Goal: Task Accomplishment & Management: Complete application form

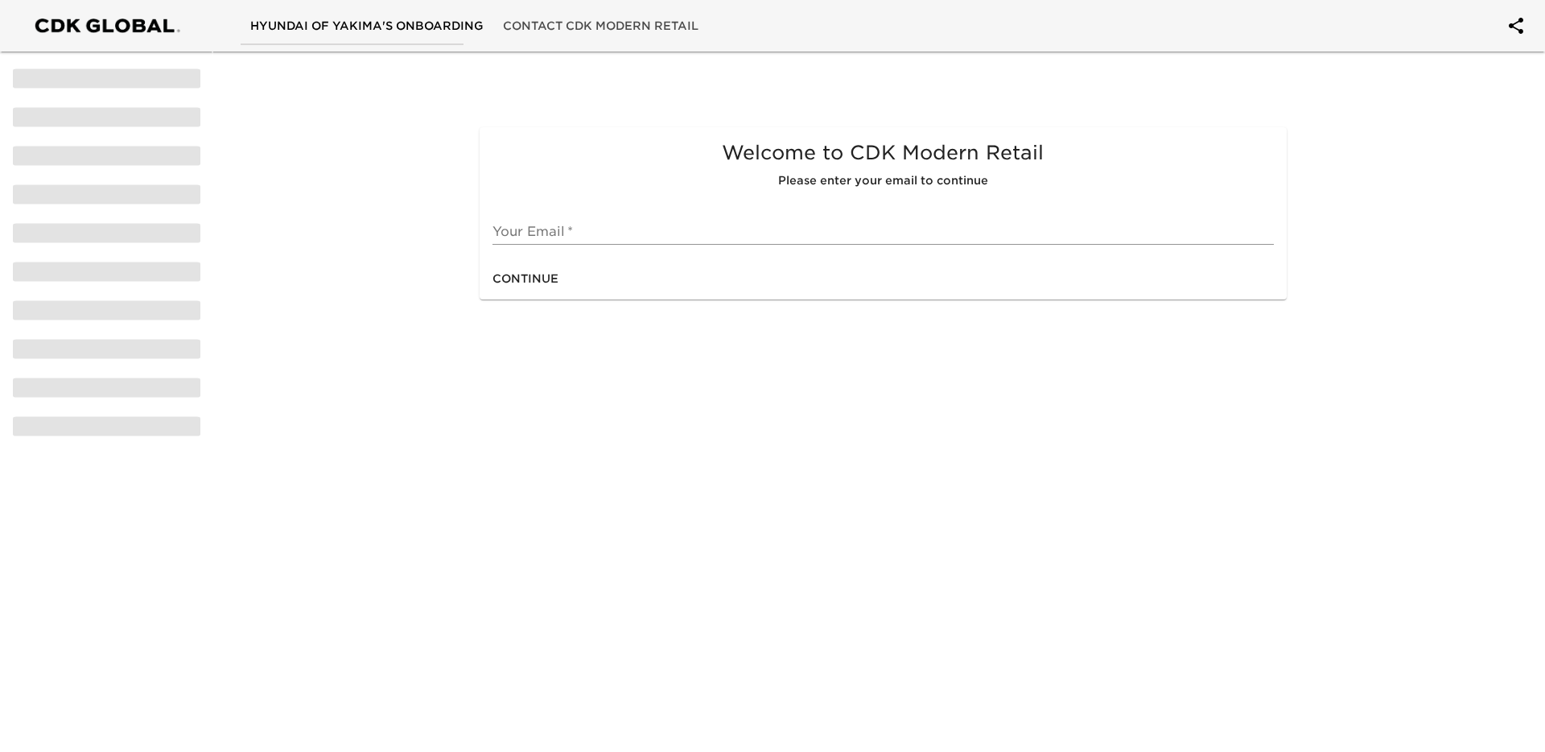
click at [581, 222] on input "text" at bounding box center [883, 232] width 781 height 26
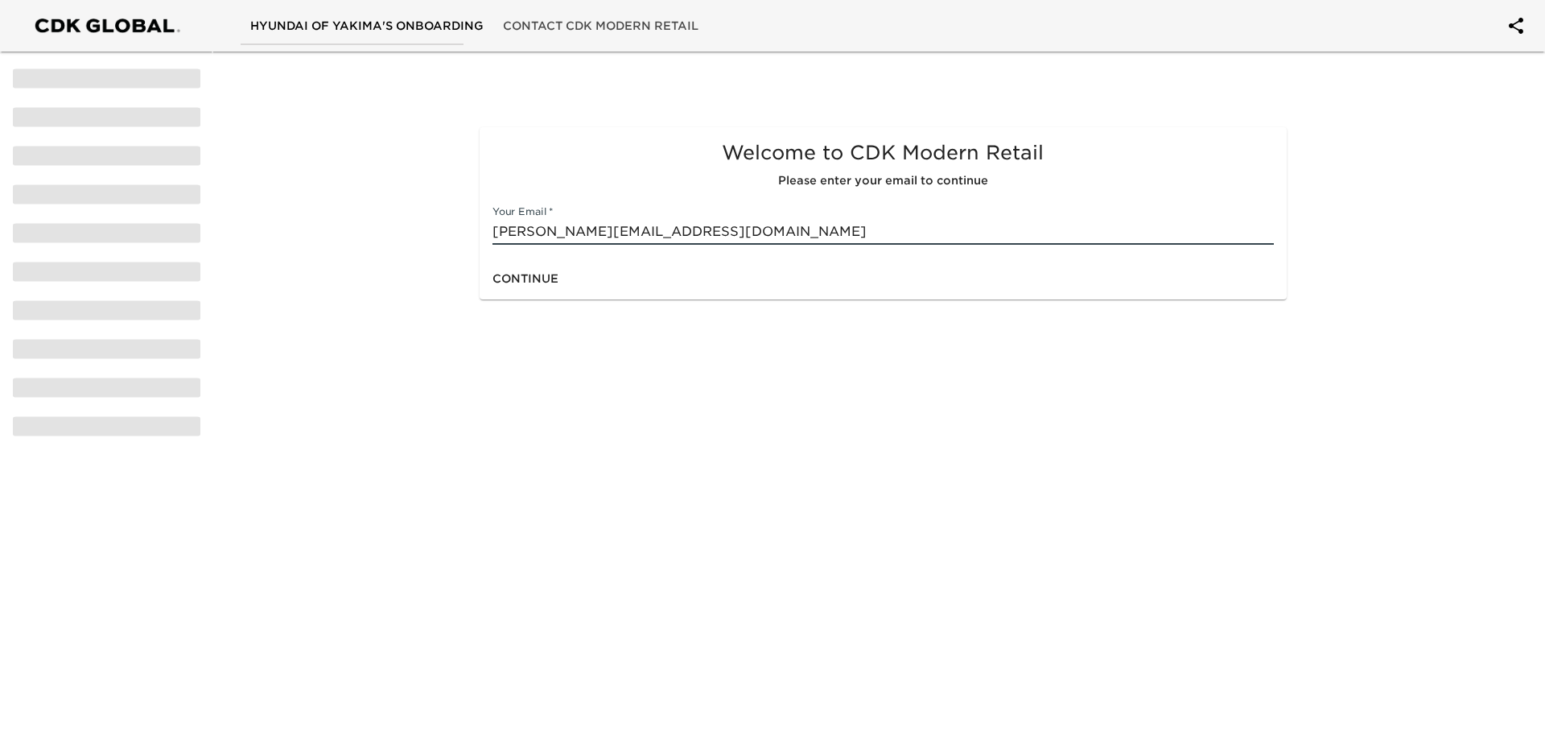
type input "[PERSON_NAME][EMAIL_ADDRESS][DOMAIN_NAME]"
click at [541, 276] on span "Continue" at bounding box center [526, 279] width 66 height 20
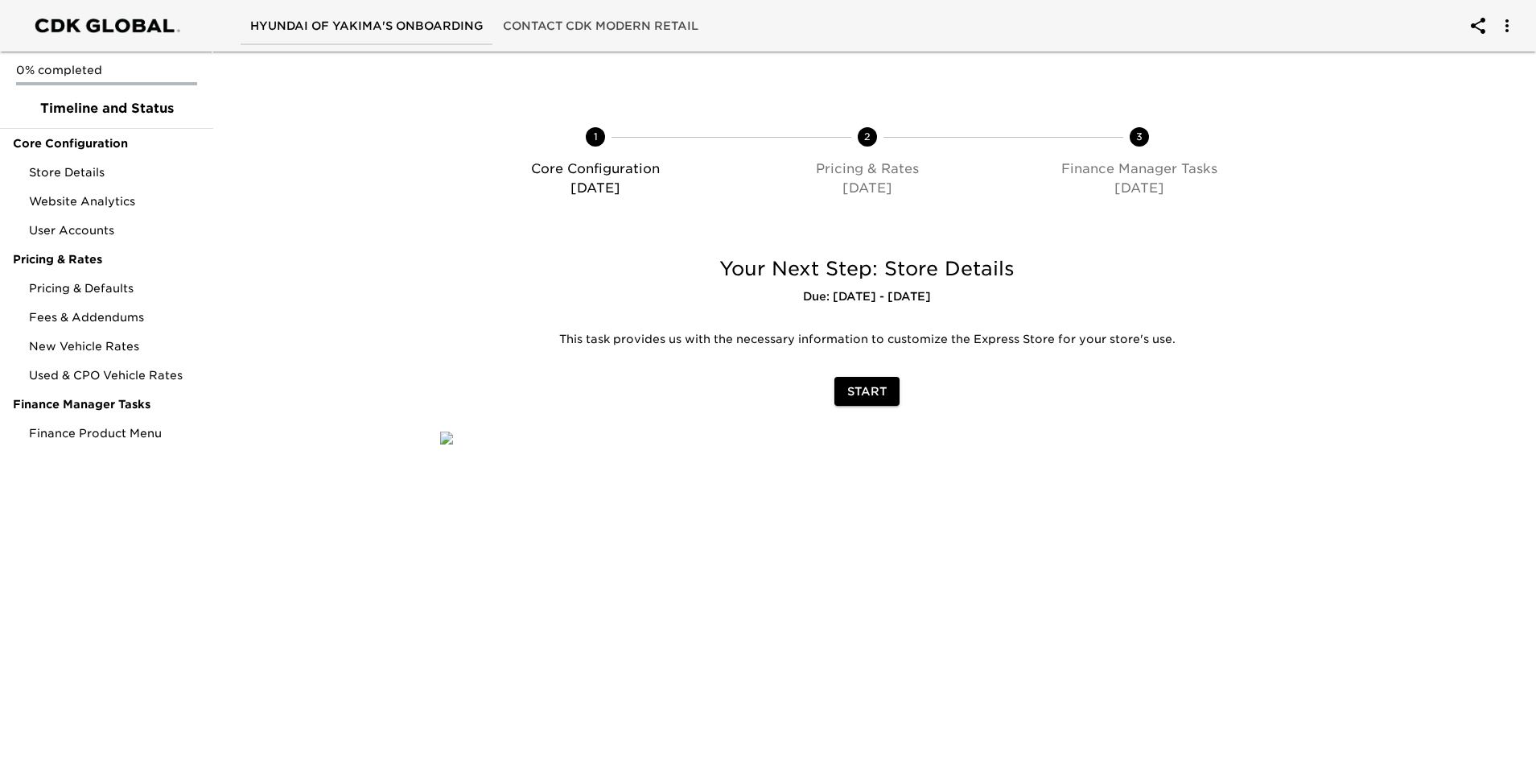
click at [865, 395] on span "Start" at bounding box center [867, 392] width 39 height 20
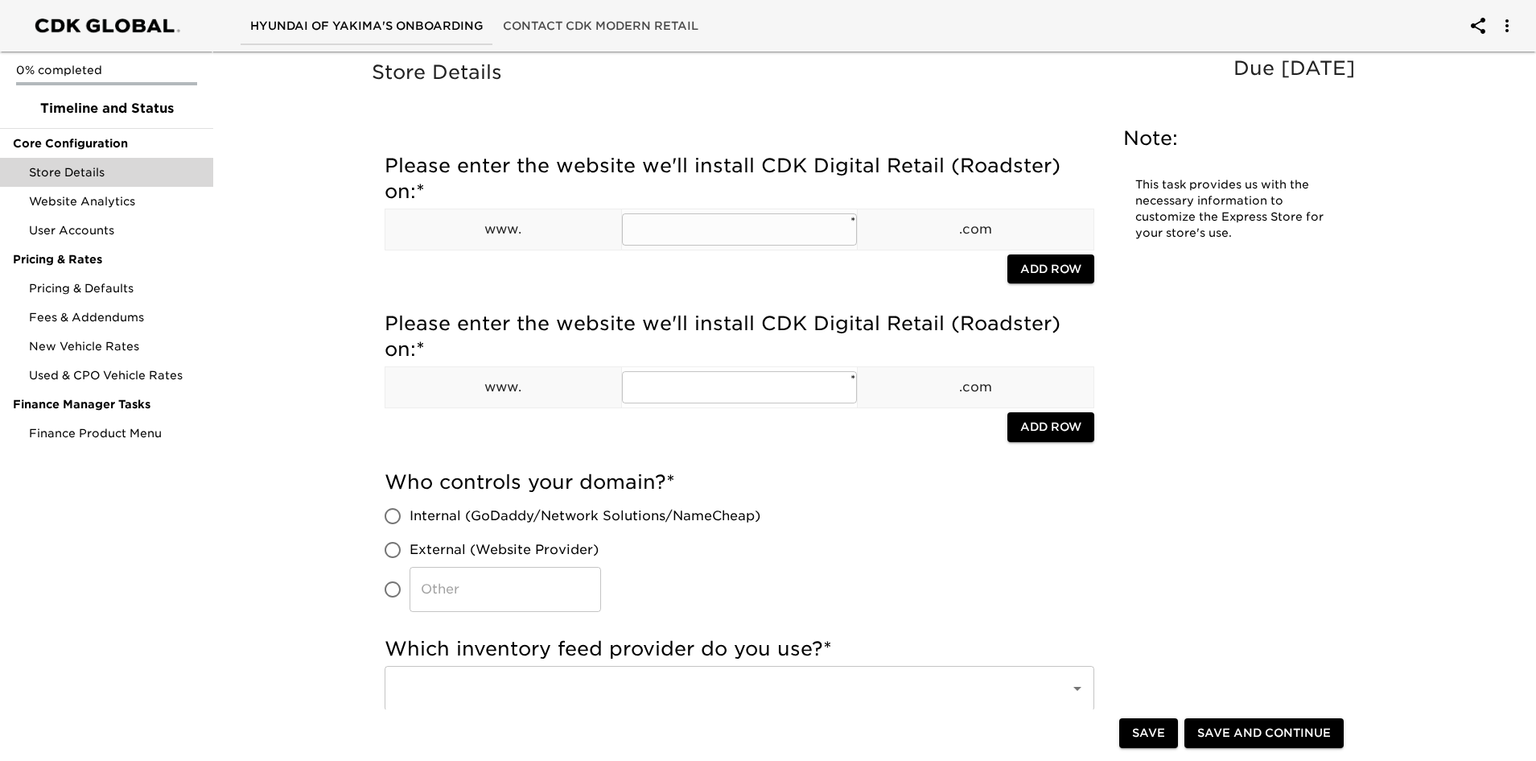
click at [683, 231] on input "text" at bounding box center [740, 229] width 236 height 32
type input "[DOMAIN_NAME]"
click at [701, 386] on input "text" at bounding box center [740, 387] width 236 height 32
type input "hyundaiofyakima"
click at [801, 237] on input "[DOMAIN_NAME]" at bounding box center [740, 229] width 236 height 32
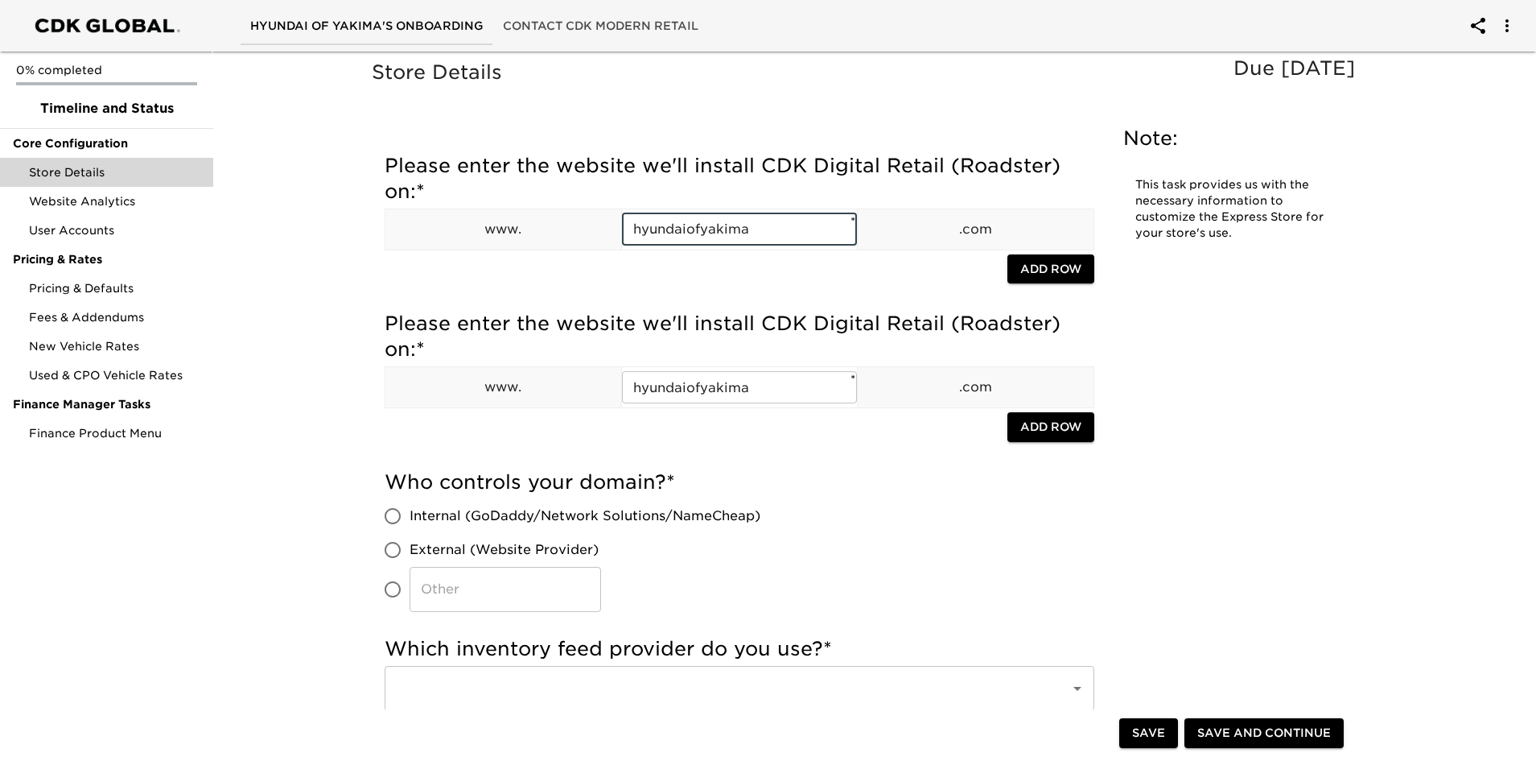
type input "hyundaiofyakima"
click at [837, 437] on div at bounding box center [696, 428] width 623 height 33
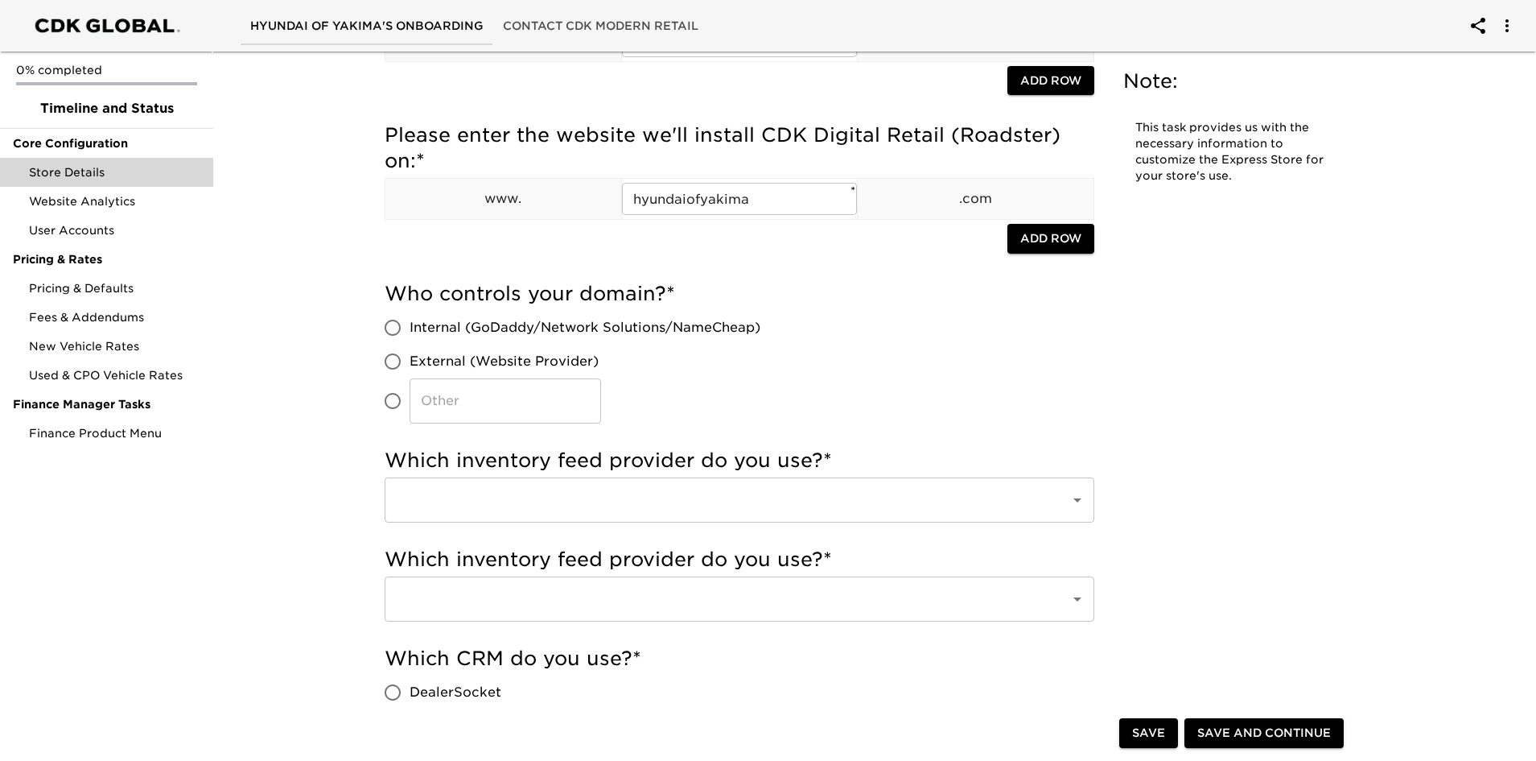
scroll to position [80, 0]
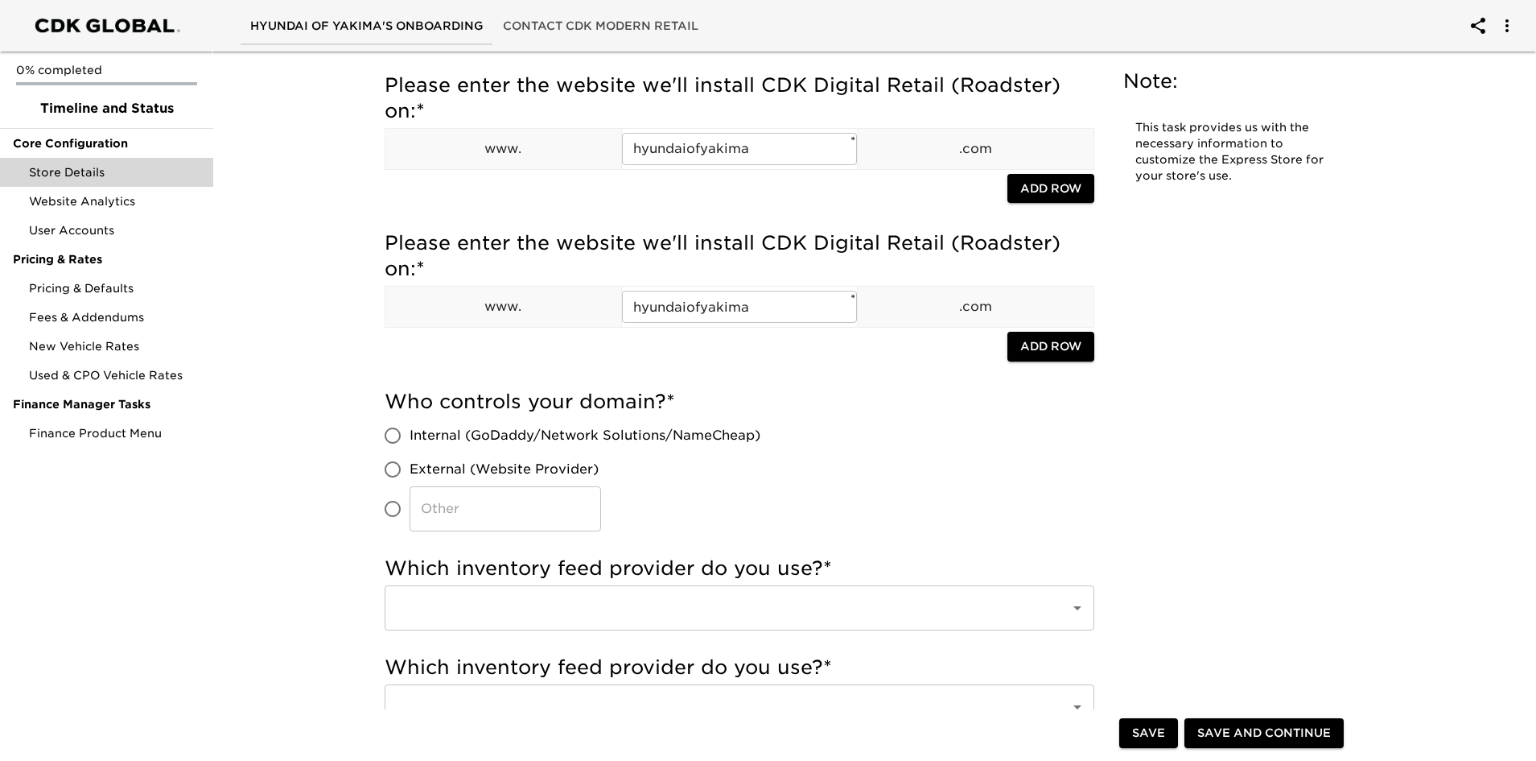
click at [396, 434] on input "Internal (GoDaddy/Network Solutions/NameCheap)" at bounding box center [393, 436] width 34 height 34
radio input "true"
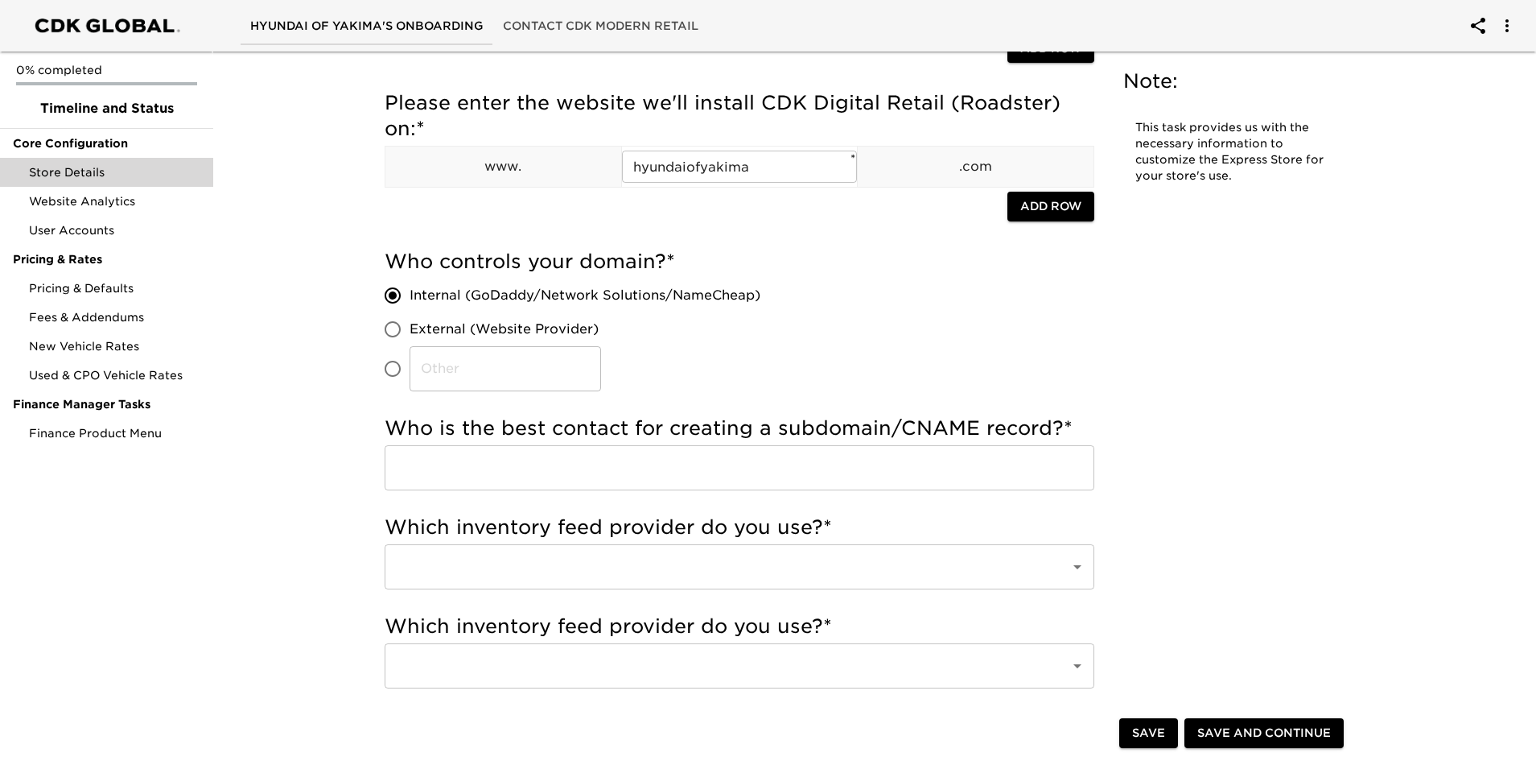
scroll to position [241, 0]
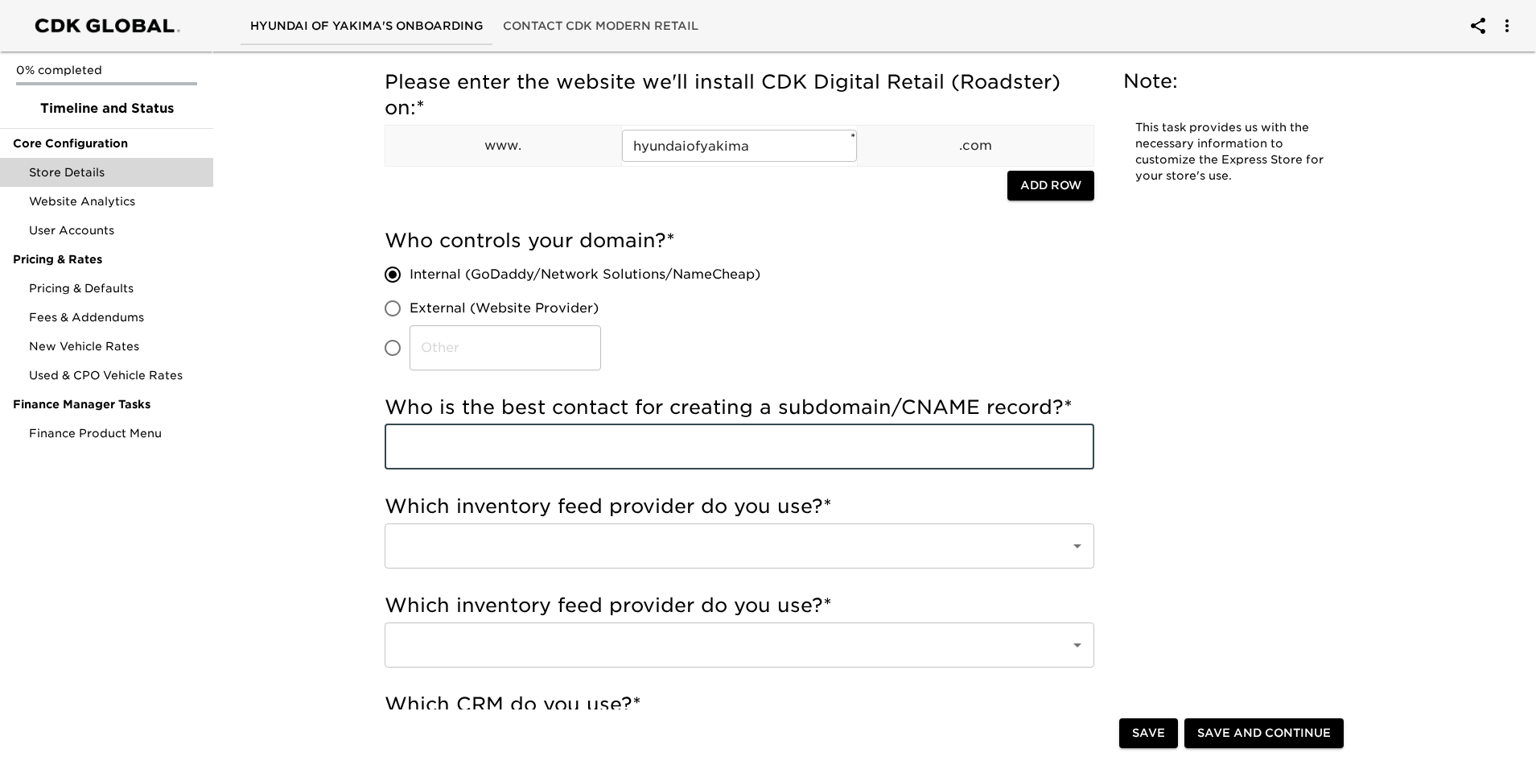
click at [588, 461] on input "text" at bounding box center [740, 446] width 710 height 45
type input "B"
click at [623, 446] on input "Craig Amos [EMAIL_ADDRESS][DOMAIN_NAME] [PHONE_NUMBER]" at bounding box center [740, 446] width 710 height 45
click at [472, 448] on input "Craig Amos [EMAIL_ADDRESS][DOMAIN_NAME], [PHONE_NUMBER]" at bounding box center [740, 446] width 710 height 45
click at [474, 443] on input "Craig Amos [EMAIL_ADDRESS][DOMAIN_NAME], [PHONE_NUMBER]" at bounding box center [740, 446] width 710 height 45
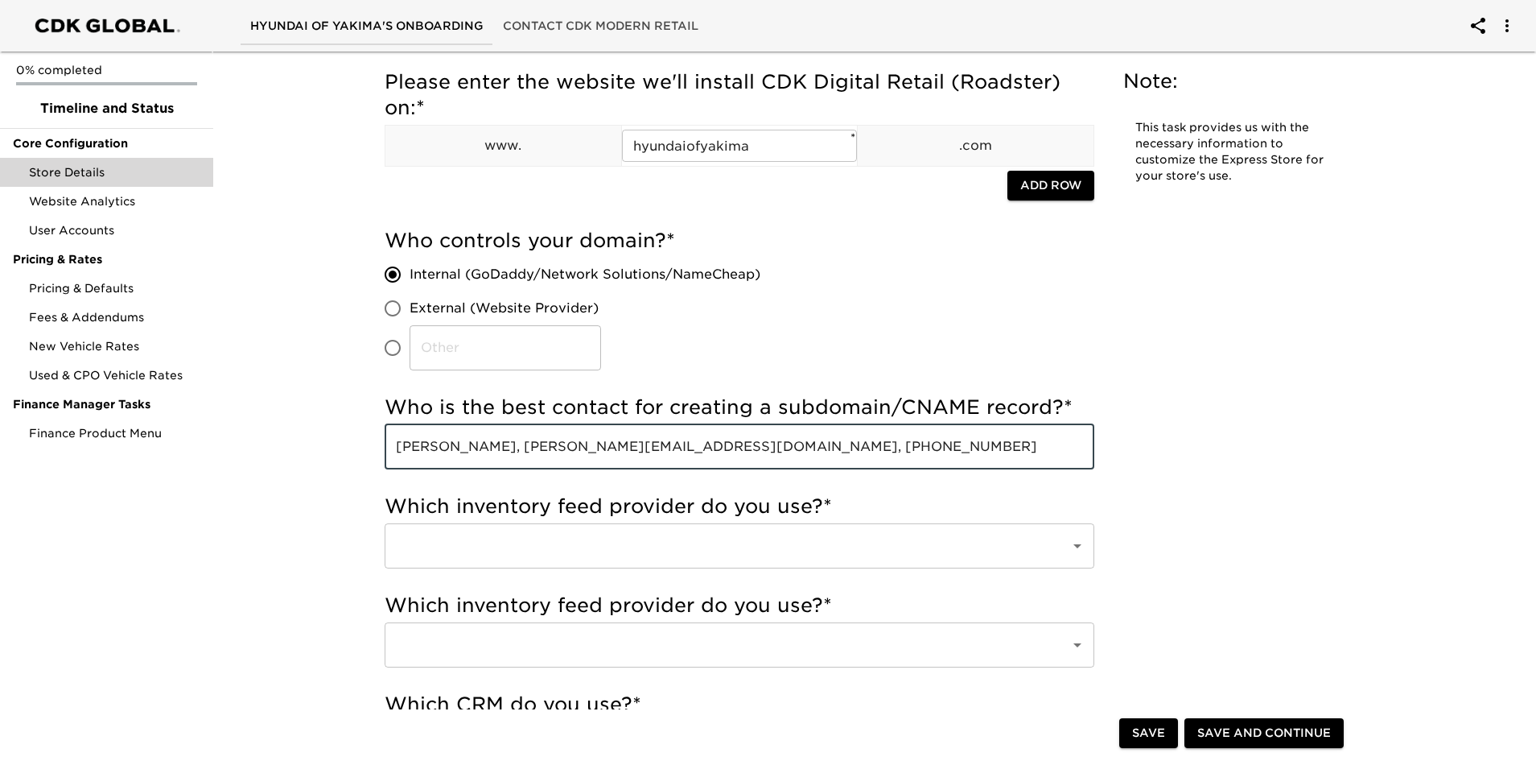
type input "[PERSON_NAME], [PERSON_NAME][EMAIL_ADDRESS][DOMAIN_NAME], [PHONE_NUMBER]"
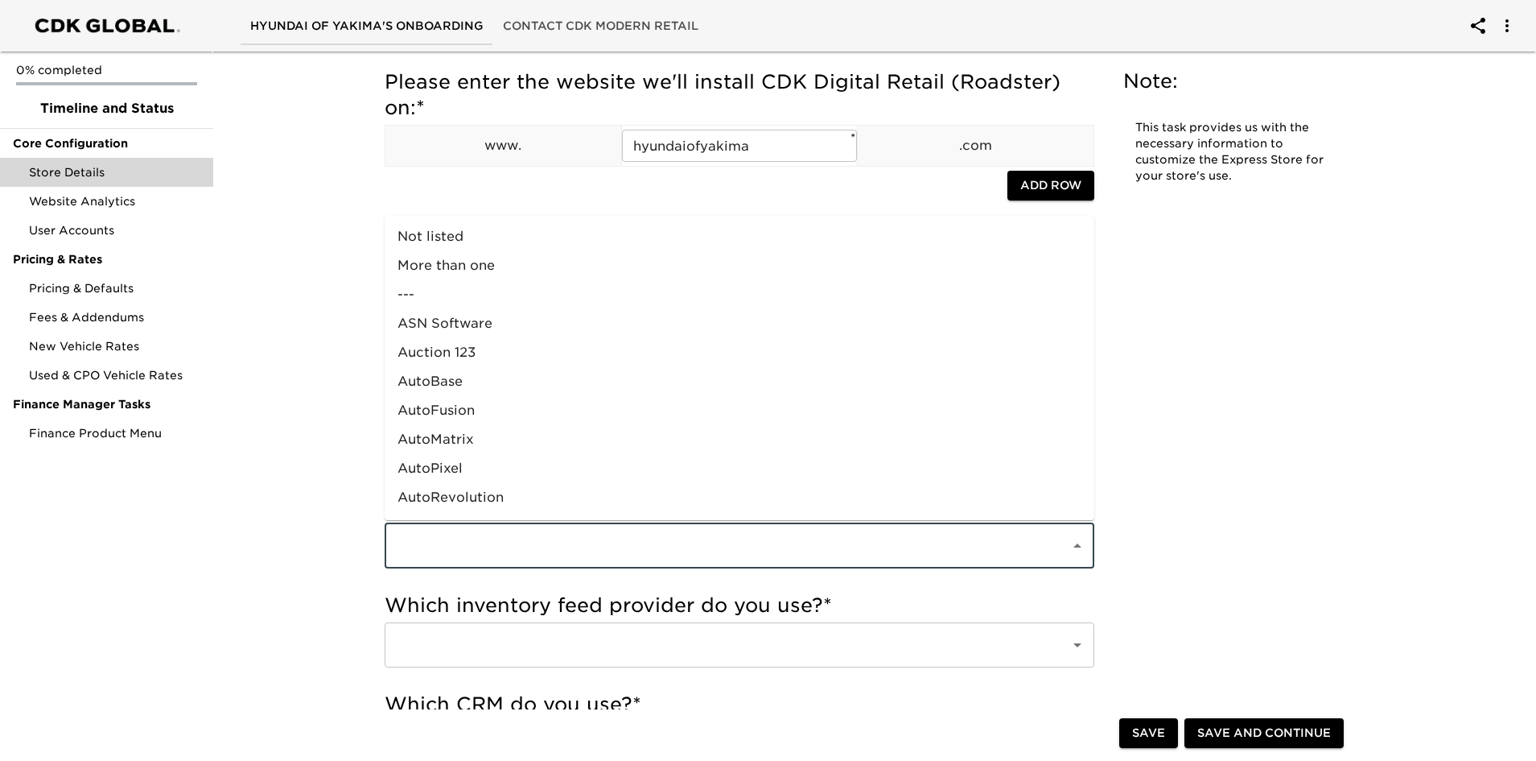
click at [678, 547] on input "text" at bounding box center [717, 545] width 650 height 31
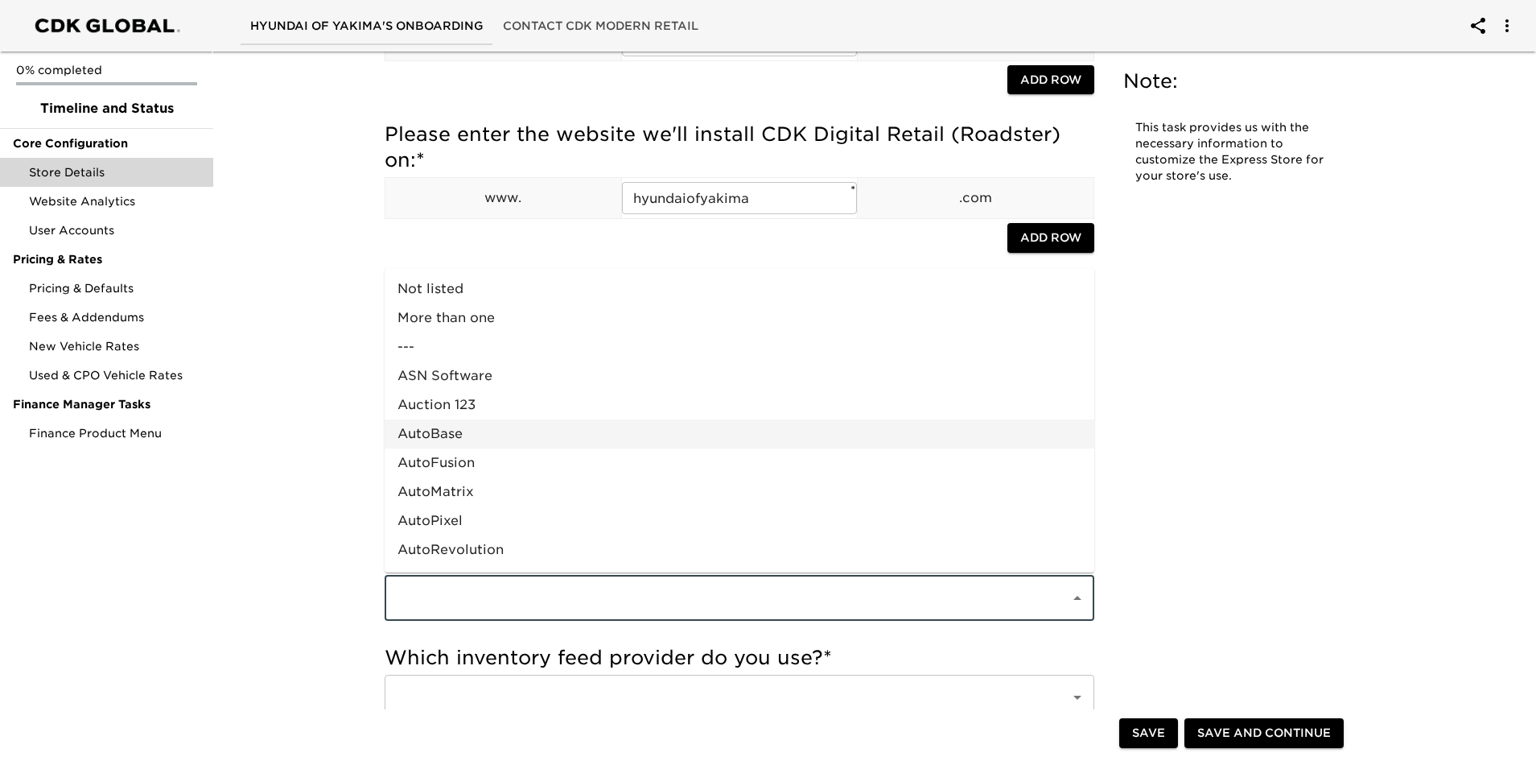
scroll to position [161, 0]
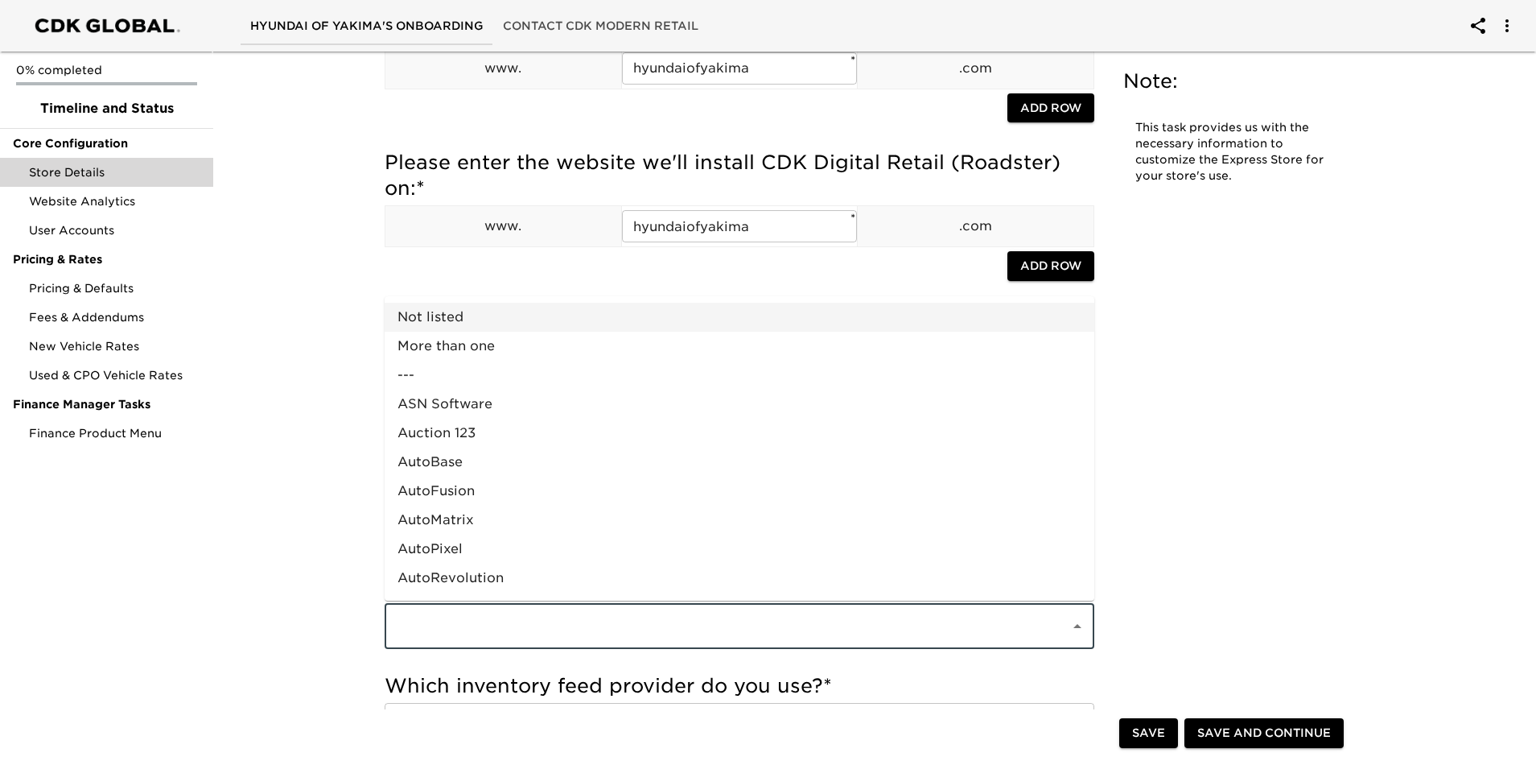
click at [435, 316] on li "Not listed" at bounding box center [740, 317] width 710 height 29
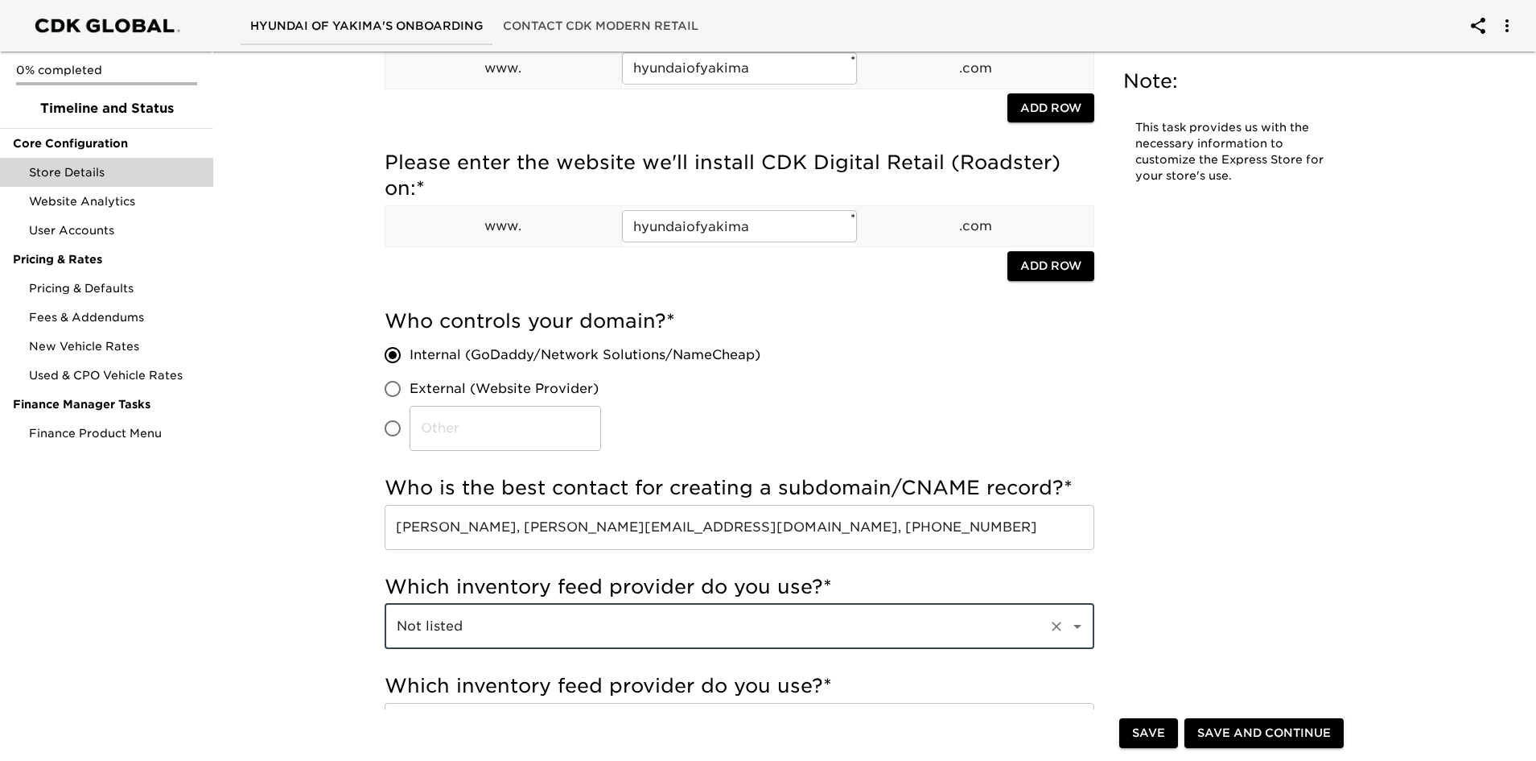
type input "Not listed"
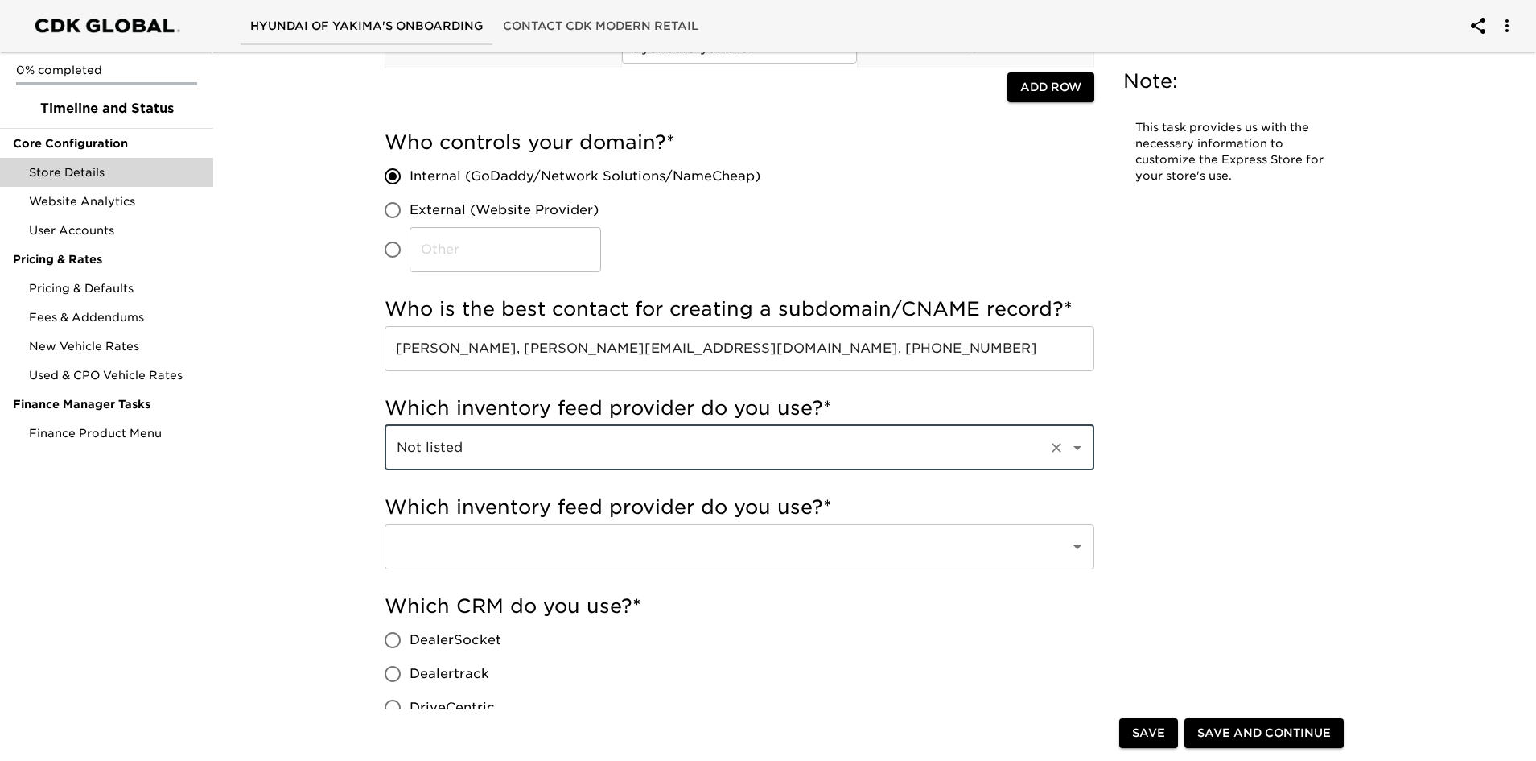
scroll to position [402, 0]
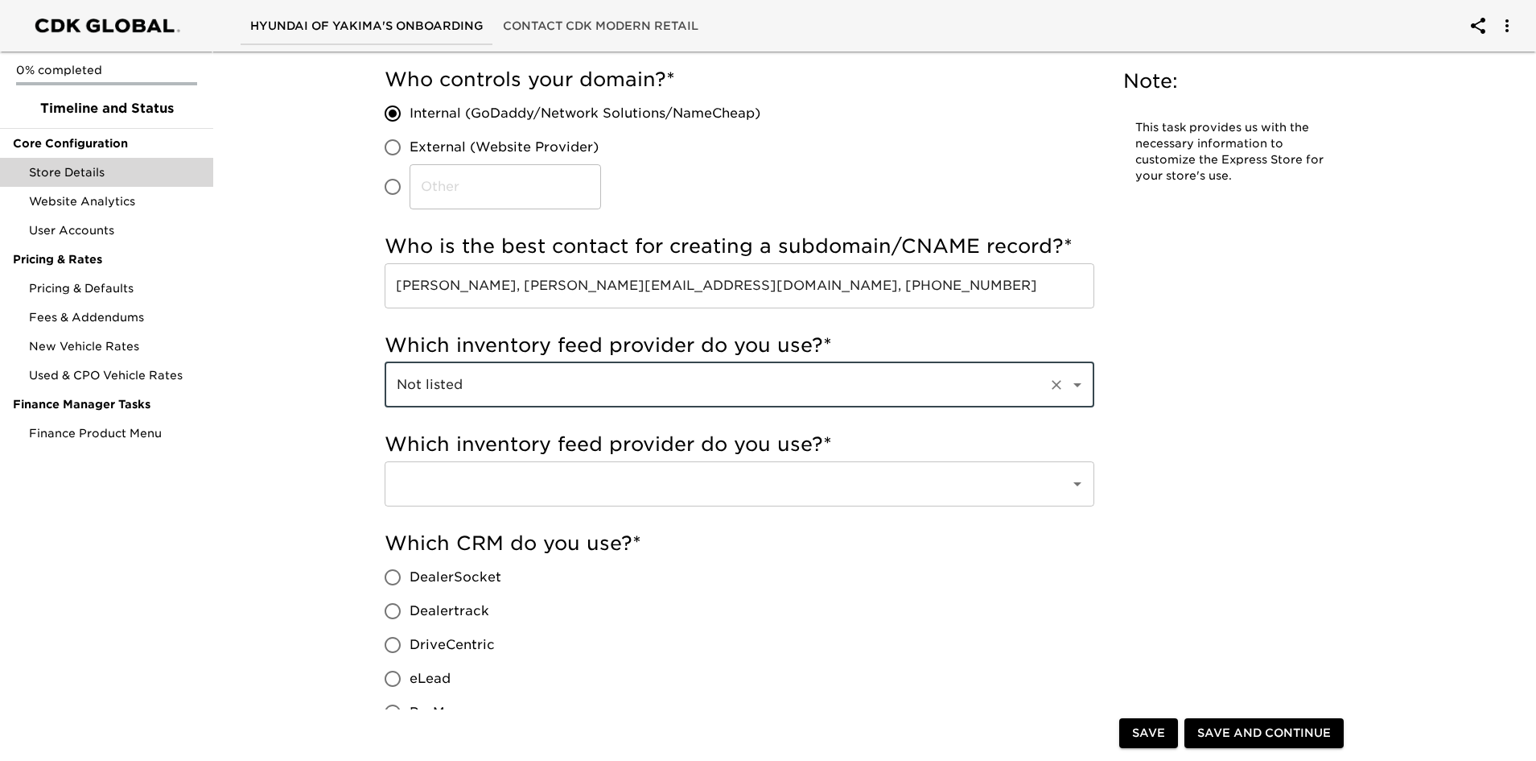
click at [483, 488] on input "text" at bounding box center [717, 483] width 650 height 31
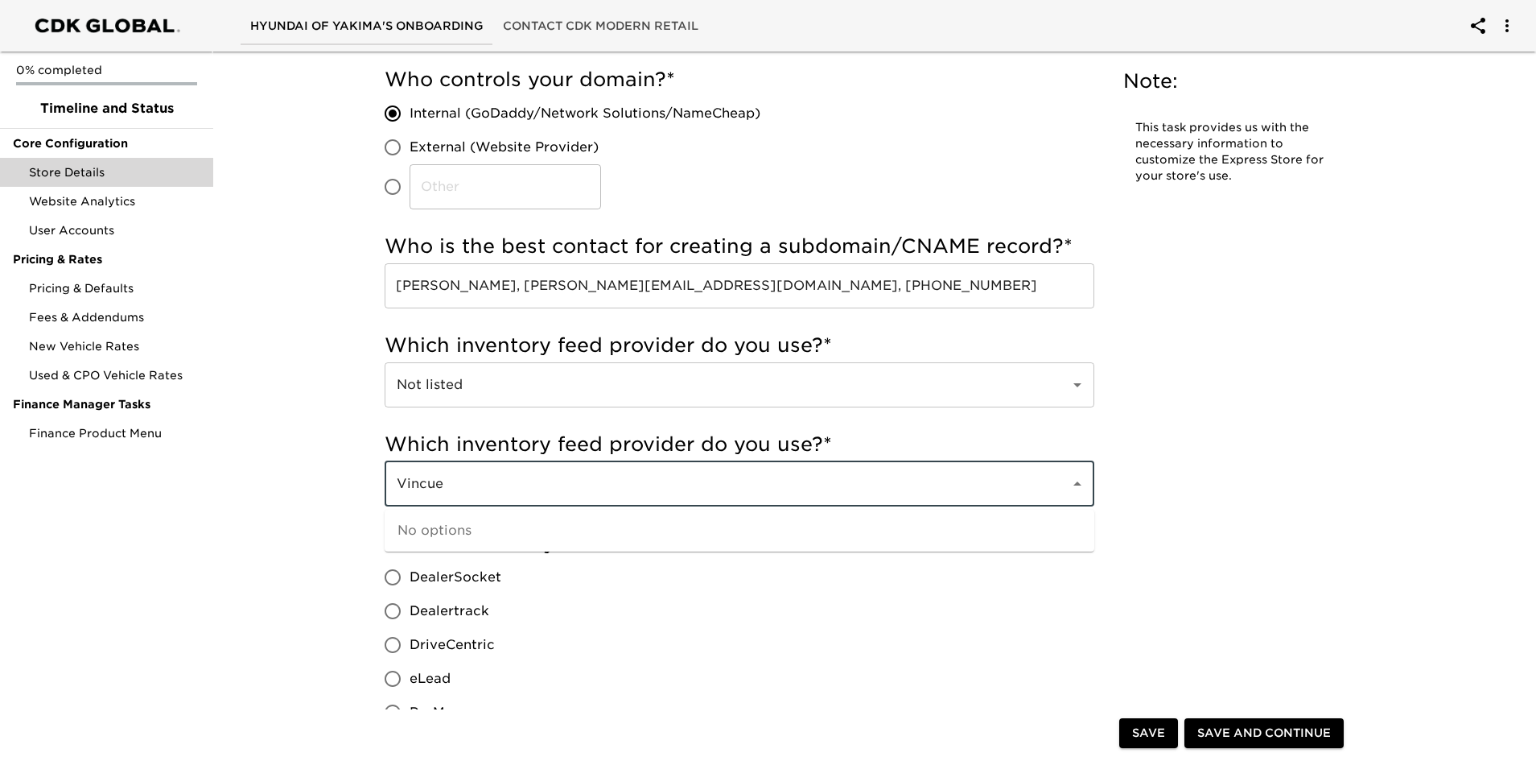
type input "Vincue"
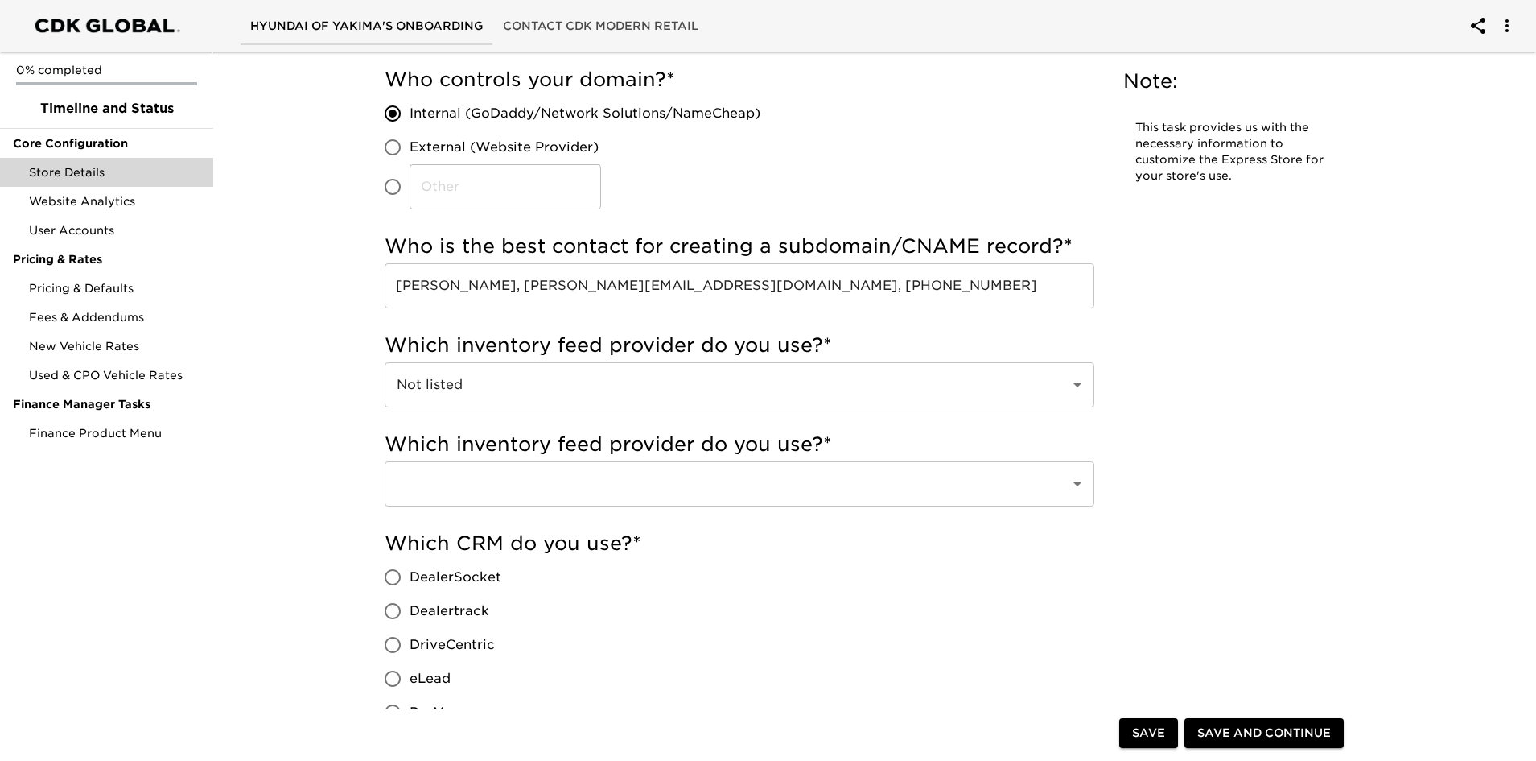
click at [461, 481] on input "text" at bounding box center [717, 483] width 650 height 31
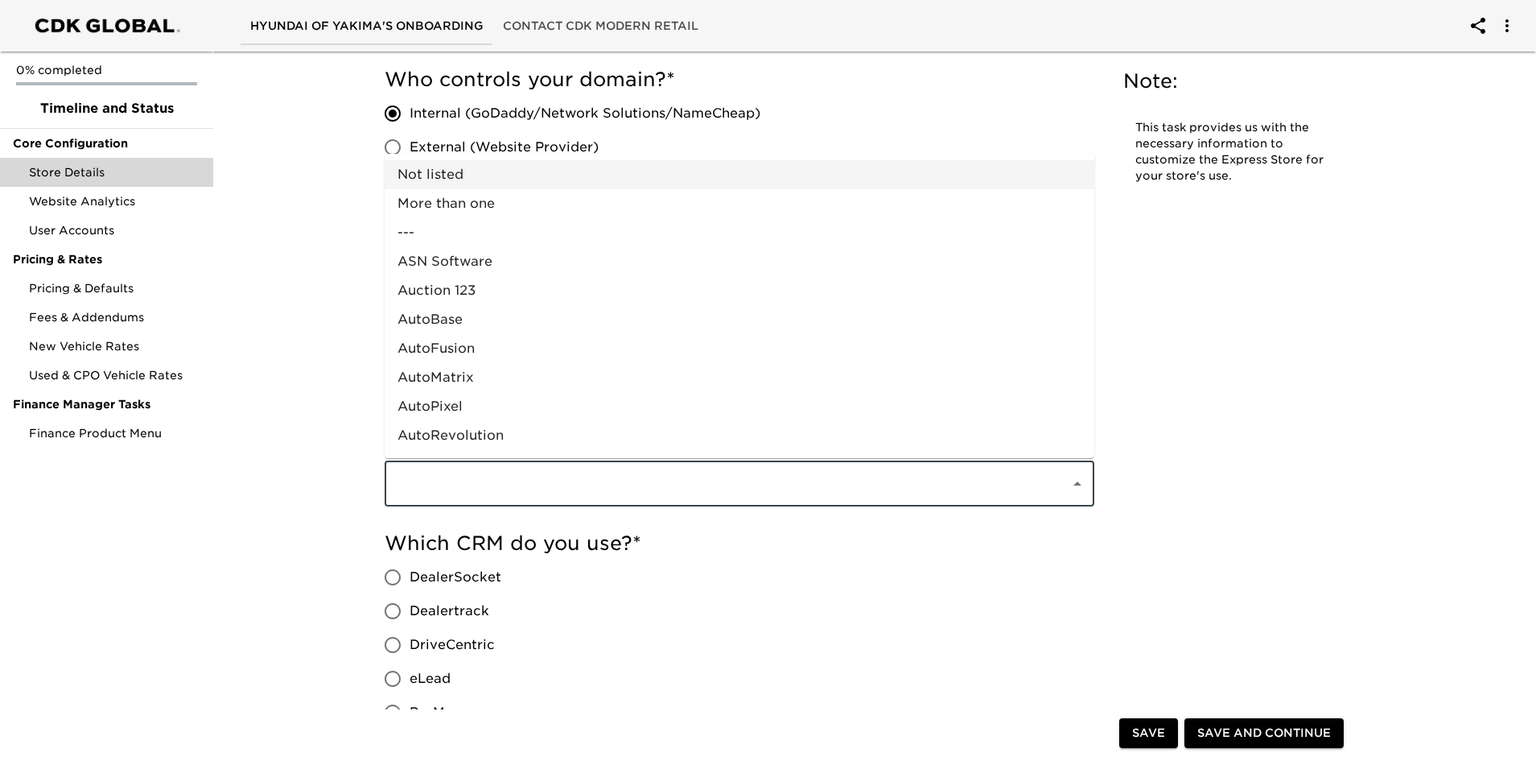
click at [443, 175] on li "Not listed" at bounding box center [740, 174] width 710 height 29
type input "Not listed"
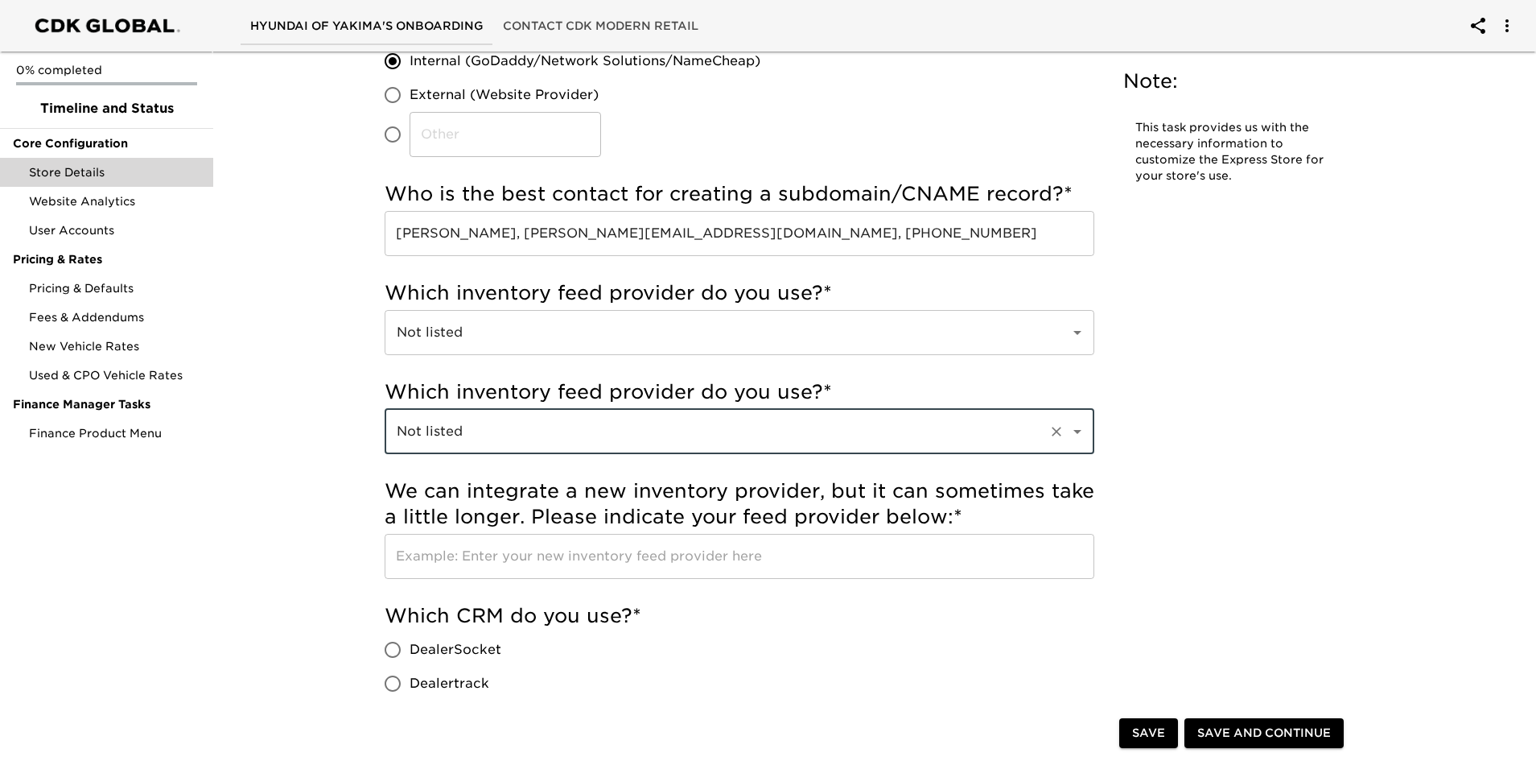
scroll to position [483, 0]
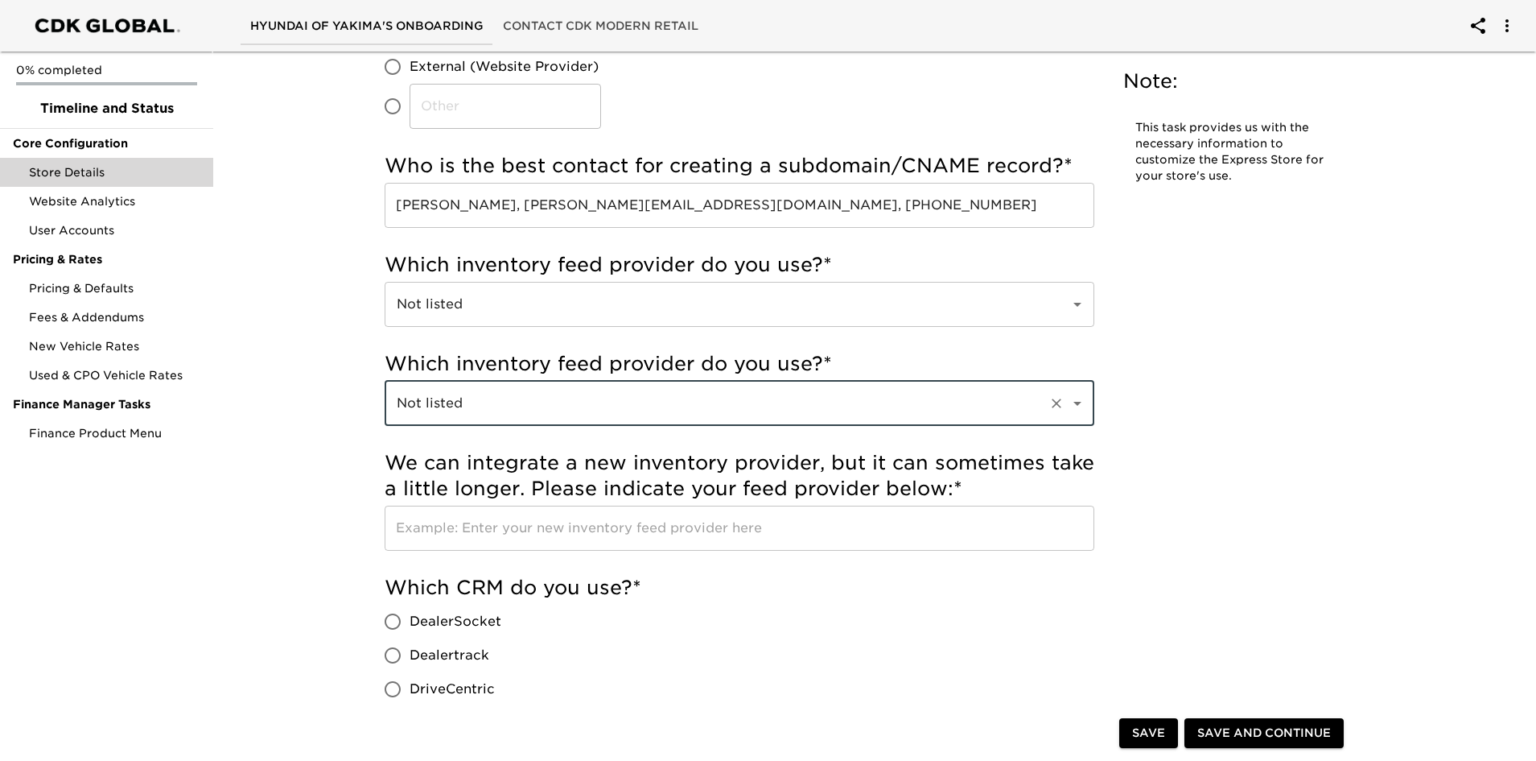
click at [447, 529] on input "text" at bounding box center [740, 527] width 710 height 45
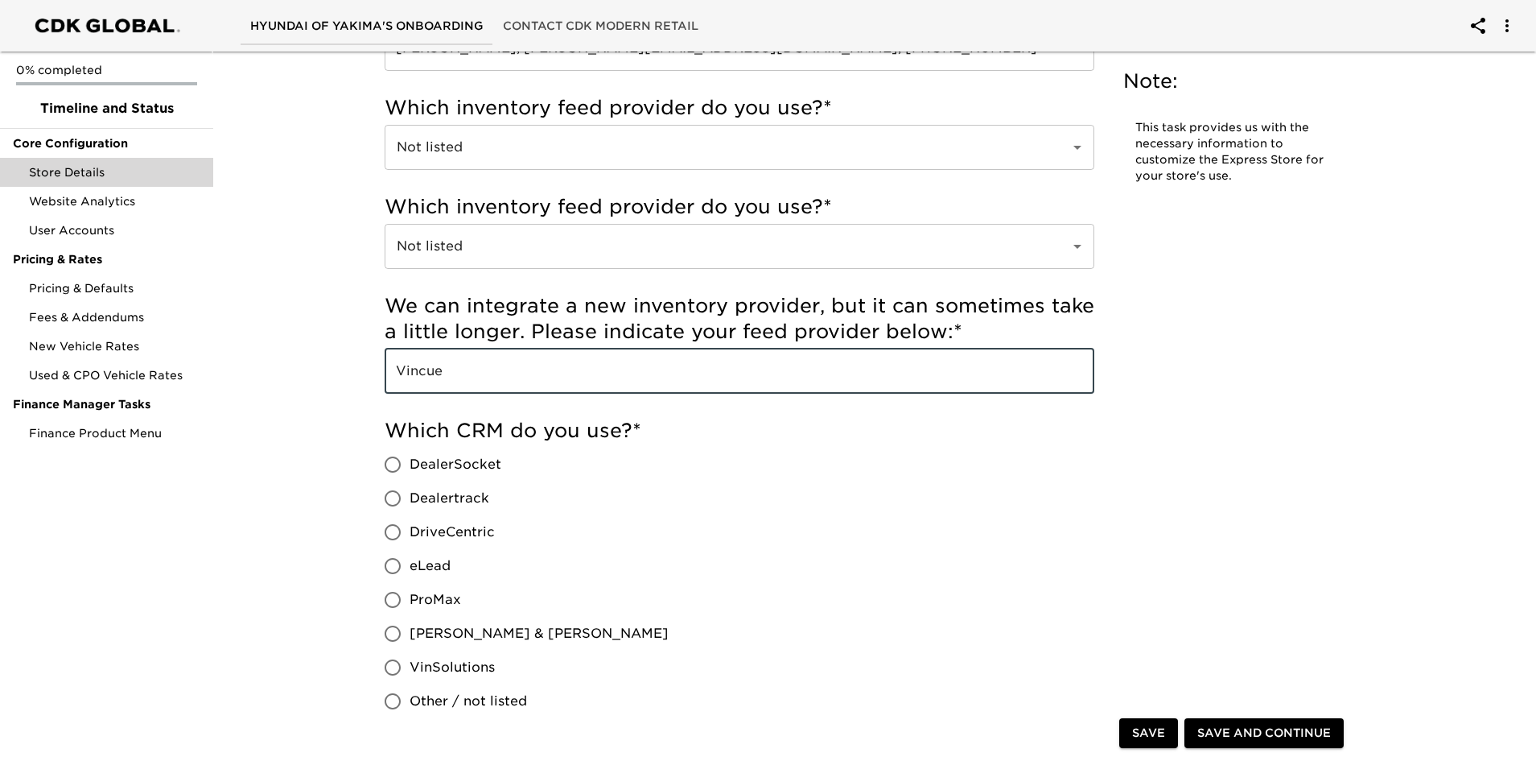
scroll to position [644, 0]
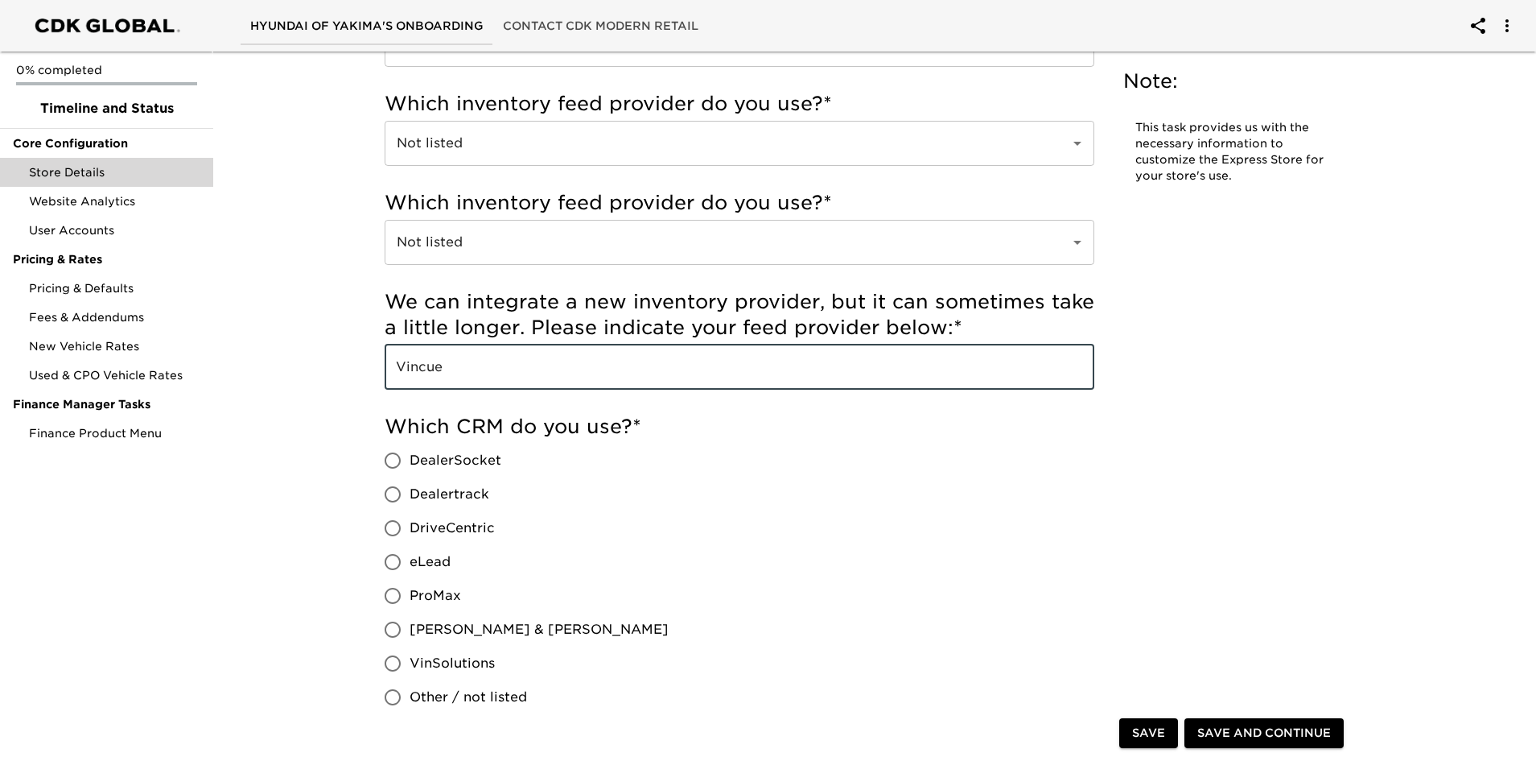
type input "Vincue"
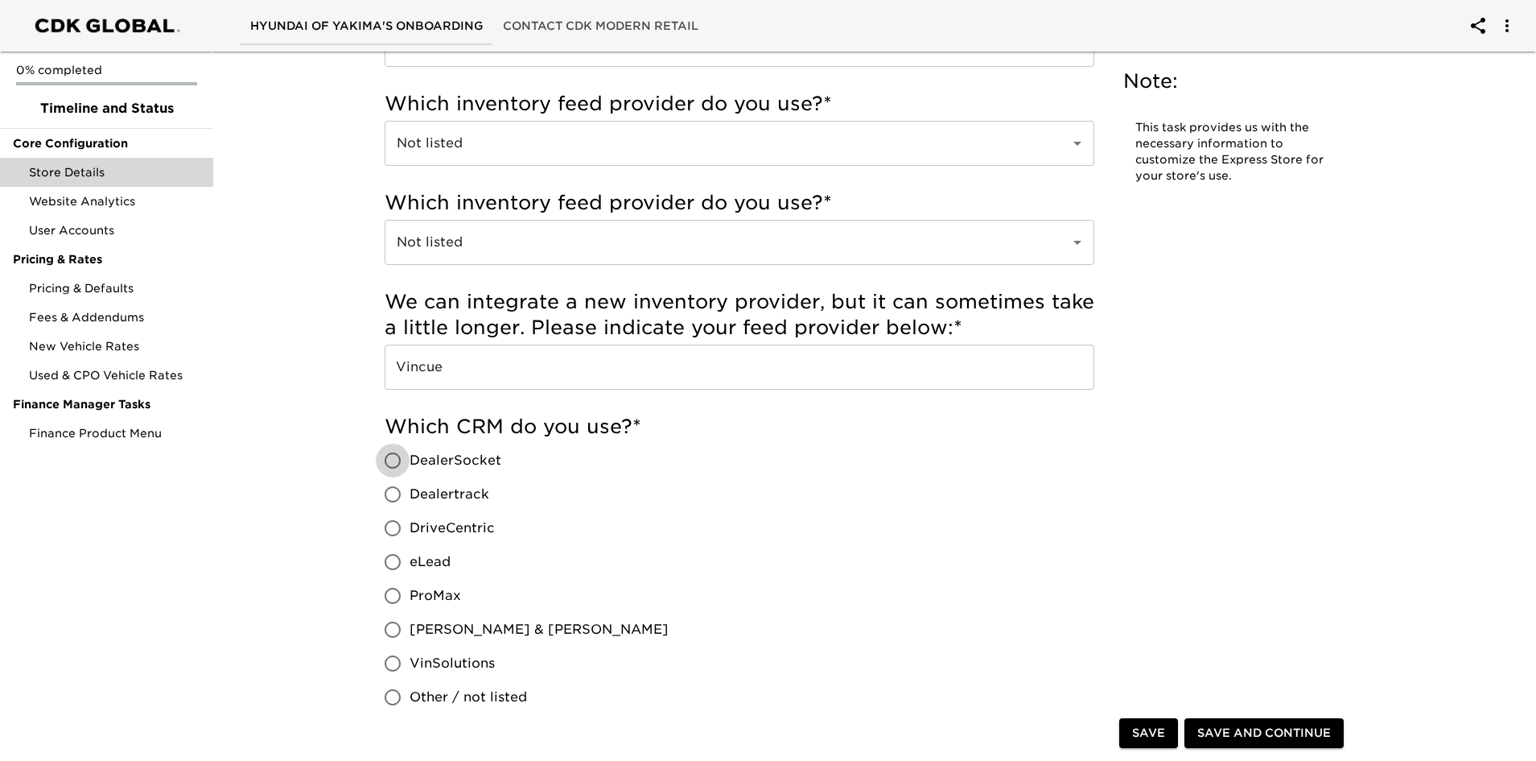
click at [389, 456] on input "DealerSocket" at bounding box center [393, 460] width 34 height 34
radio input "true"
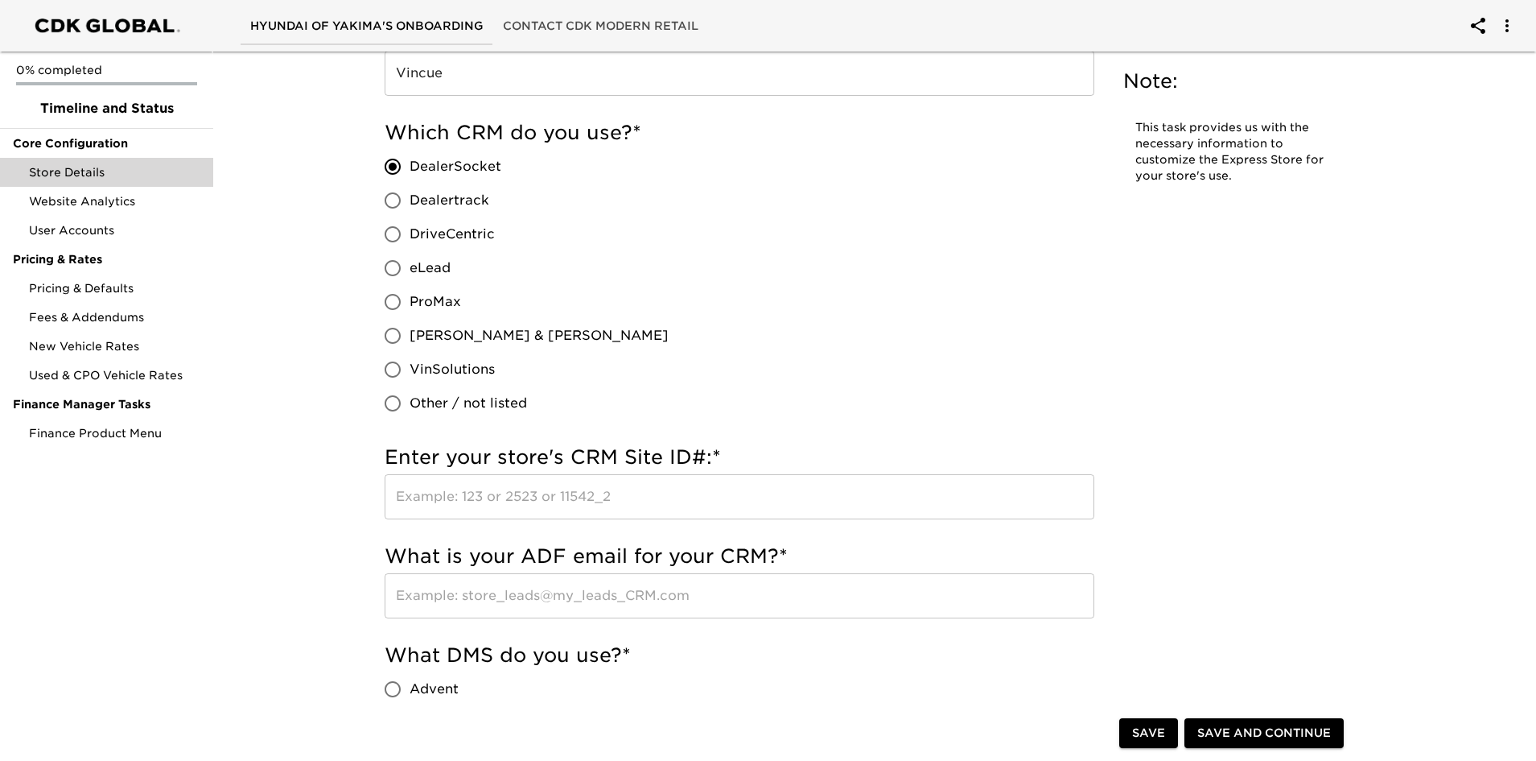
scroll to position [966, 0]
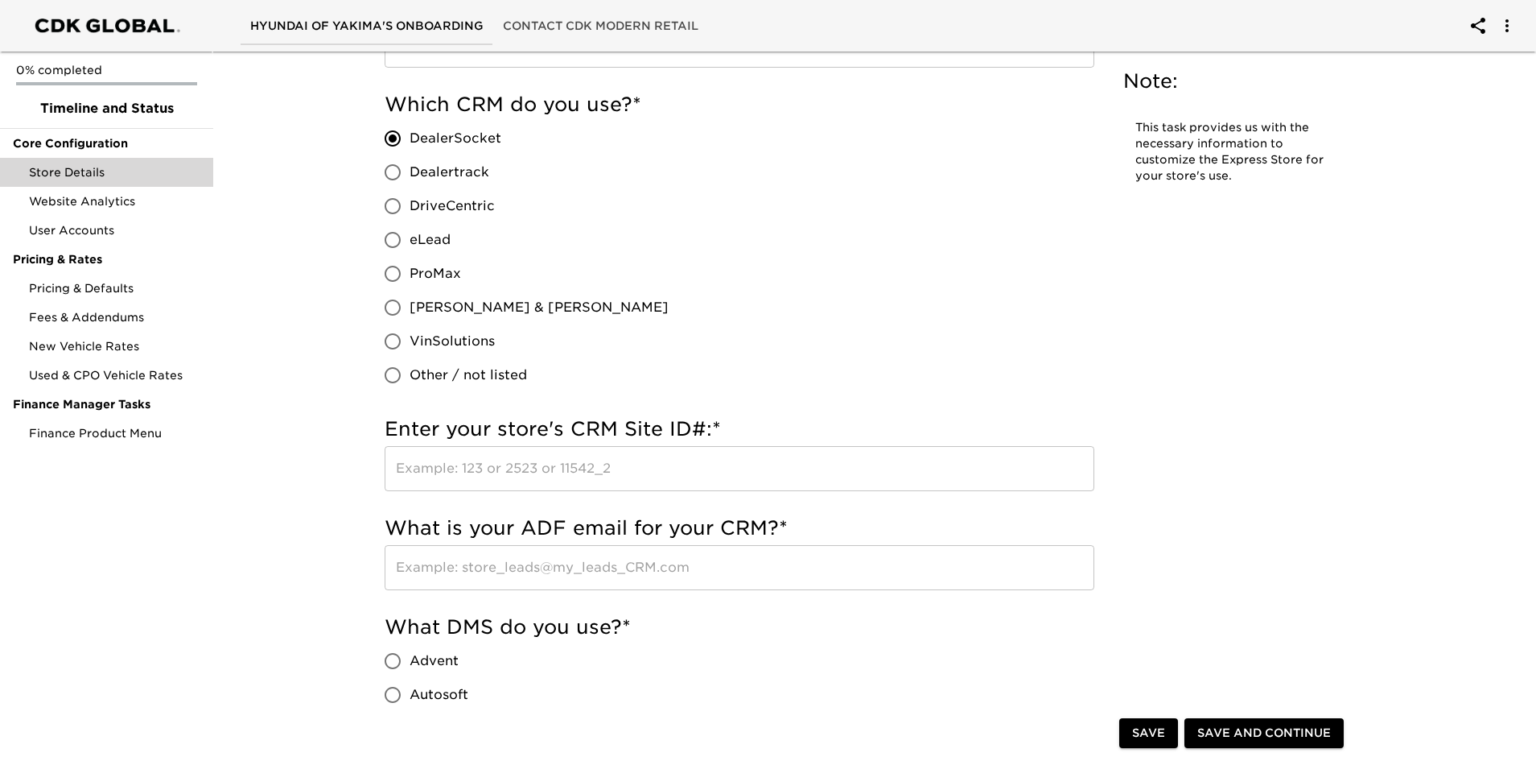
click at [463, 470] on input "text" at bounding box center [740, 468] width 710 height 45
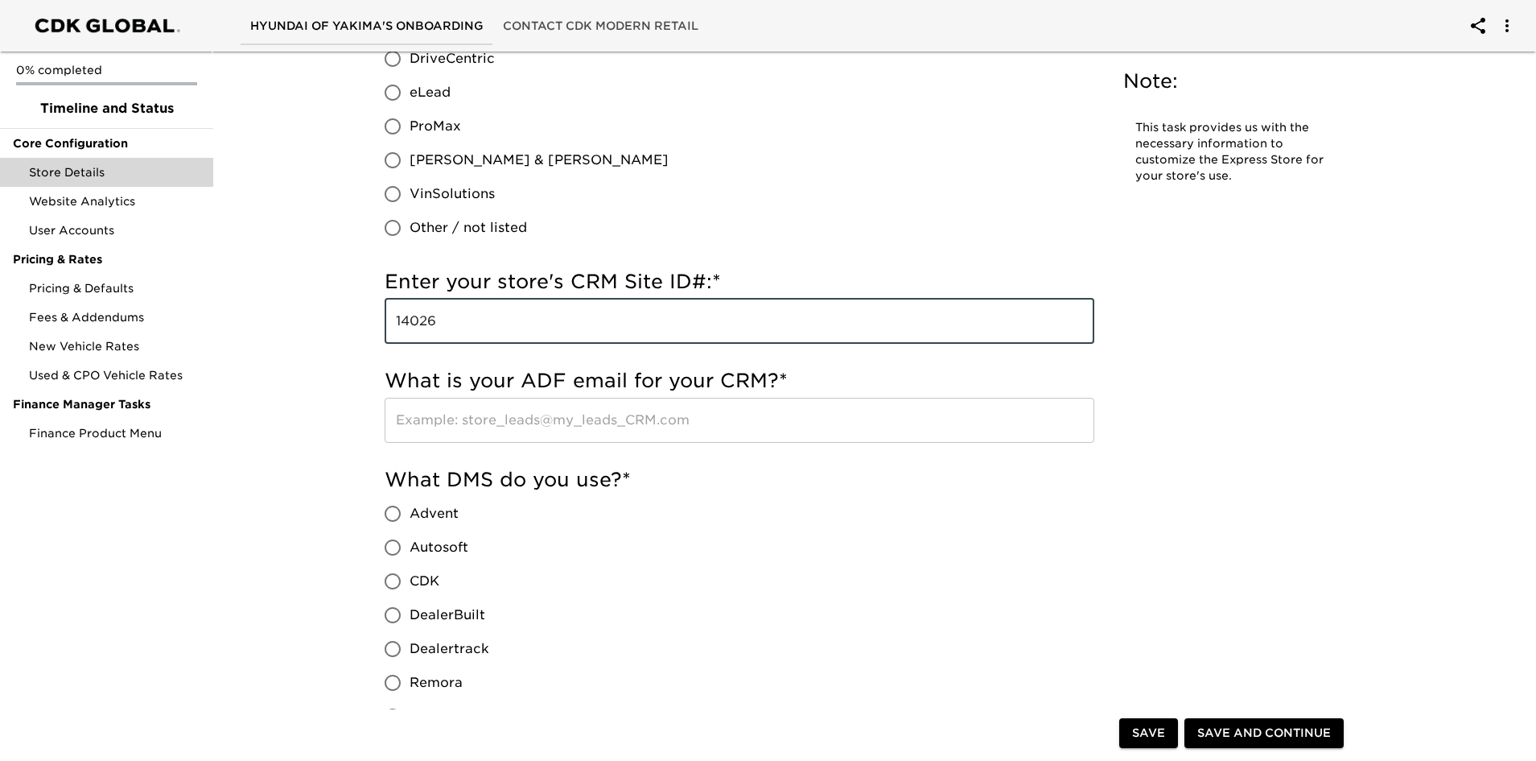
scroll to position [1127, 0]
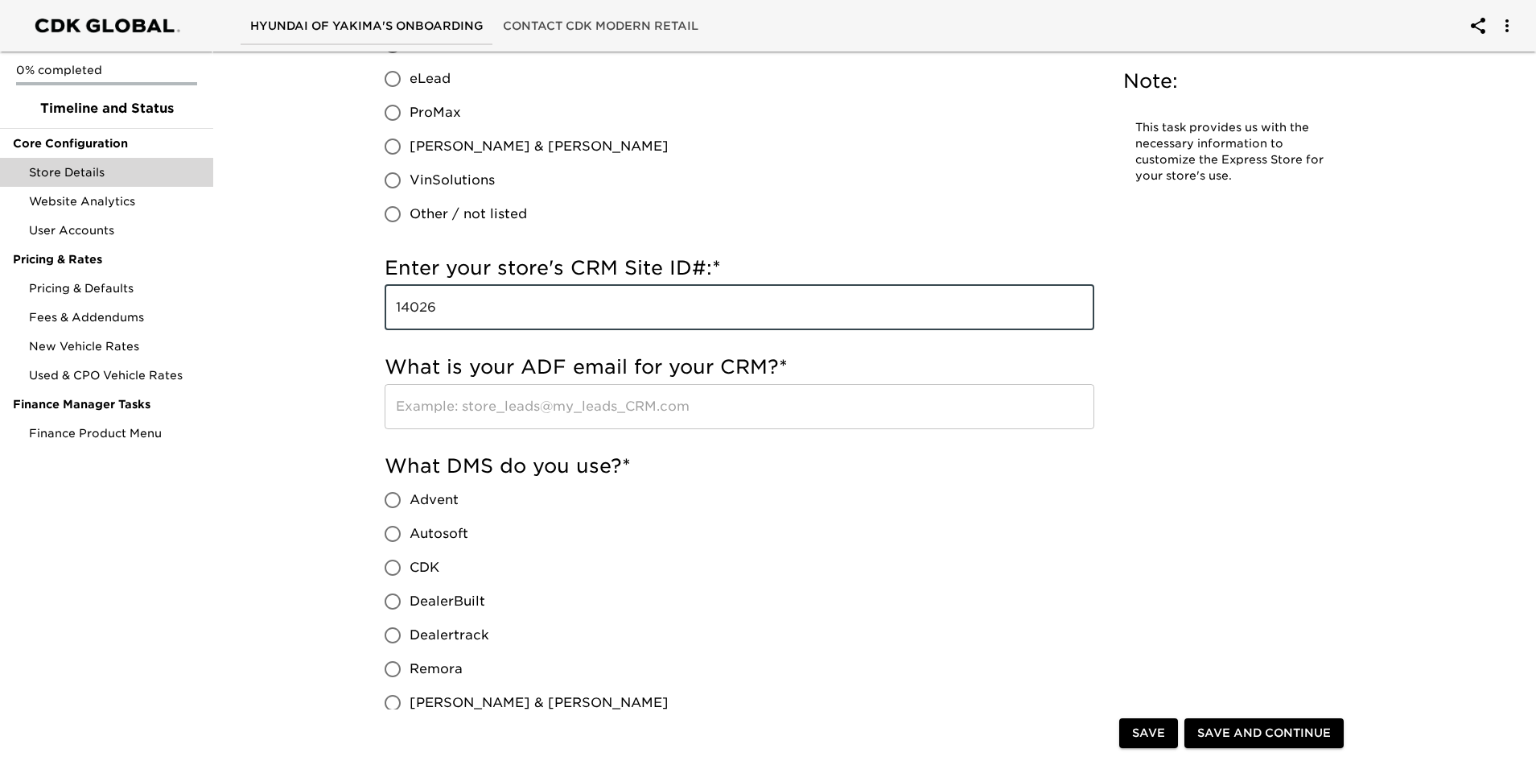
type input "14026"
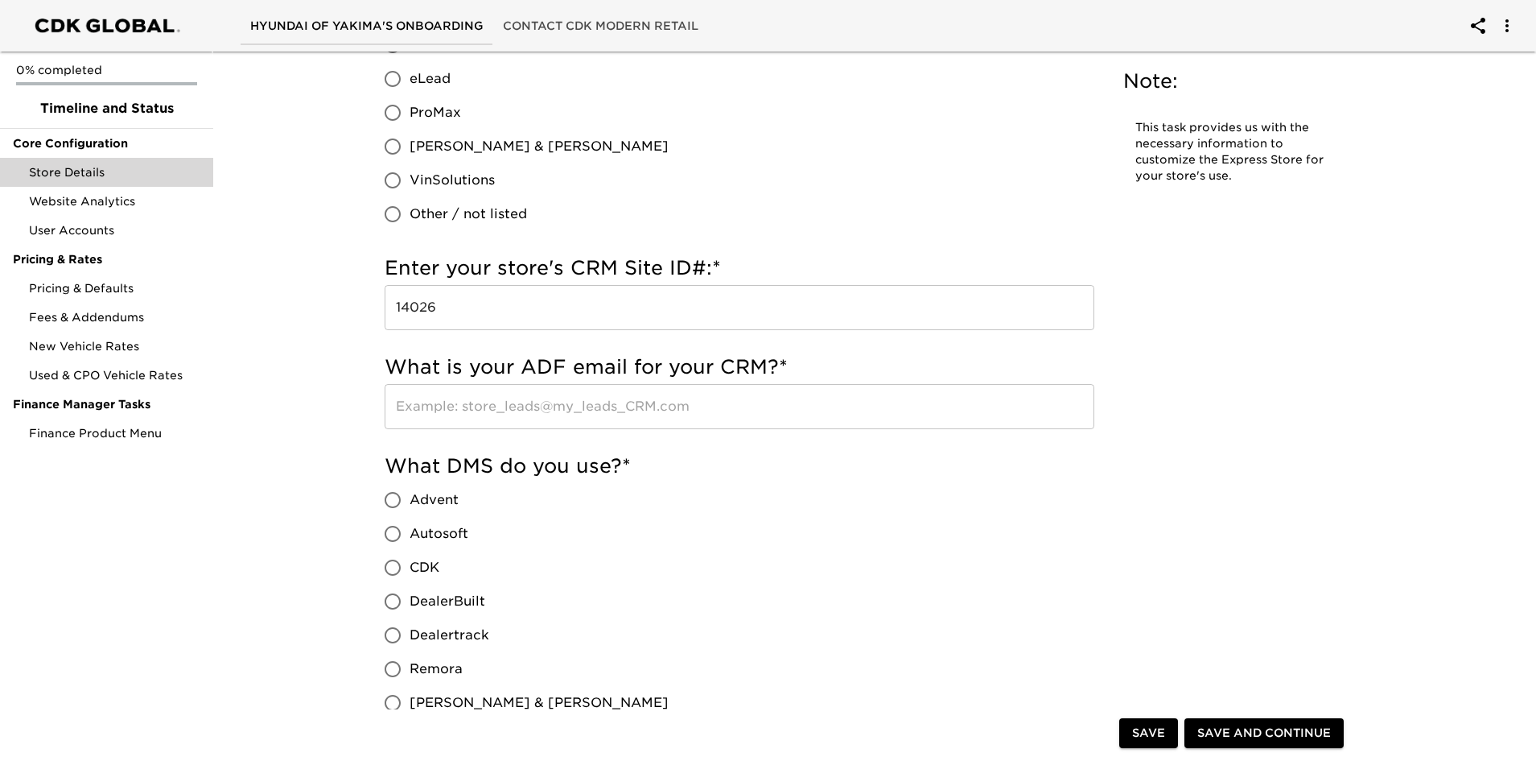
click at [473, 404] on input "text" at bounding box center [740, 406] width 710 height 45
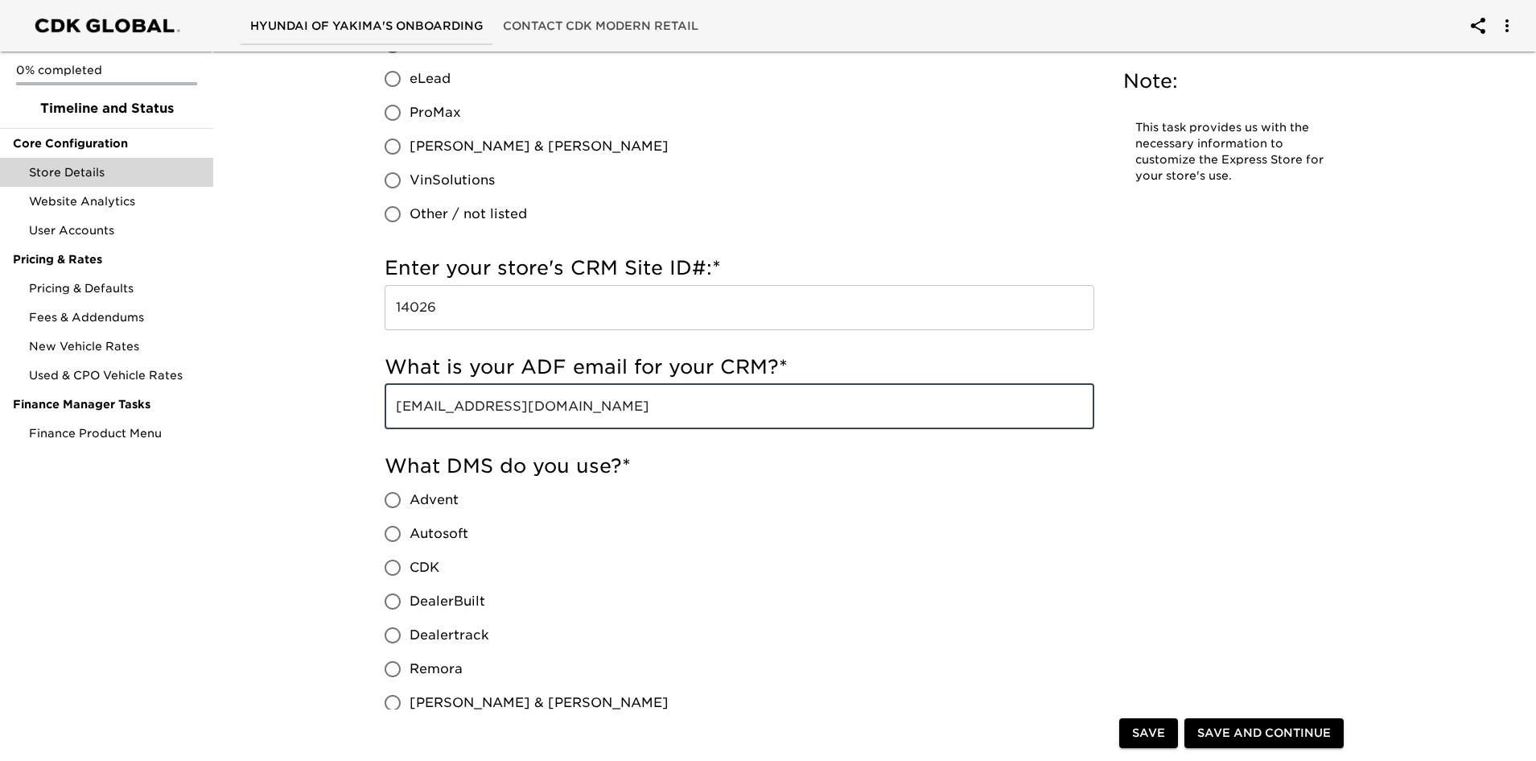
type input "[EMAIL_ADDRESS][DOMAIN_NAME]"
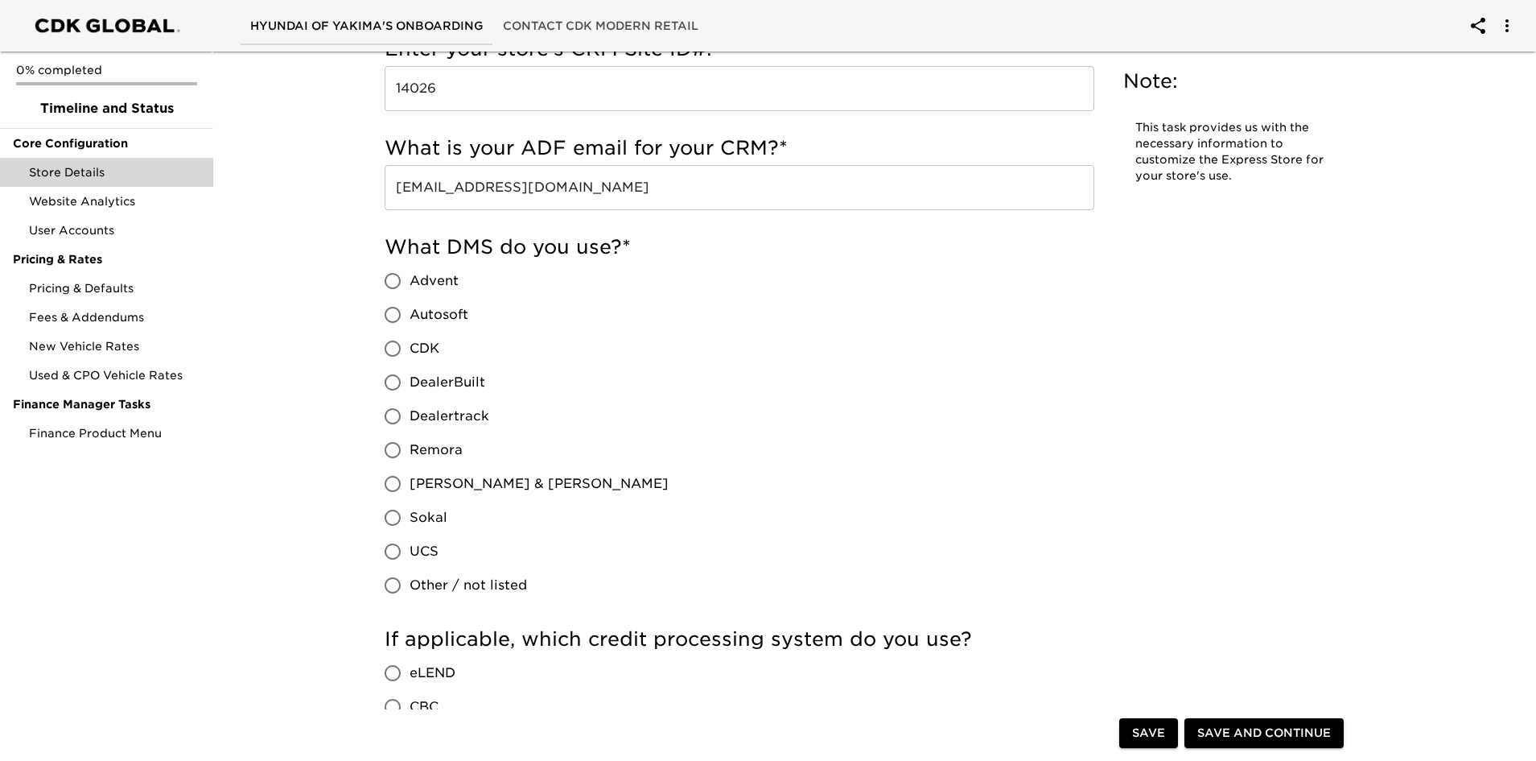
scroll to position [1368, 0]
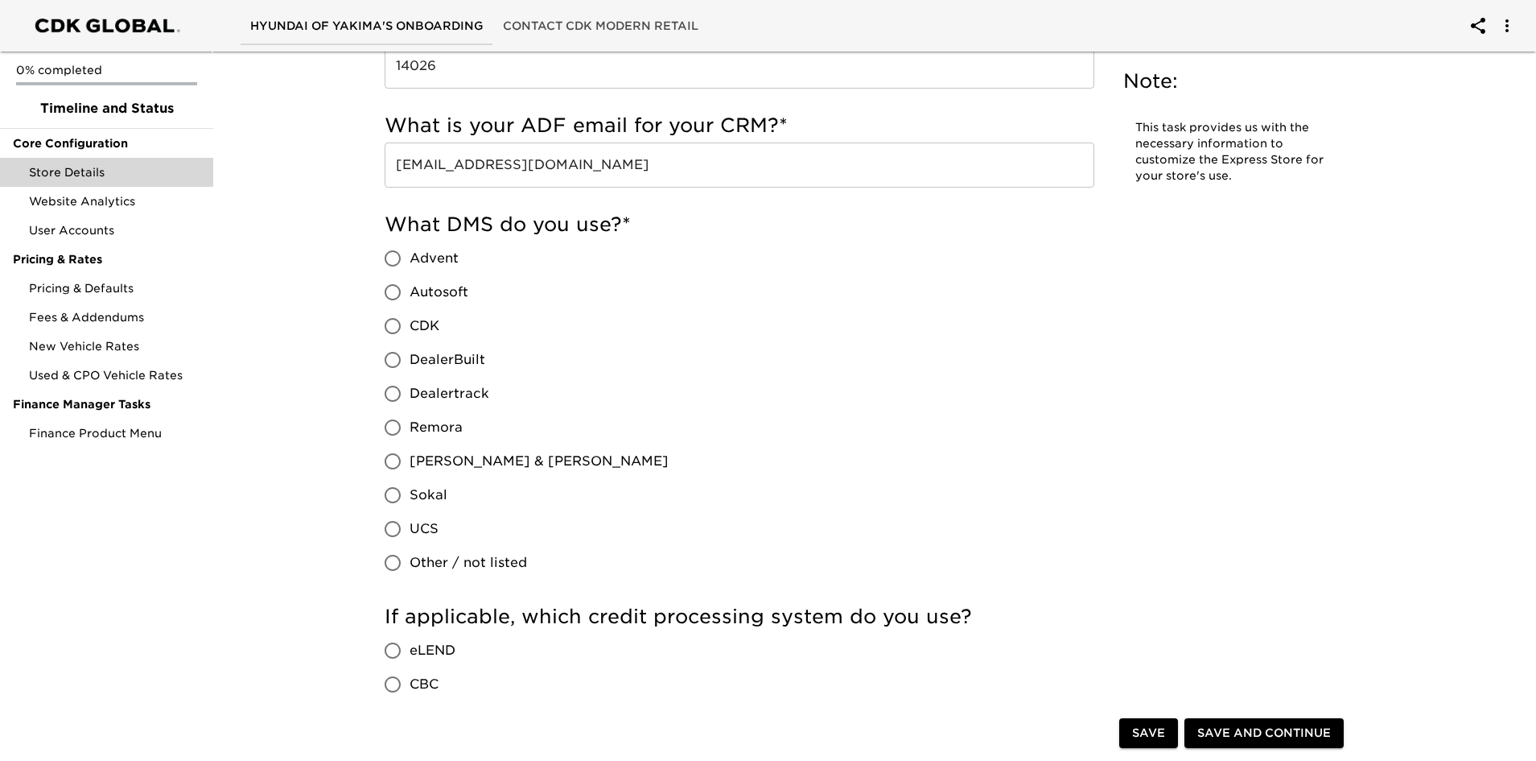
click at [390, 562] on input "Other / not listed" at bounding box center [393, 563] width 34 height 34
radio input "true"
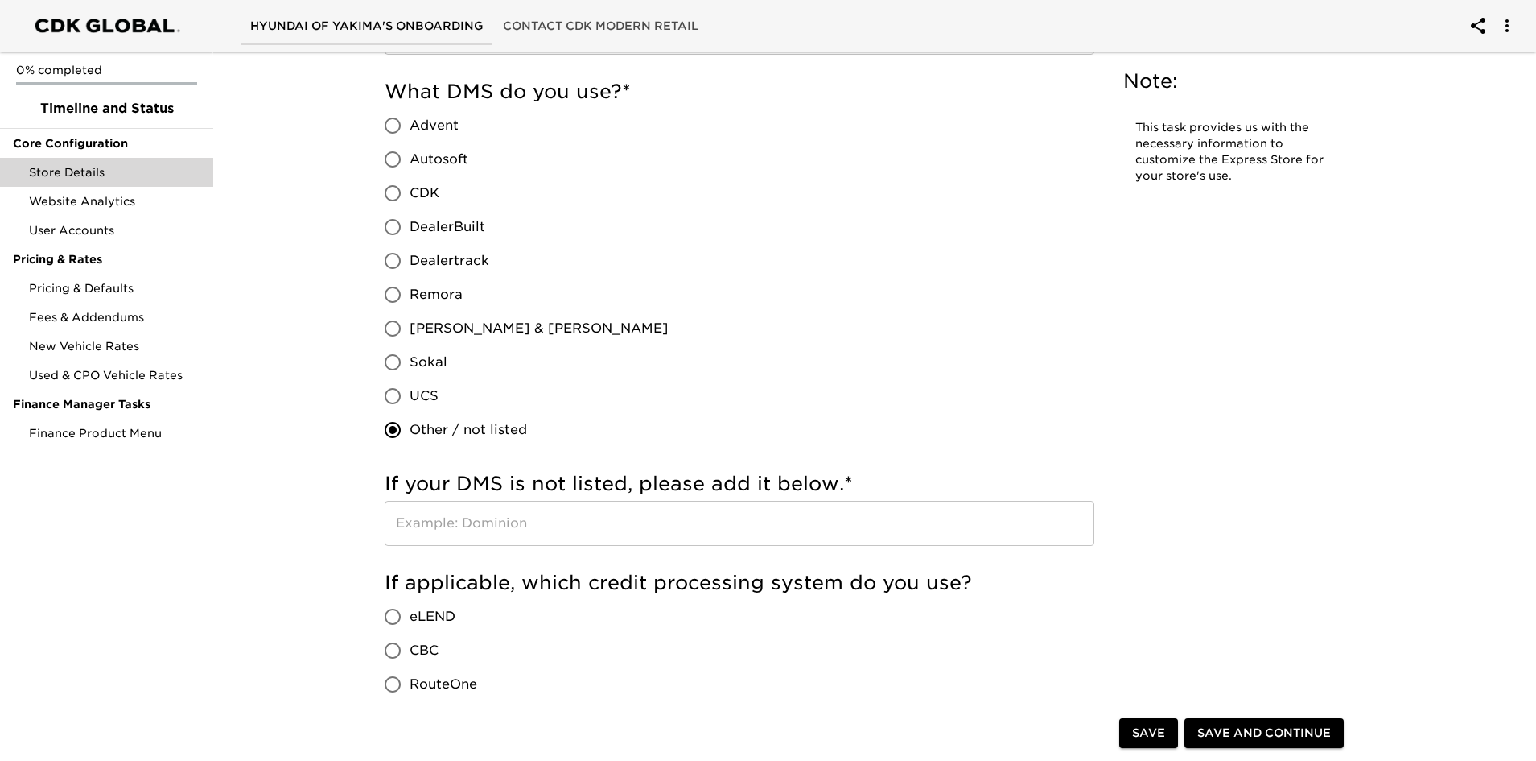
scroll to position [1529, 0]
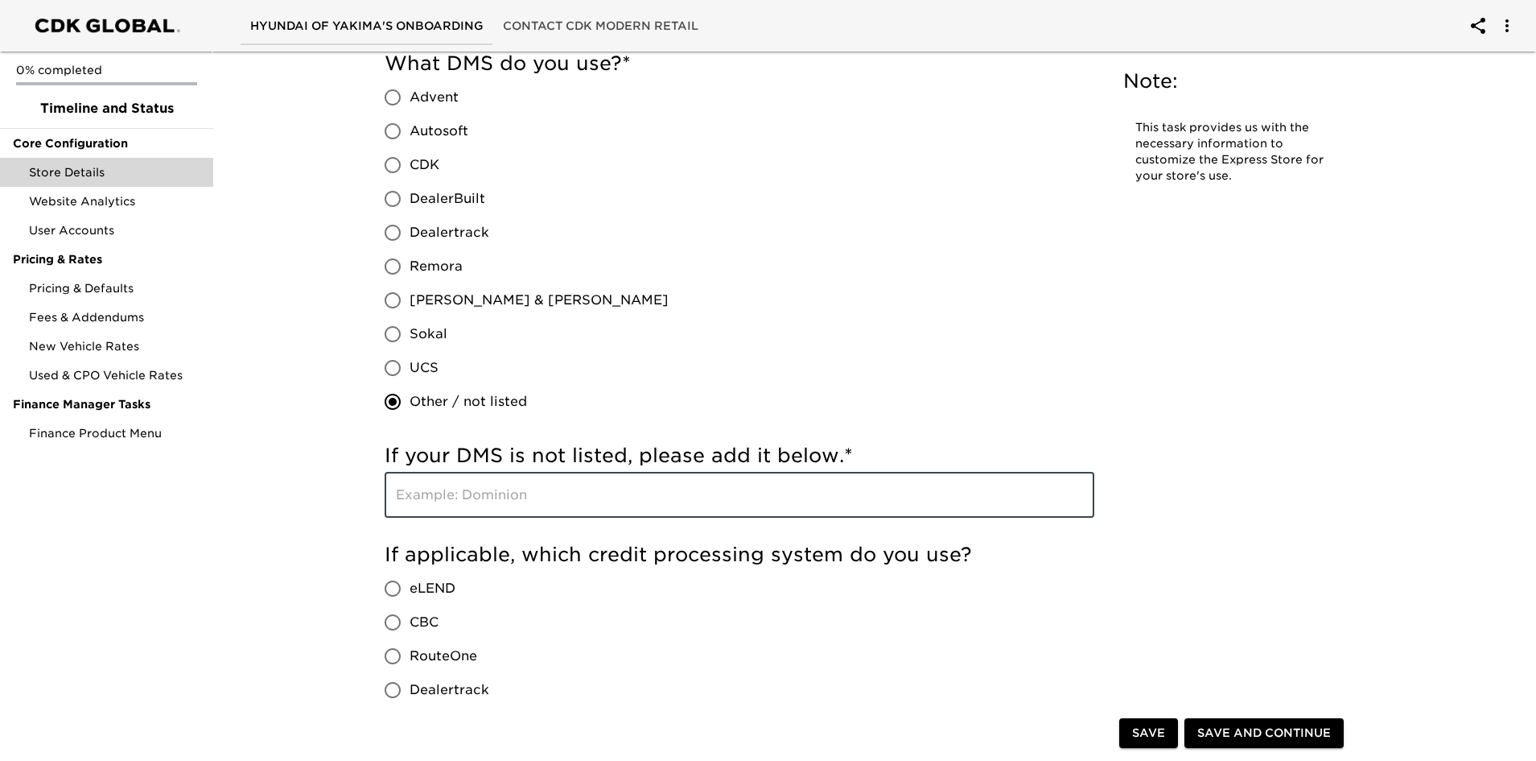
click at [448, 478] on input "text" at bounding box center [740, 494] width 710 height 45
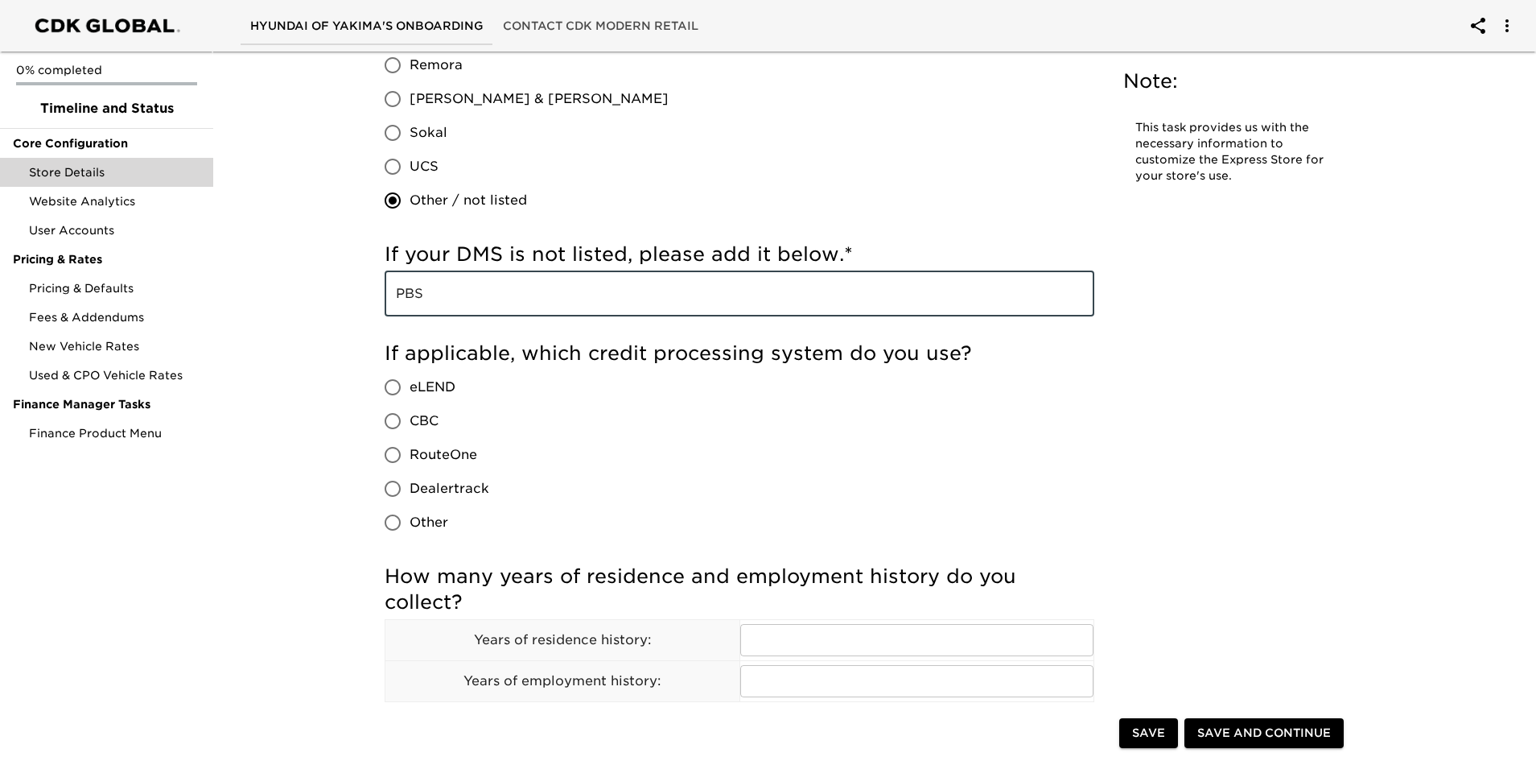
scroll to position [1771, 0]
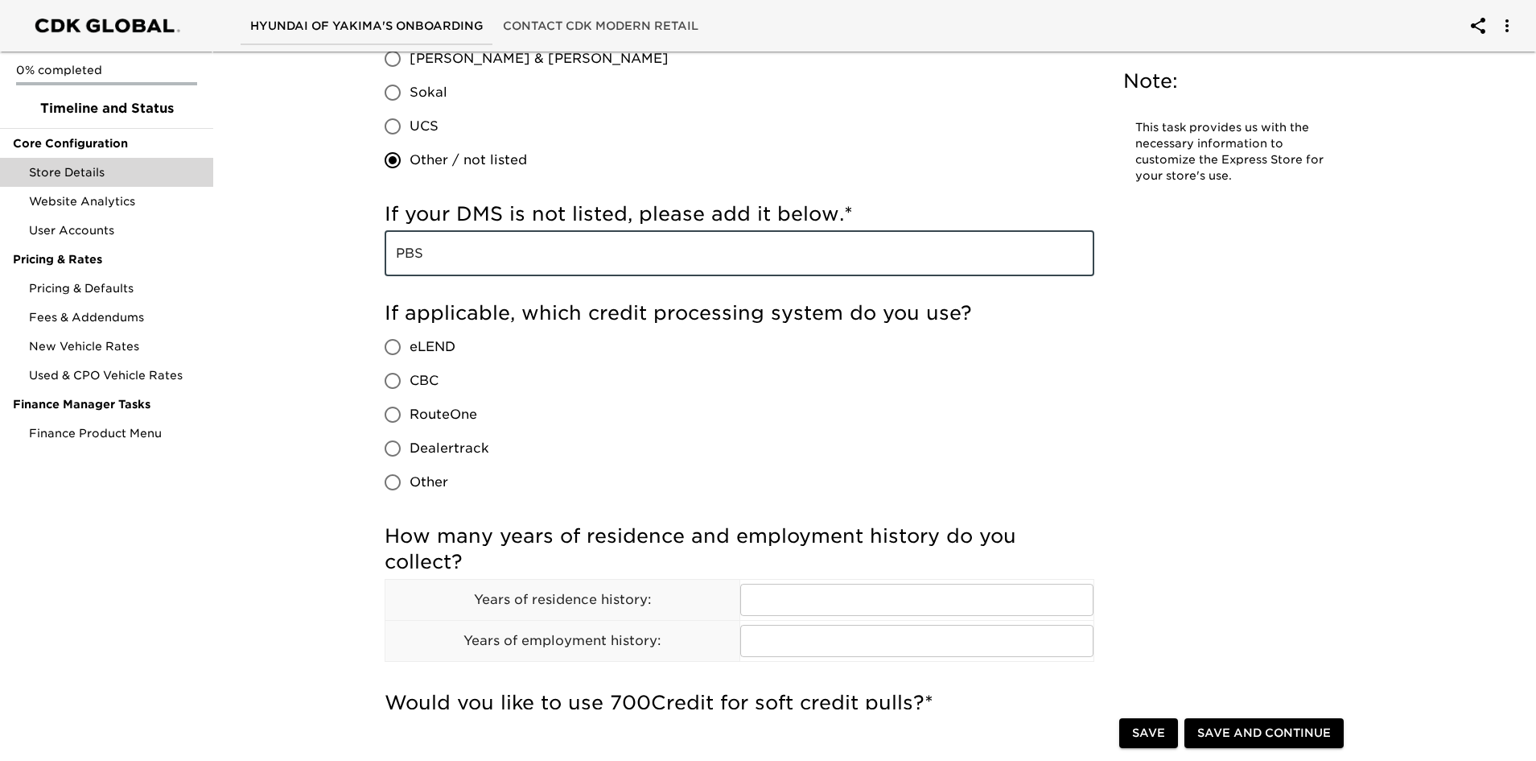
type input "PBS"
click at [395, 415] on input "RouteOne" at bounding box center [393, 415] width 34 height 34
radio input "true"
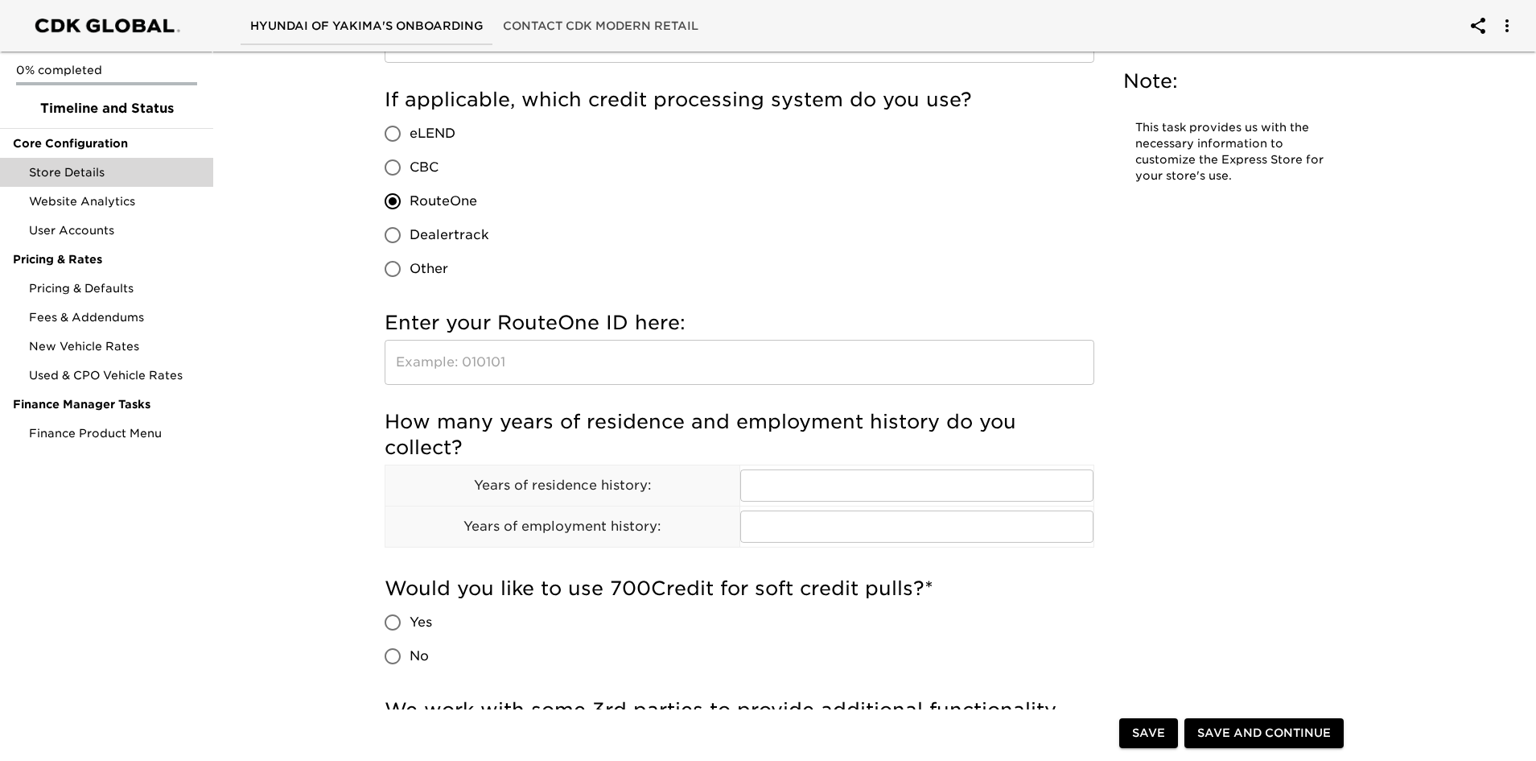
scroll to position [2012, 0]
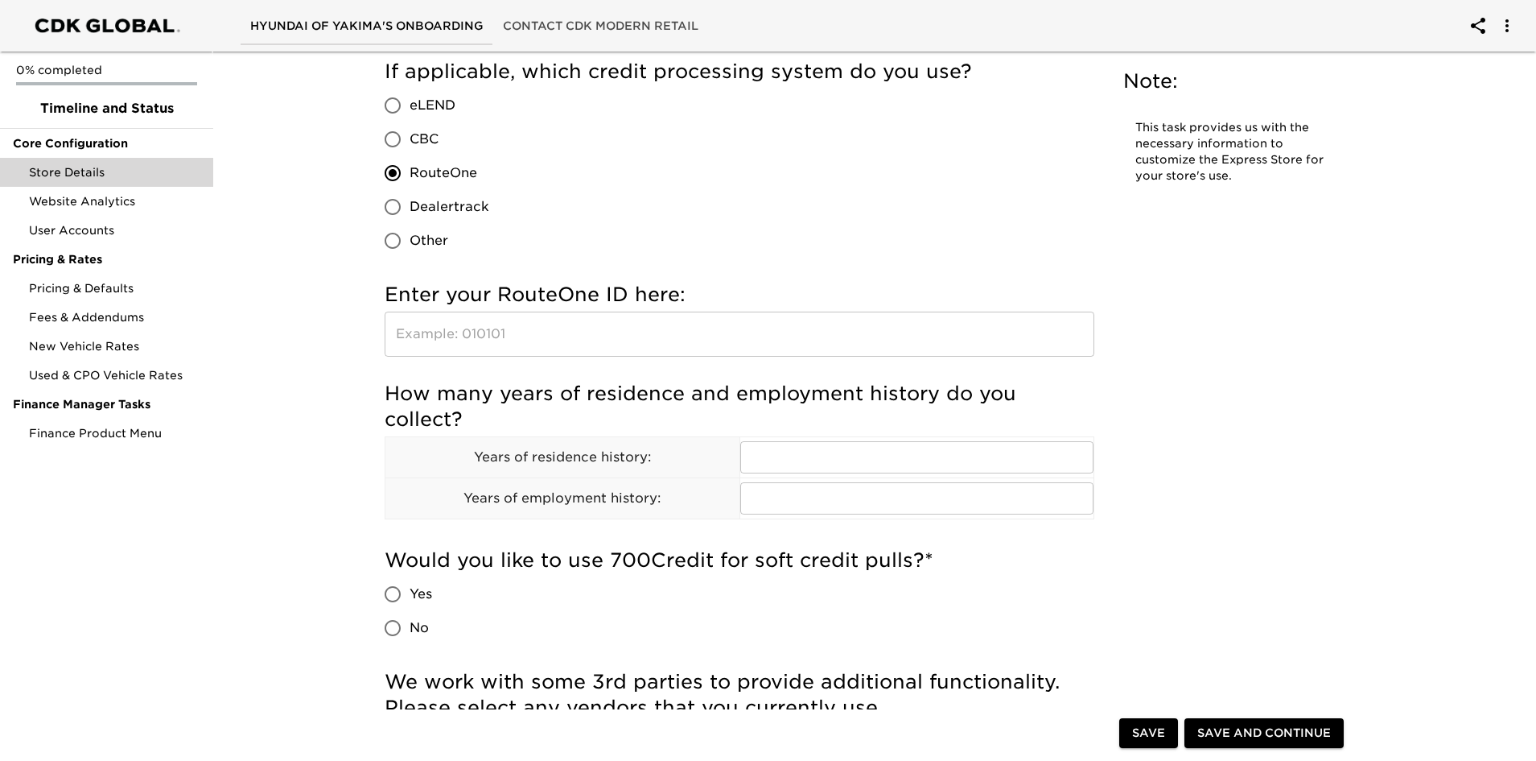
click at [532, 336] on input "text" at bounding box center [740, 333] width 710 height 45
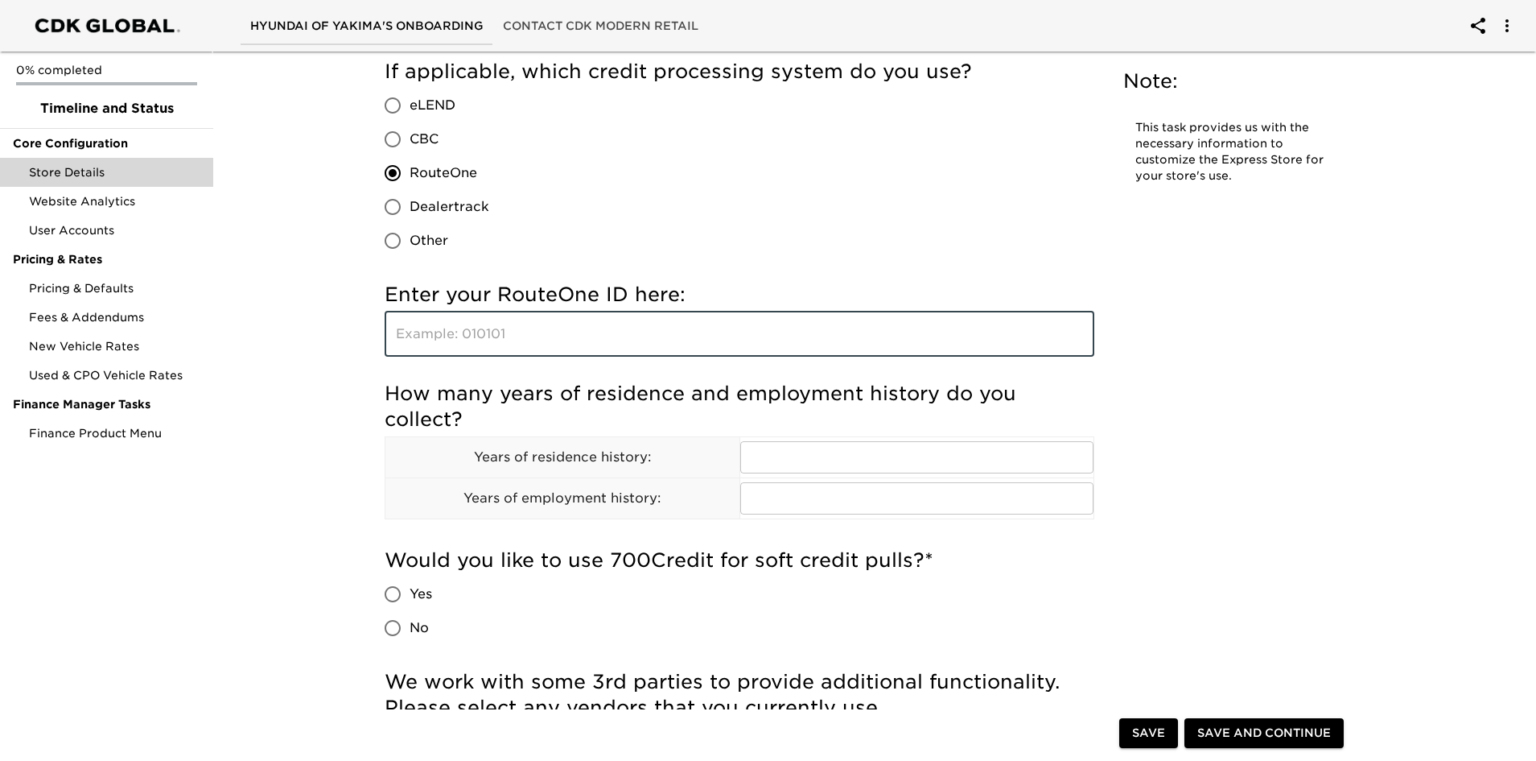
paste input "XU4OS"
type input "XU4OS"
click at [522, 417] on h5 "How many years of residence and employment history do you collect?" at bounding box center [740, 407] width 710 height 52
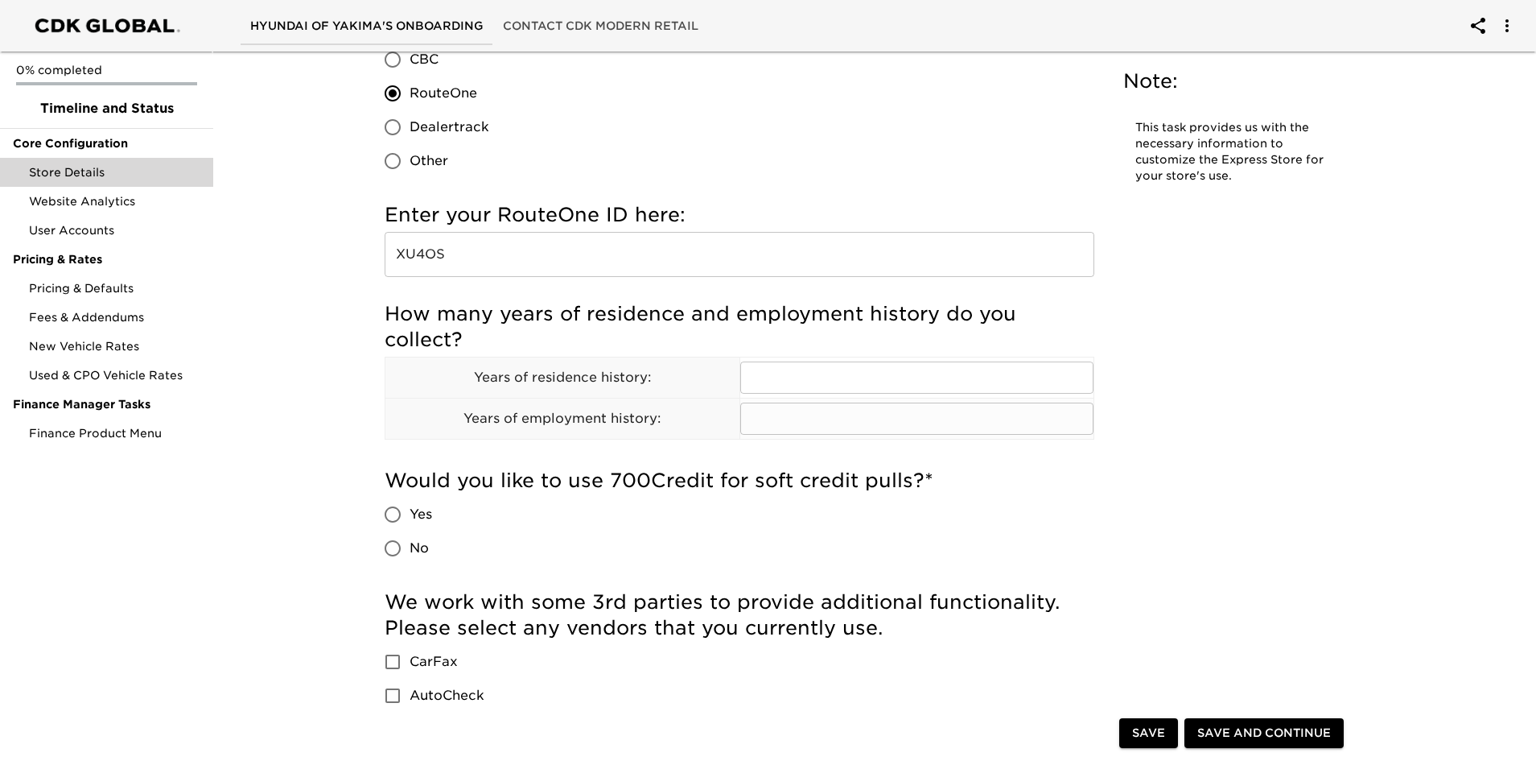
scroll to position [2093, 0]
click at [810, 378] on input "text" at bounding box center [917, 377] width 354 height 32
type input "2"
drag, startPoint x: 786, startPoint y: 420, endPoint x: 679, endPoint y: 431, distance: 106.8
click at [679, 431] on tr "Years of employment history: 2 ​" at bounding box center [740, 417] width 709 height 41
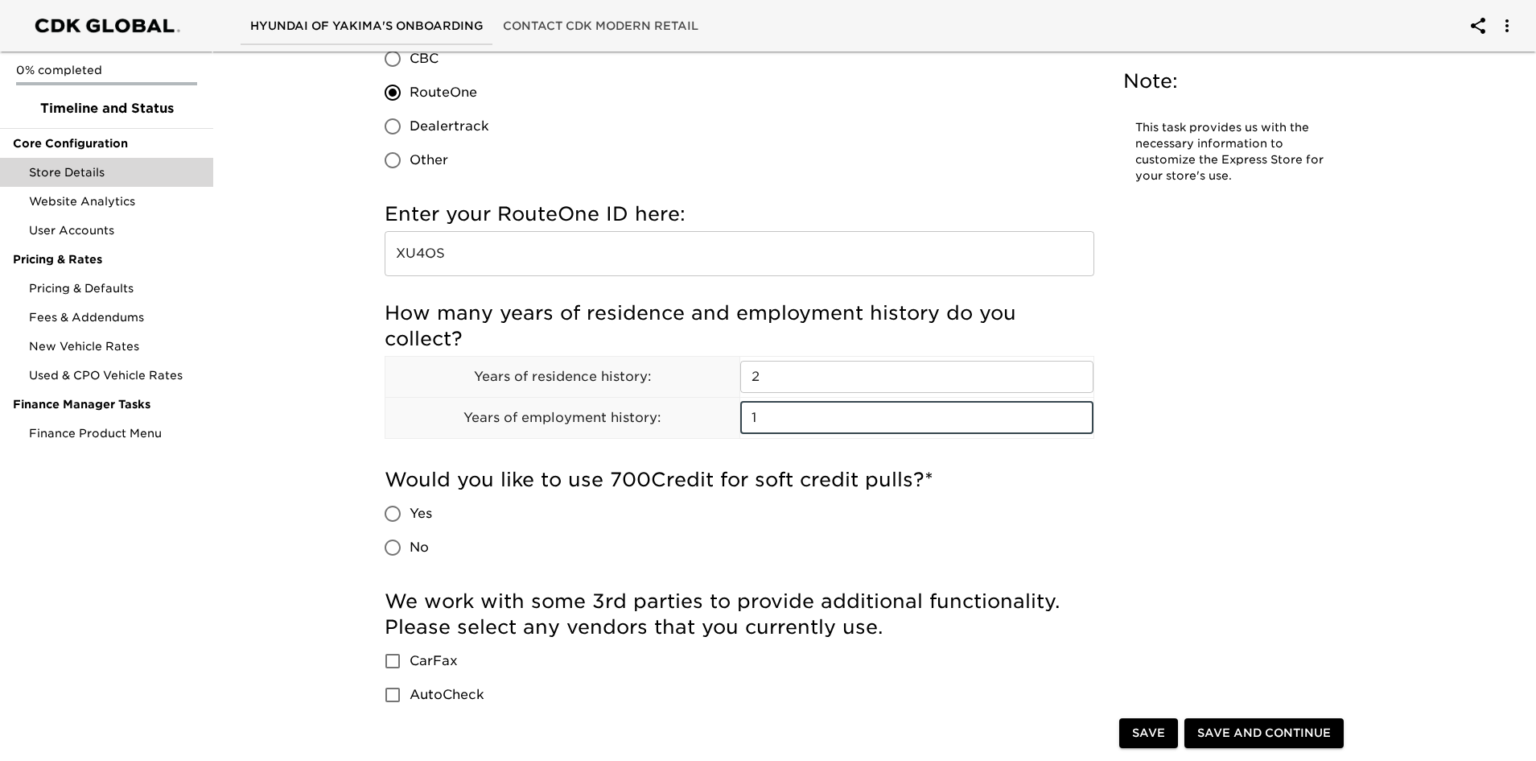
click at [592, 456] on div "How many years of residence and employment history do you collect? Years of res…" at bounding box center [740, 375] width 710 height 167
drag, startPoint x: 789, startPoint y: 428, endPoint x: 655, endPoint y: 433, distance: 133.7
click at [655, 433] on tr "Years of employment history: 1 ​" at bounding box center [740, 417] width 709 height 41
type input "2"
click at [397, 513] on input "Yes" at bounding box center [393, 514] width 34 height 34
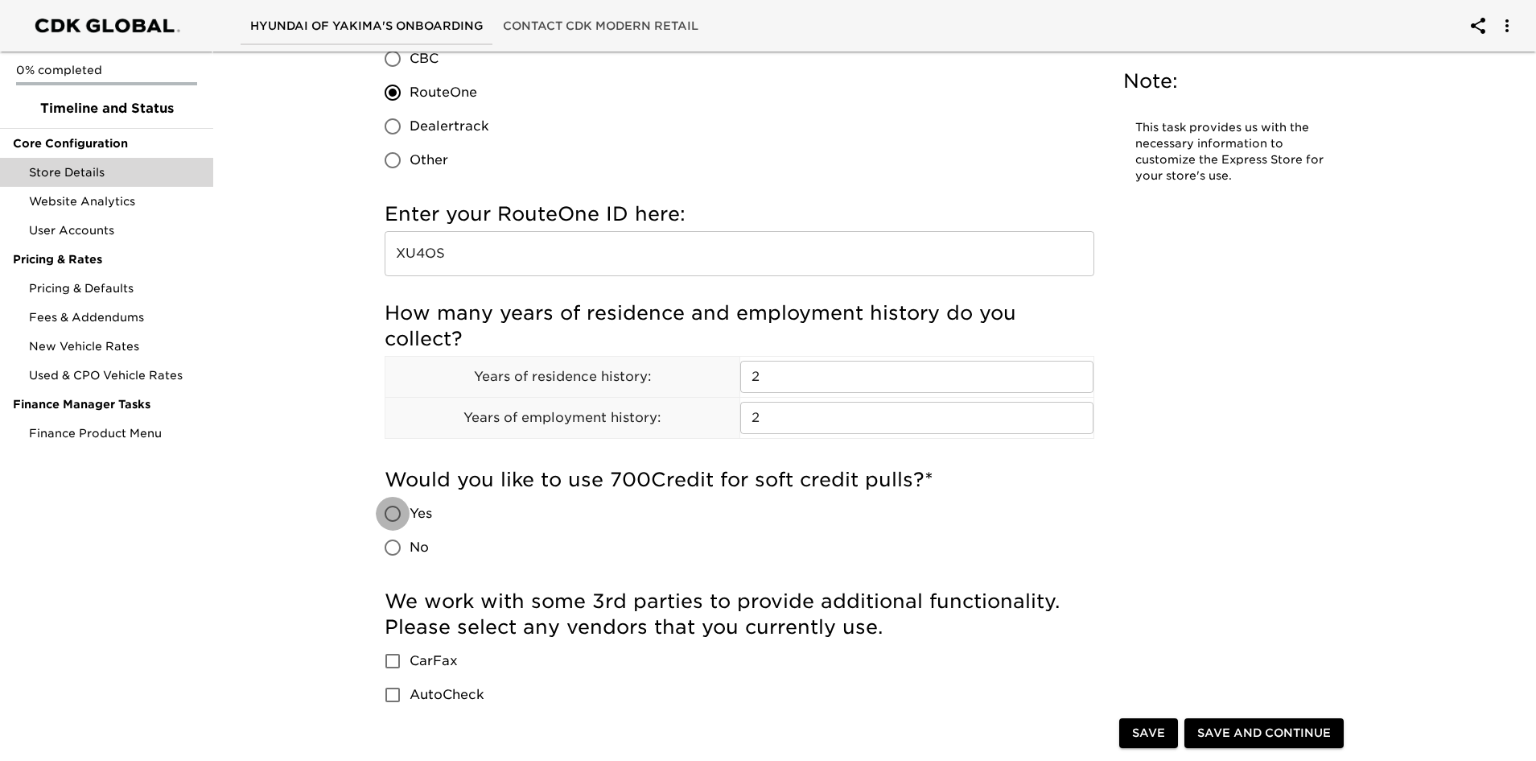
radio input "true"
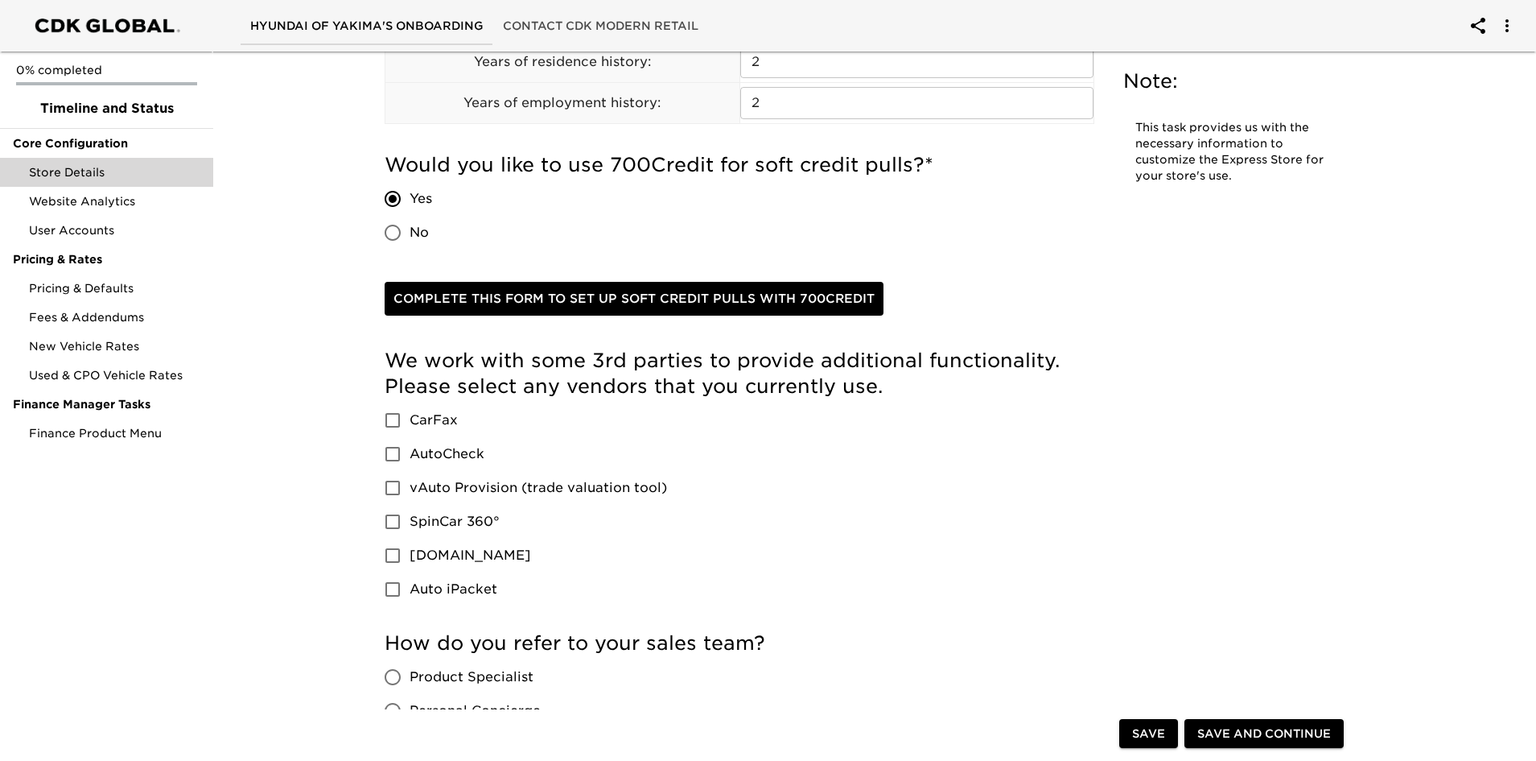
scroll to position [2415, 0]
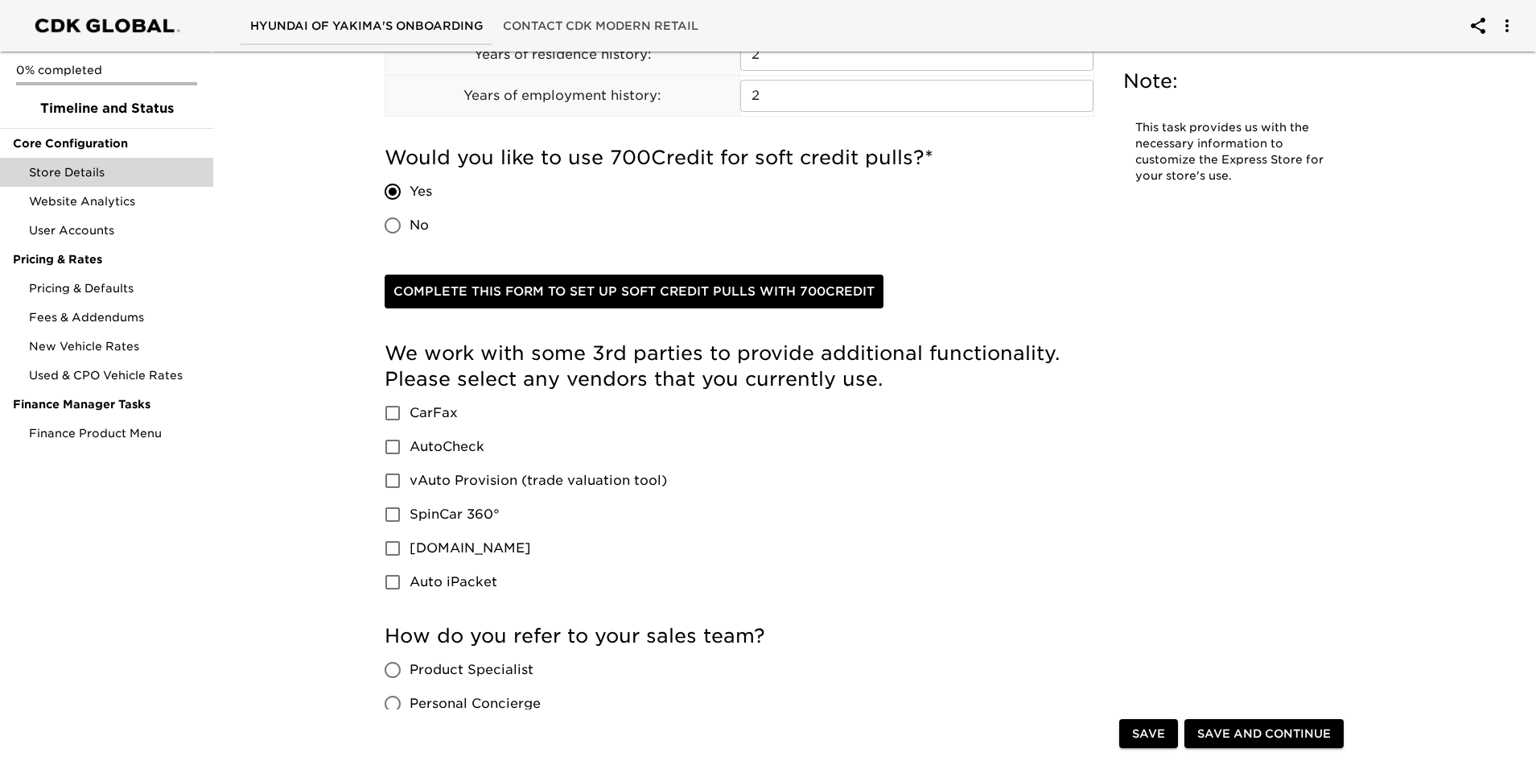
click at [543, 291] on span "Complete this form to set up soft credit pulls with 700Credit" at bounding box center [634, 291] width 481 height 21
click at [386, 229] on input "No" at bounding box center [393, 225] width 34 height 34
radio input "true"
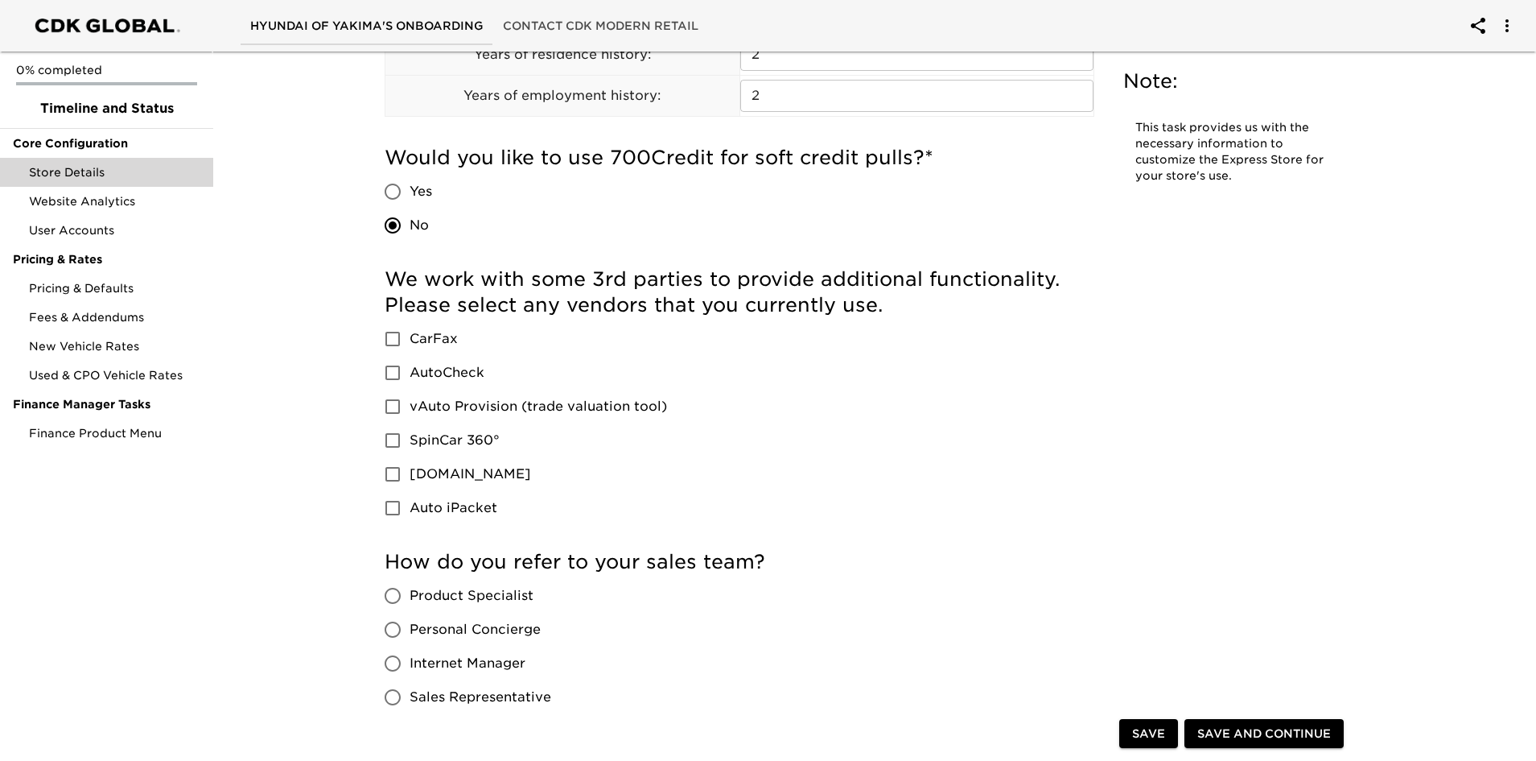
click at [387, 192] on input "Yes" at bounding box center [393, 192] width 34 height 34
radio input "true"
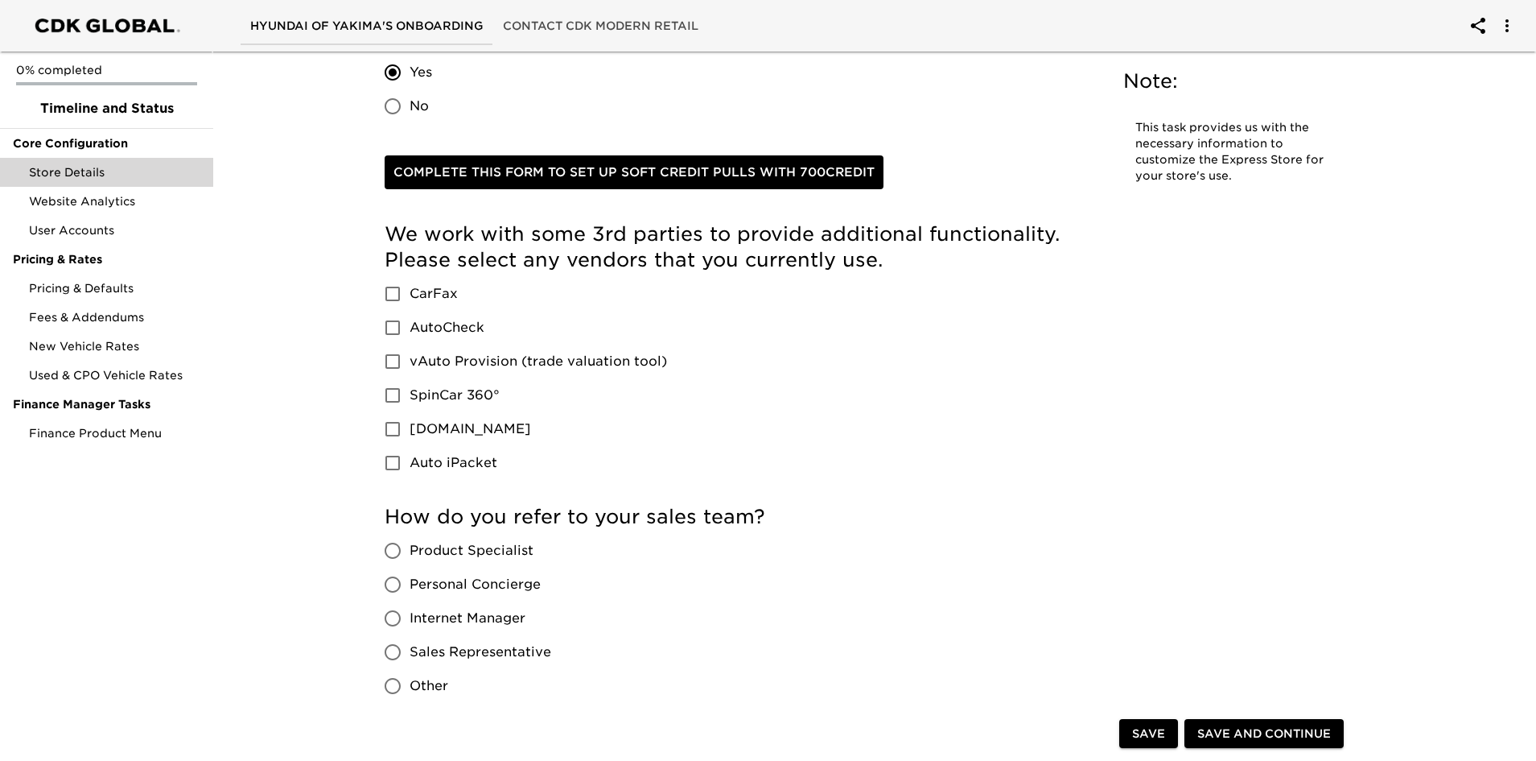
scroll to position [2576, 0]
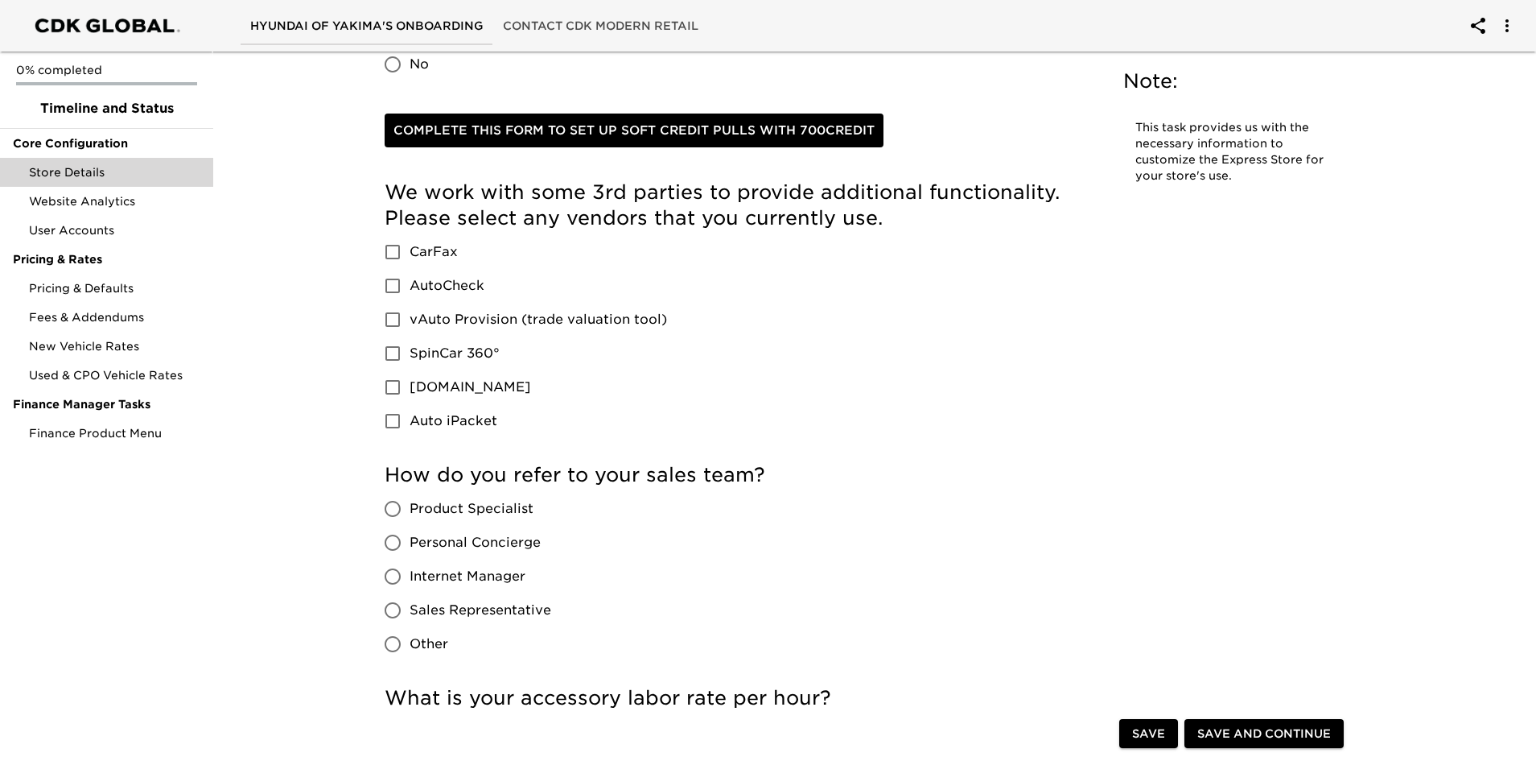
click at [396, 246] on input "CarFax" at bounding box center [393, 252] width 34 height 34
checkbox input "true"
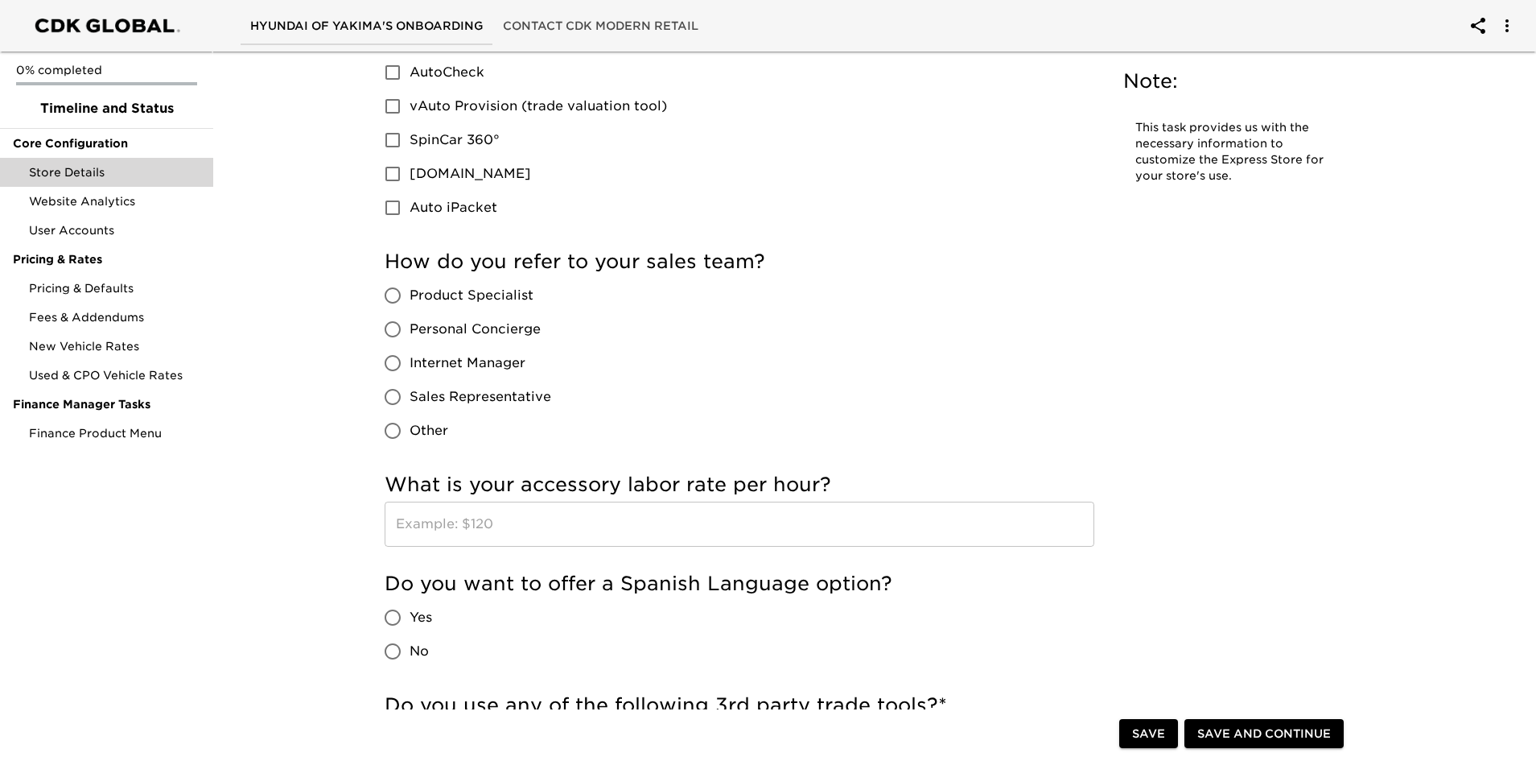
scroll to position [2817, 0]
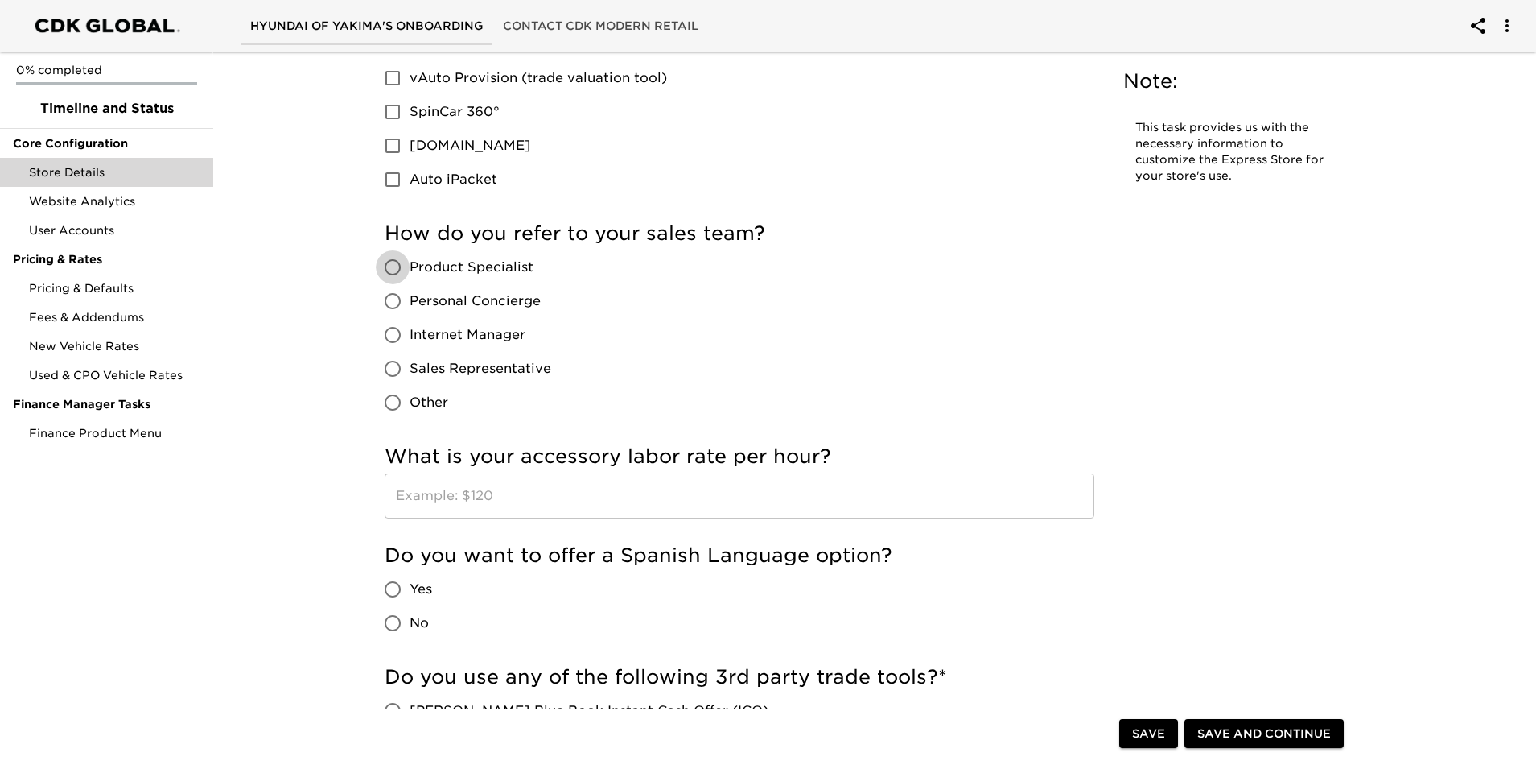
click at [394, 268] on input "Product Specialist" at bounding box center [393, 267] width 34 height 34
radio input "true"
click at [390, 369] on input "Sales Representative" at bounding box center [393, 369] width 34 height 34
radio input "true"
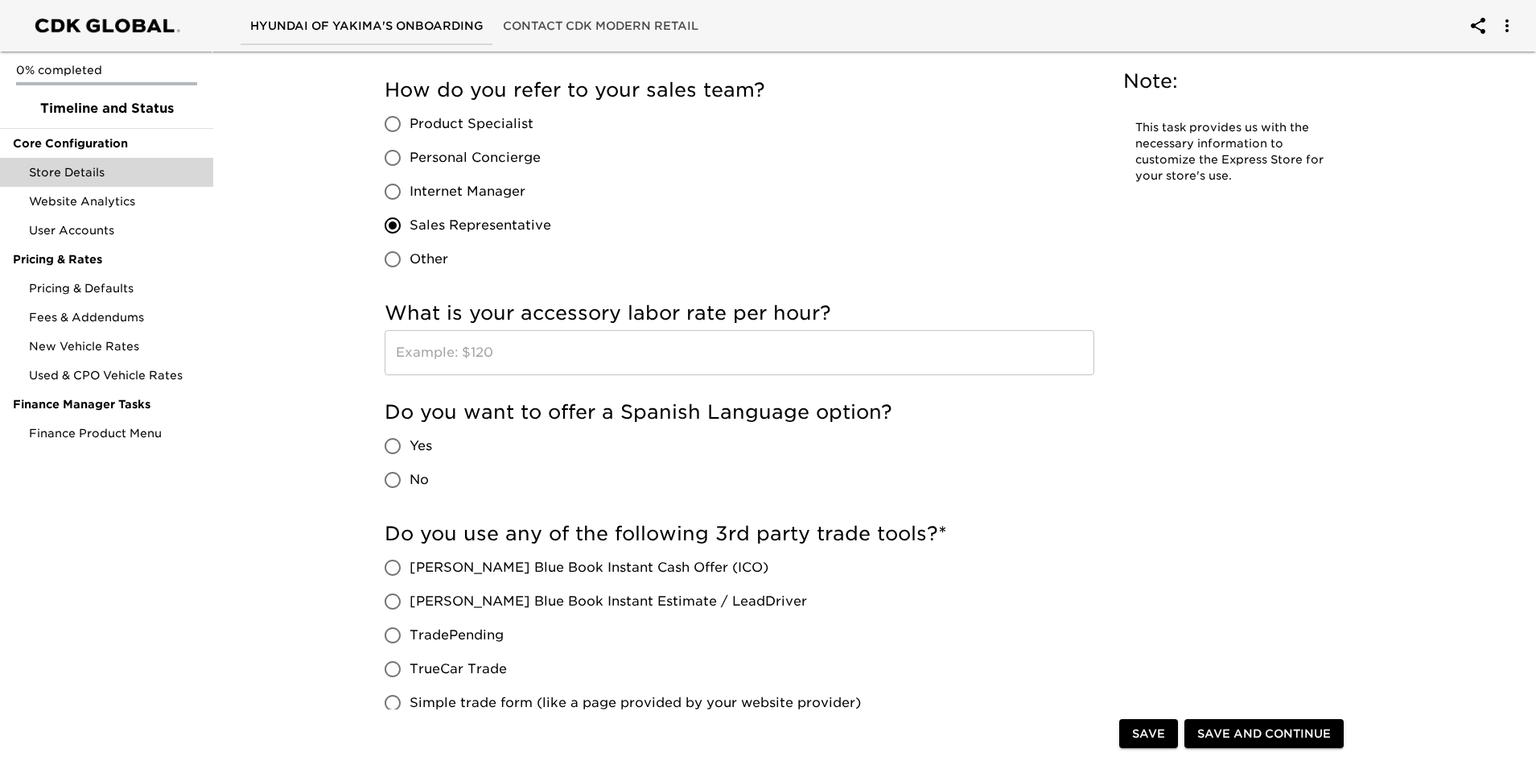
scroll to position [2978, 0]
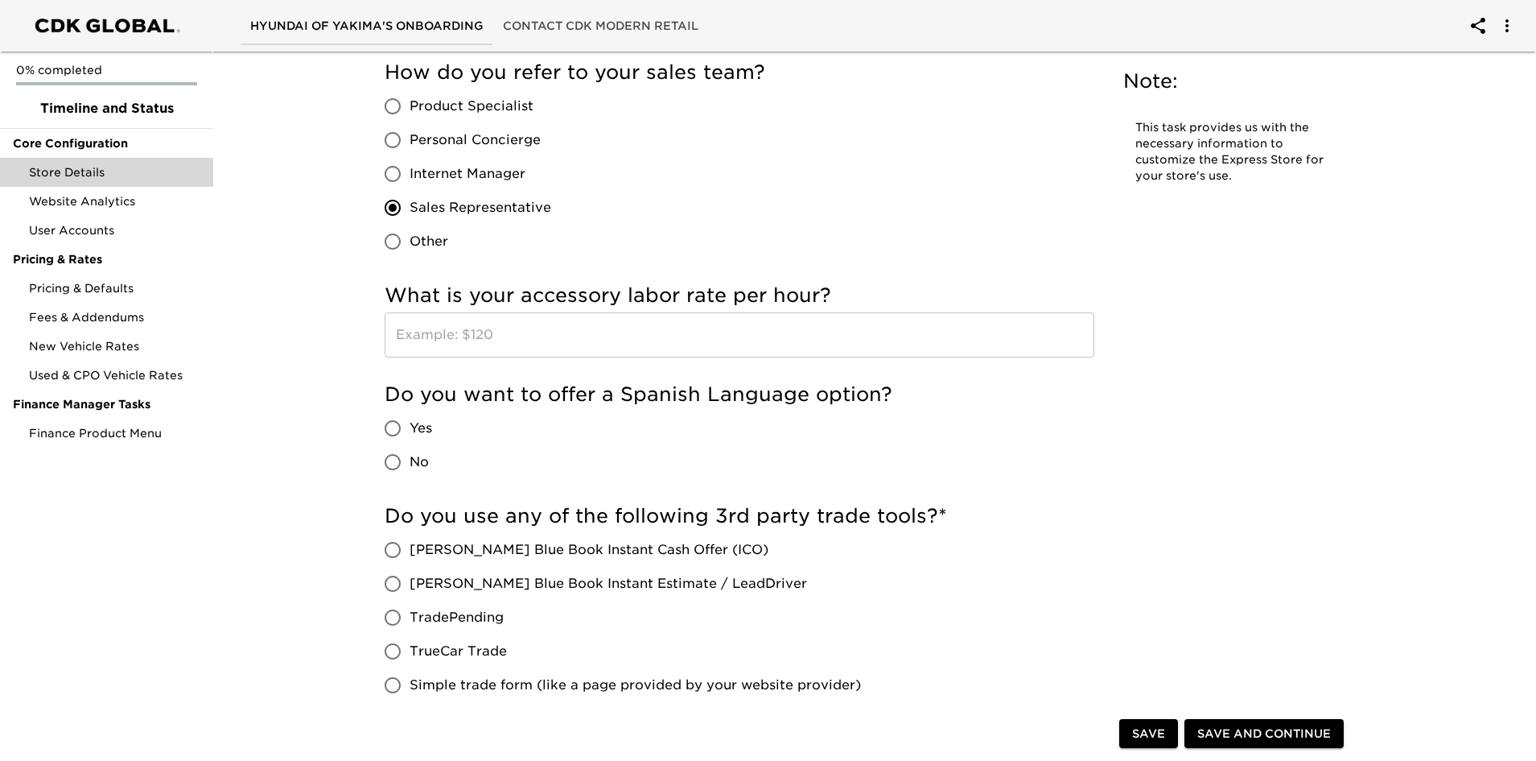
click at [468, 336] on input "text" at bounding box center [740, 334] width 710 height 45
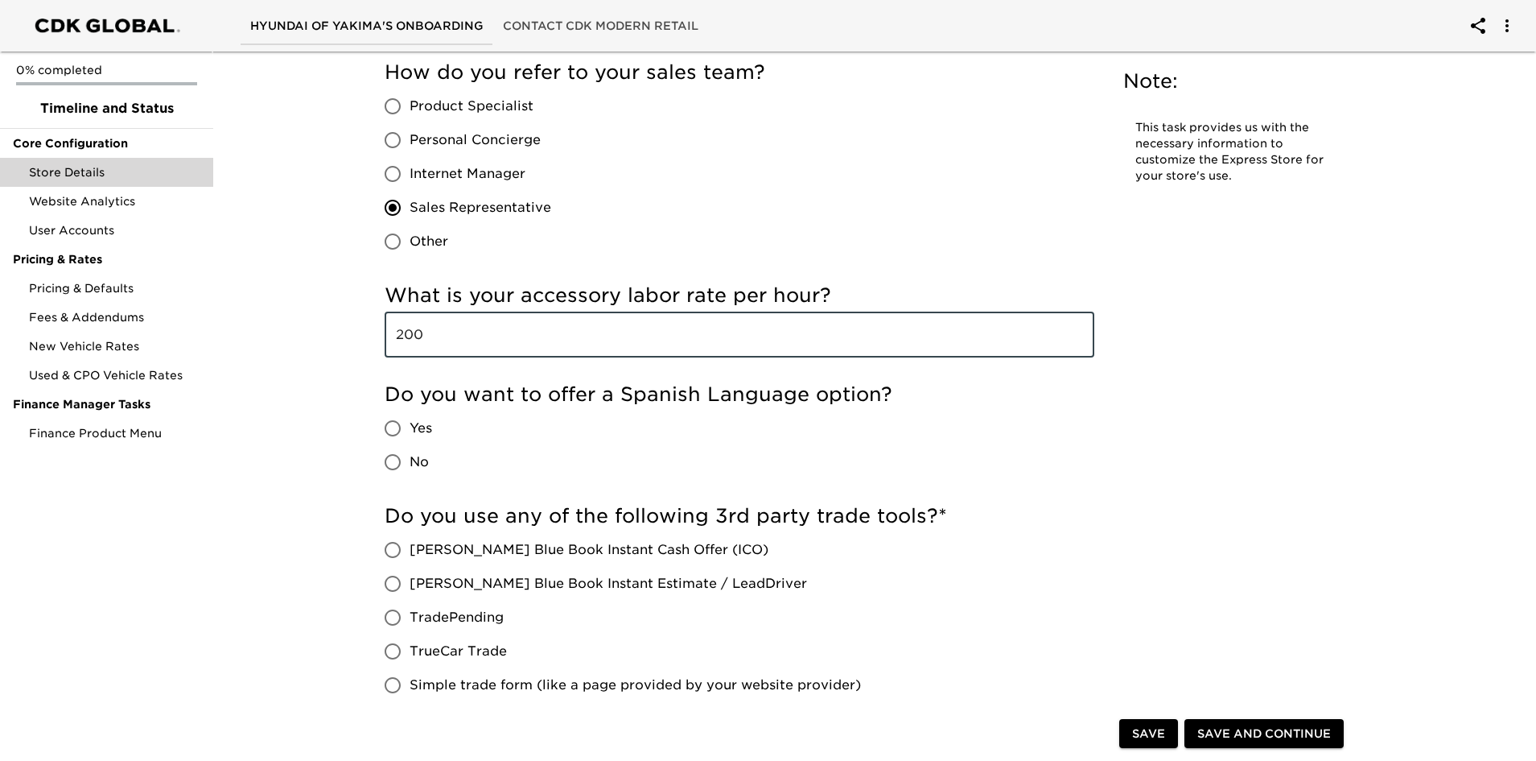
type input "200"
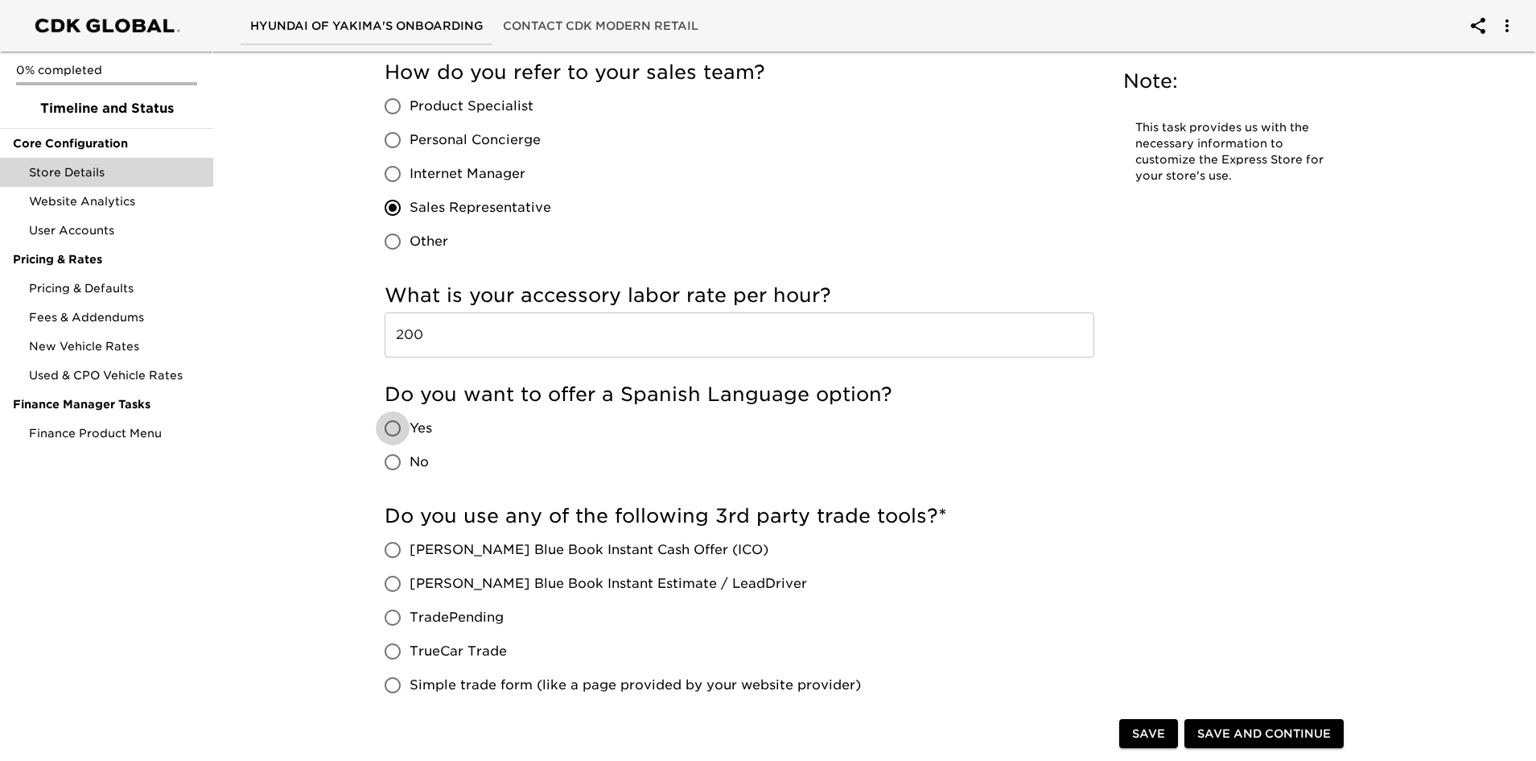
click at [392, 426] on input "Yes" at bounding box center [393, 428] width 34 height 34
radio input "true"
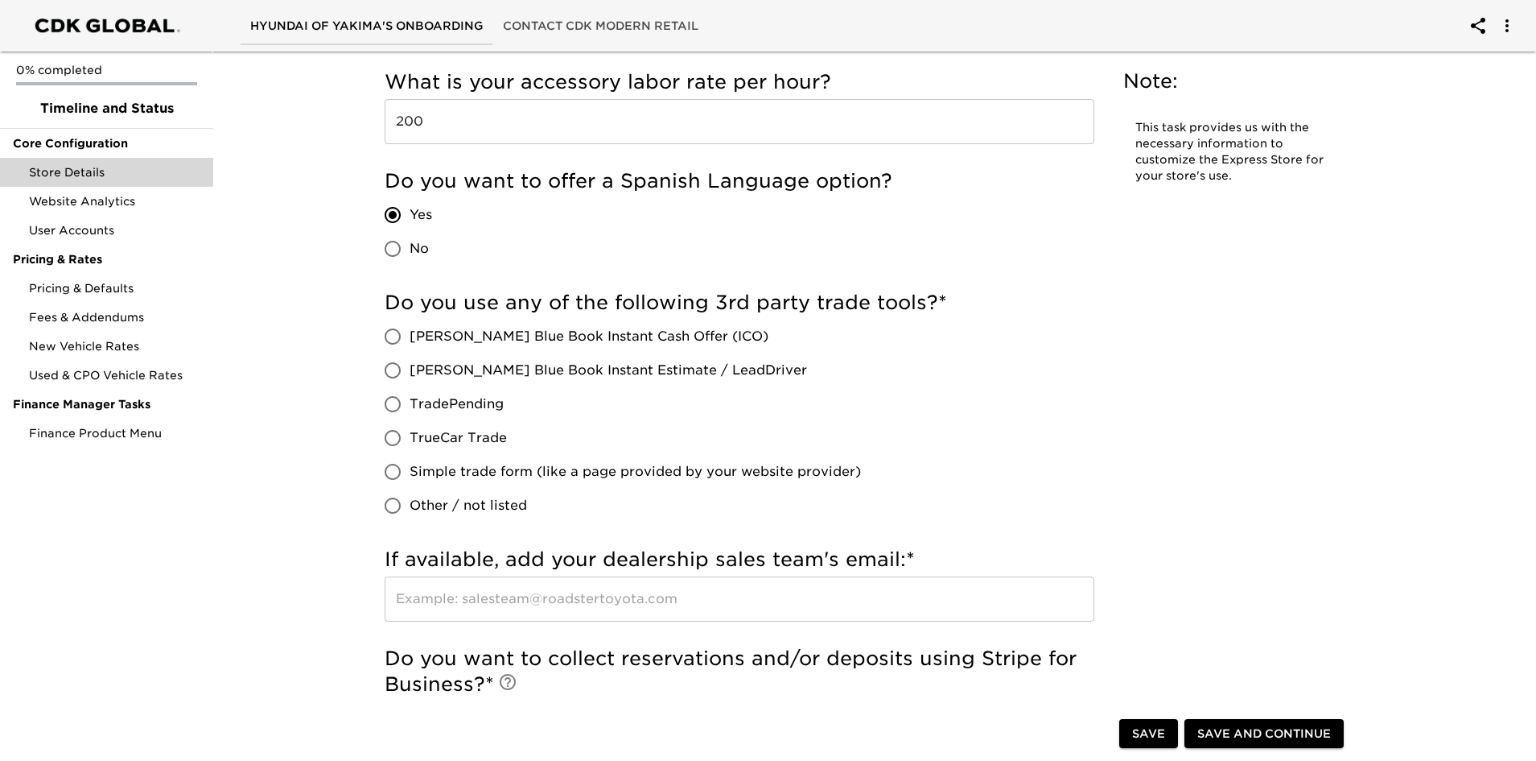
scroll to position [3219, 0]
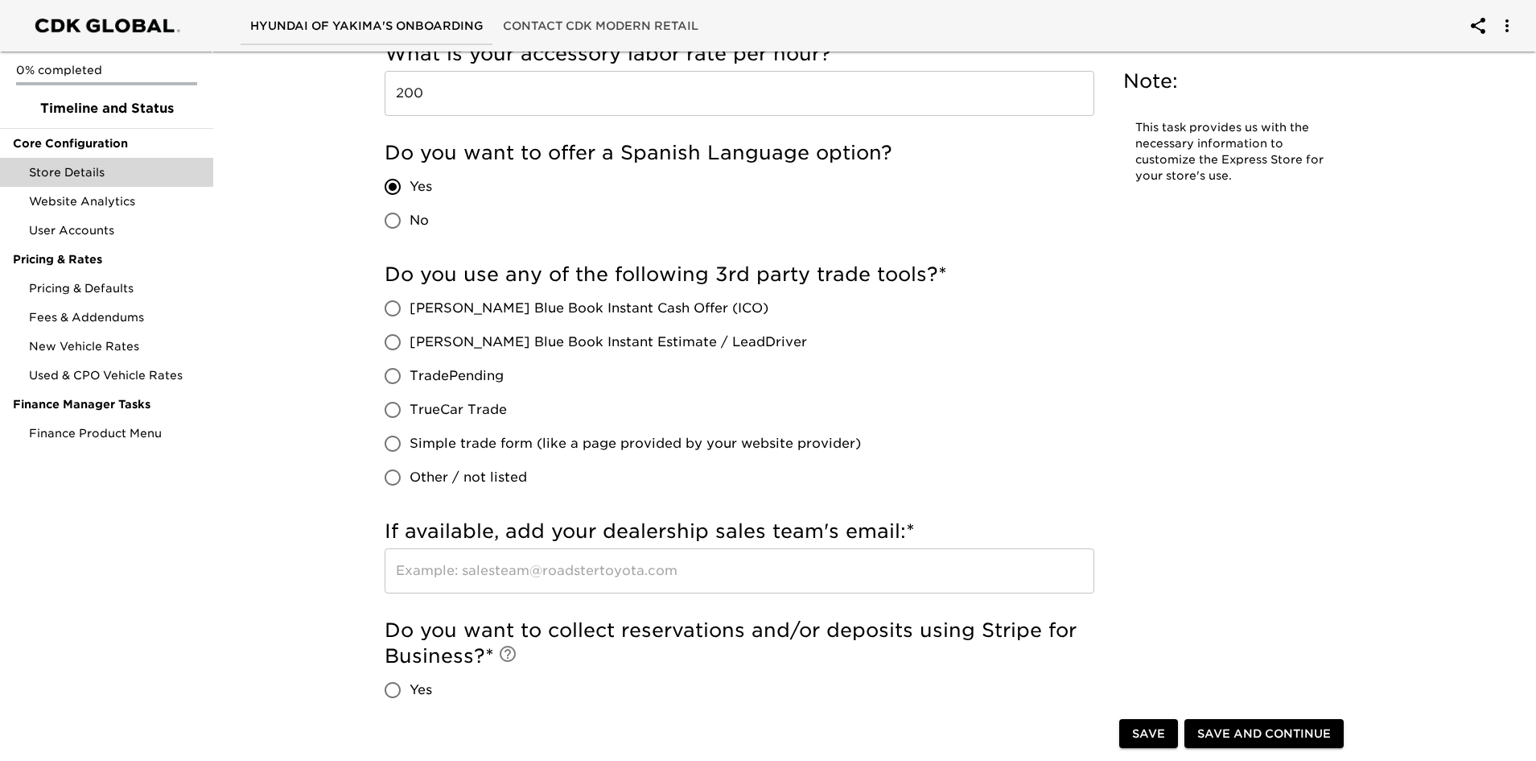
click at [397, 435] on input "Simple trade form (like a page provided by your website provider)" at bounding box center [393, 444] width 34 height 34
radio input "true"
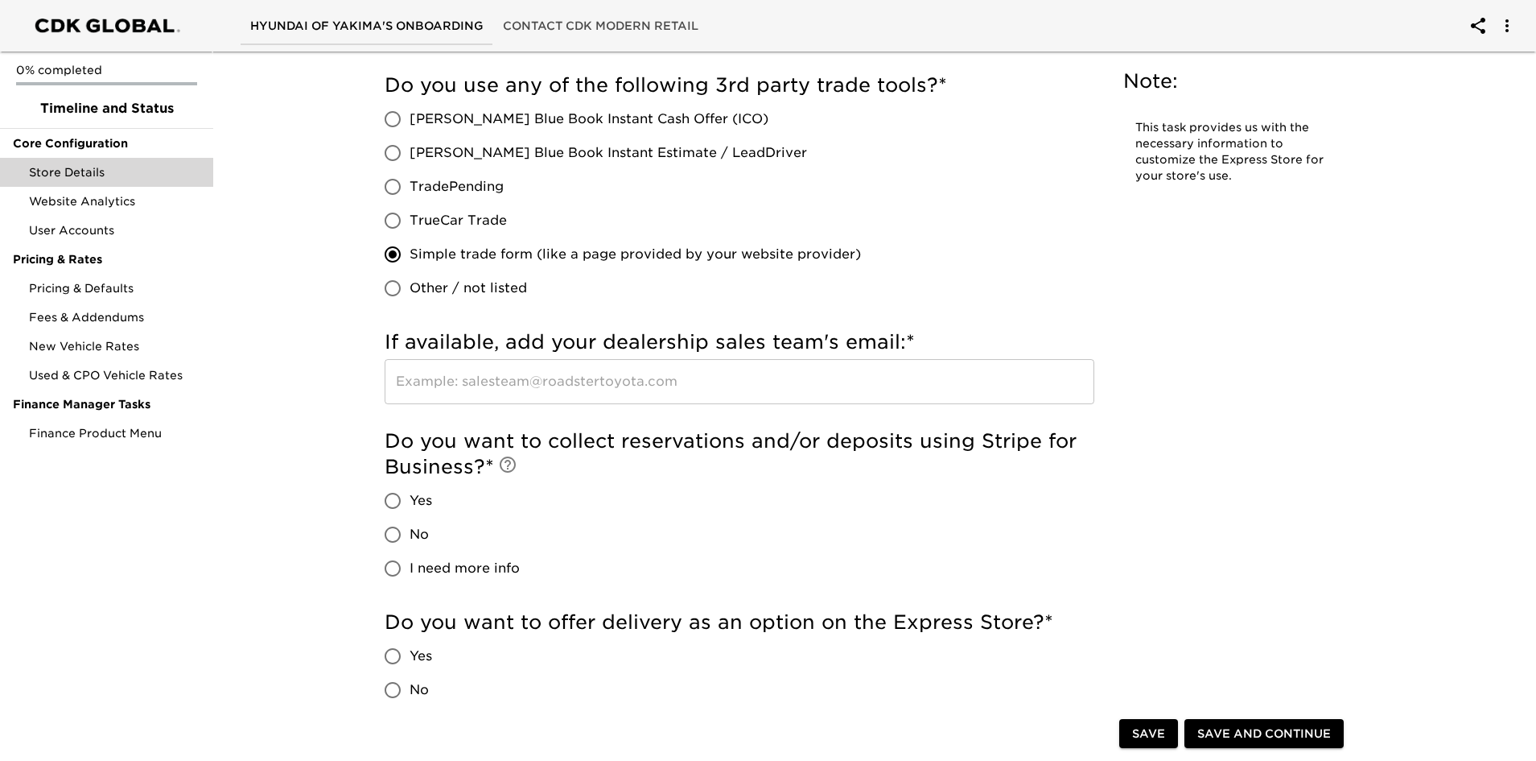
scroll to position [3380, 0]
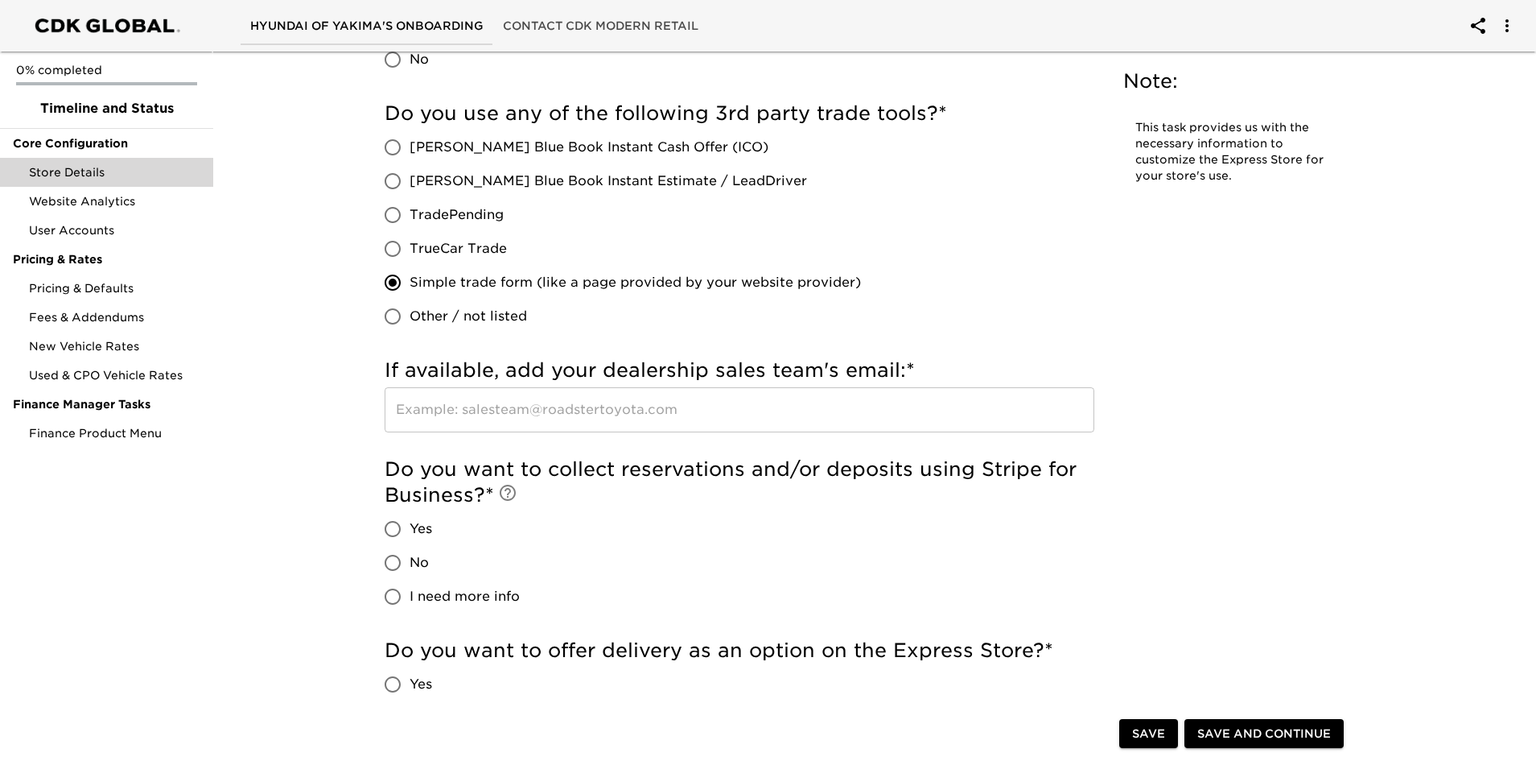
click at [443, 420] on input "text" at bounding box center [740, 409] width 710 height 45
click at [617, 410] on input "sales_team@yakimahyundai." at bounding box center [740, 409] width 710 height 45
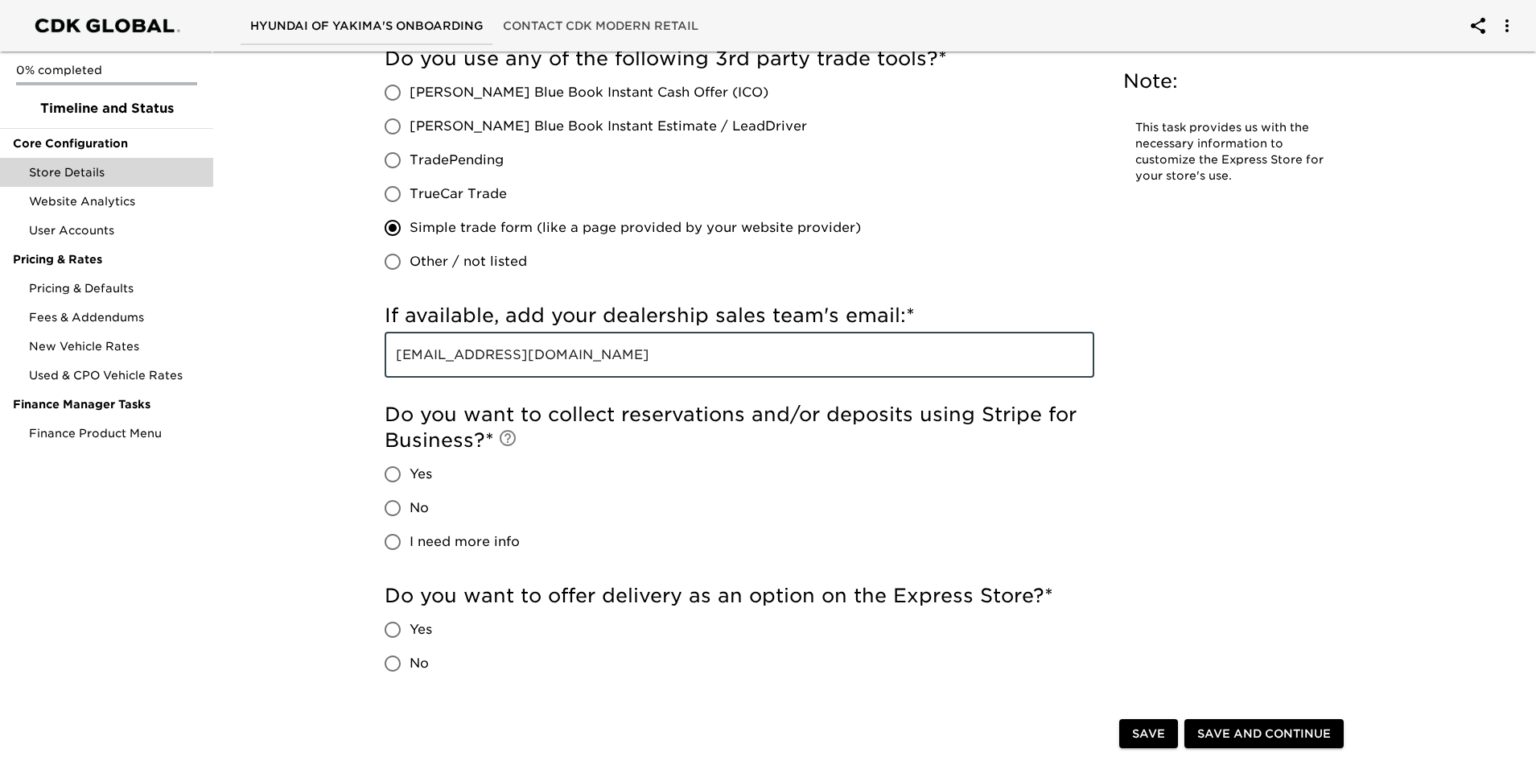
scroll to position [3461, 0]
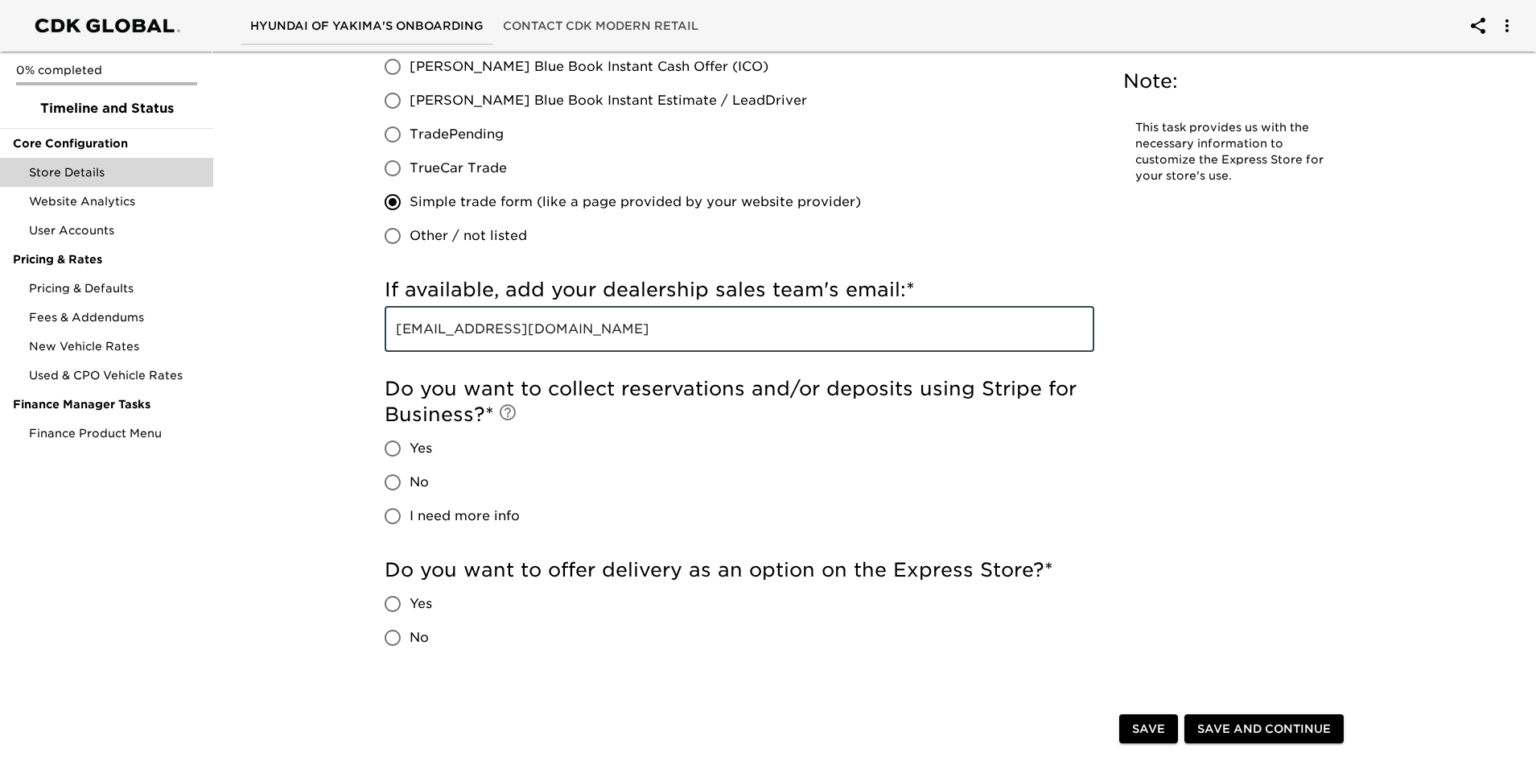
type input "[EMAIL_ADDRESS][DOMAIN_NAME]"
click at [394, 481] on input "No" at bounding box center [393, 482] width 34 height 34
radio input "true"
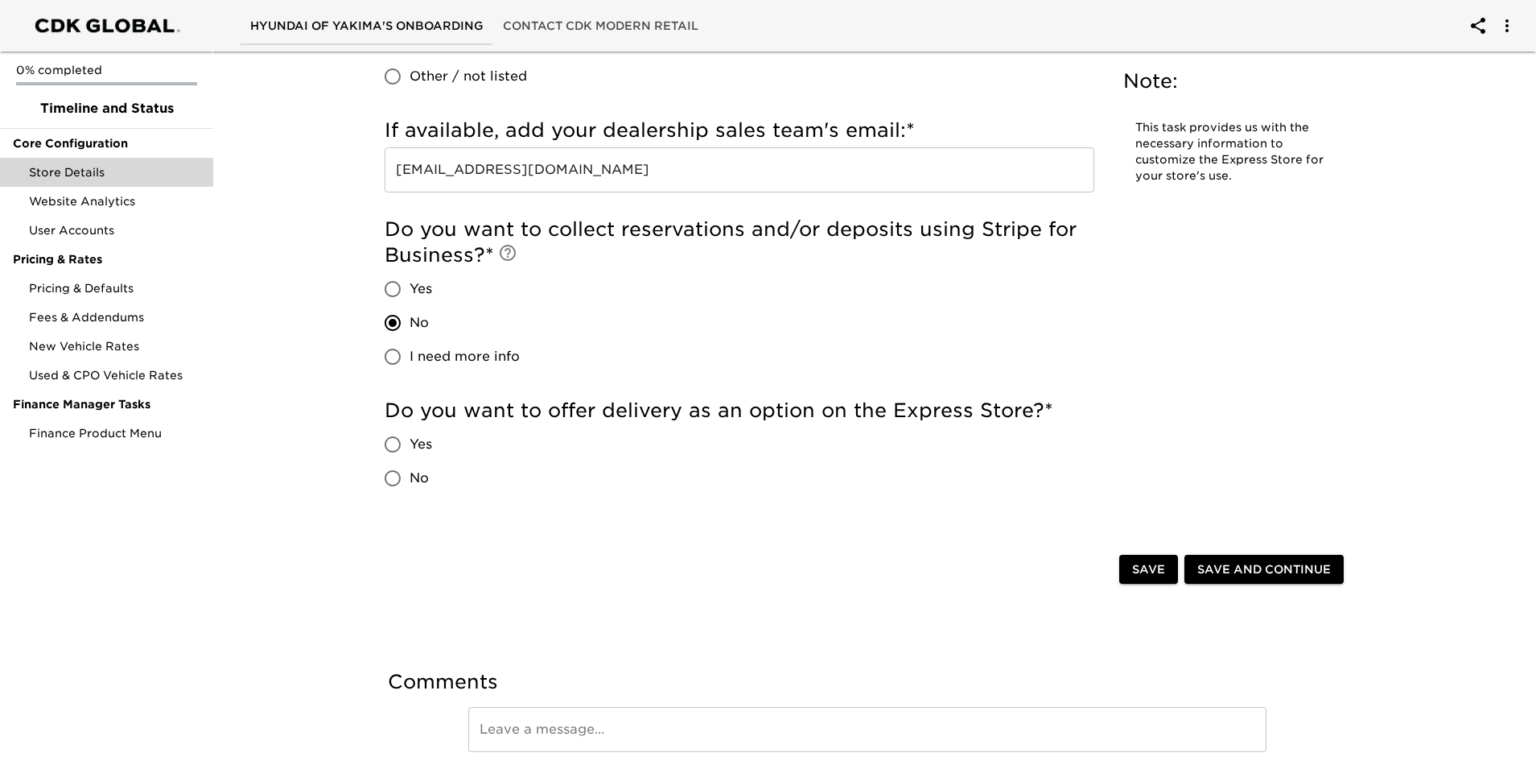
scroll to position [3622, 0]
click at [389, 446] on input "Yes" at bounding box center [393, 443] width 34 height 34
radio input "true"
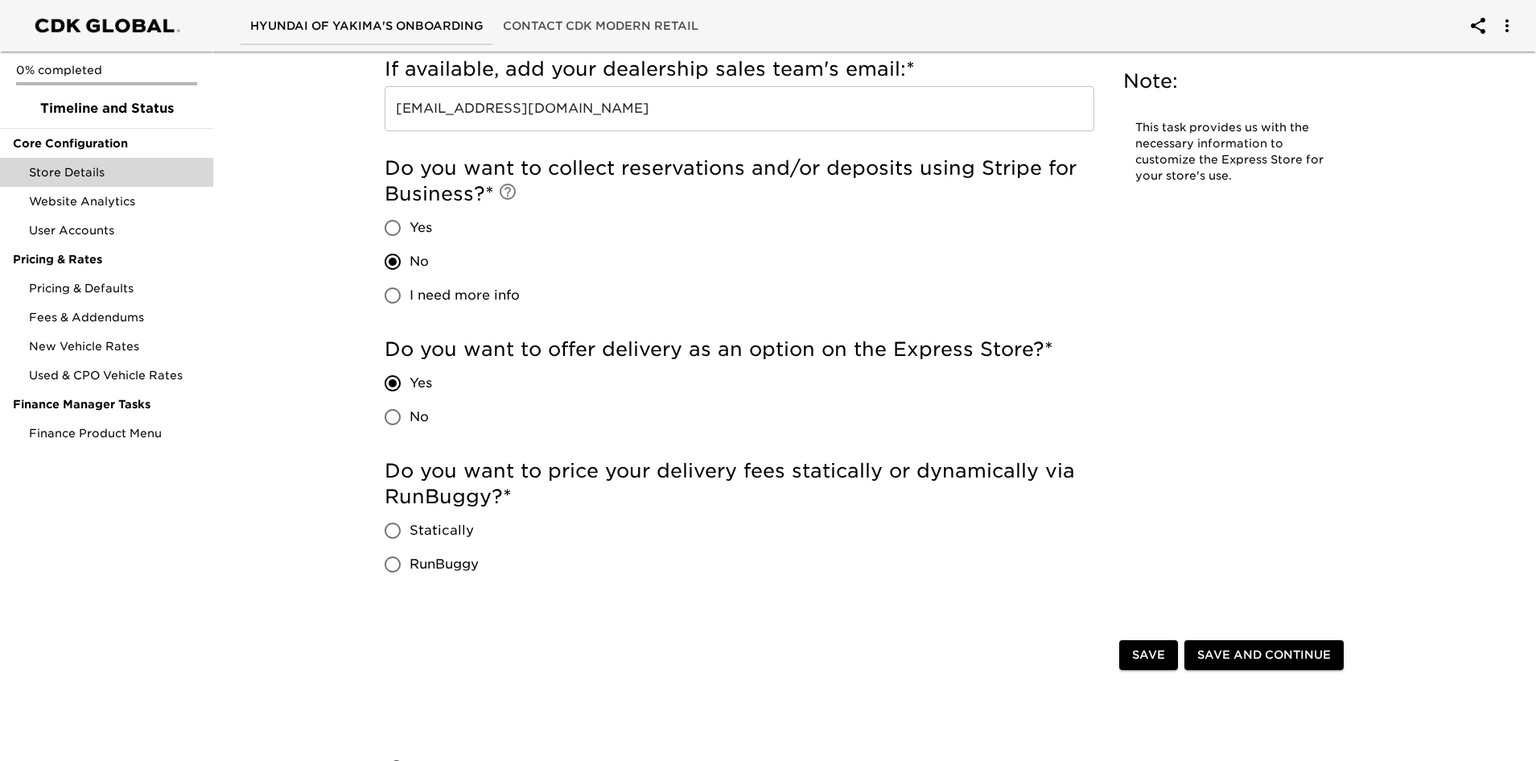
scroll to position [3783, 0]
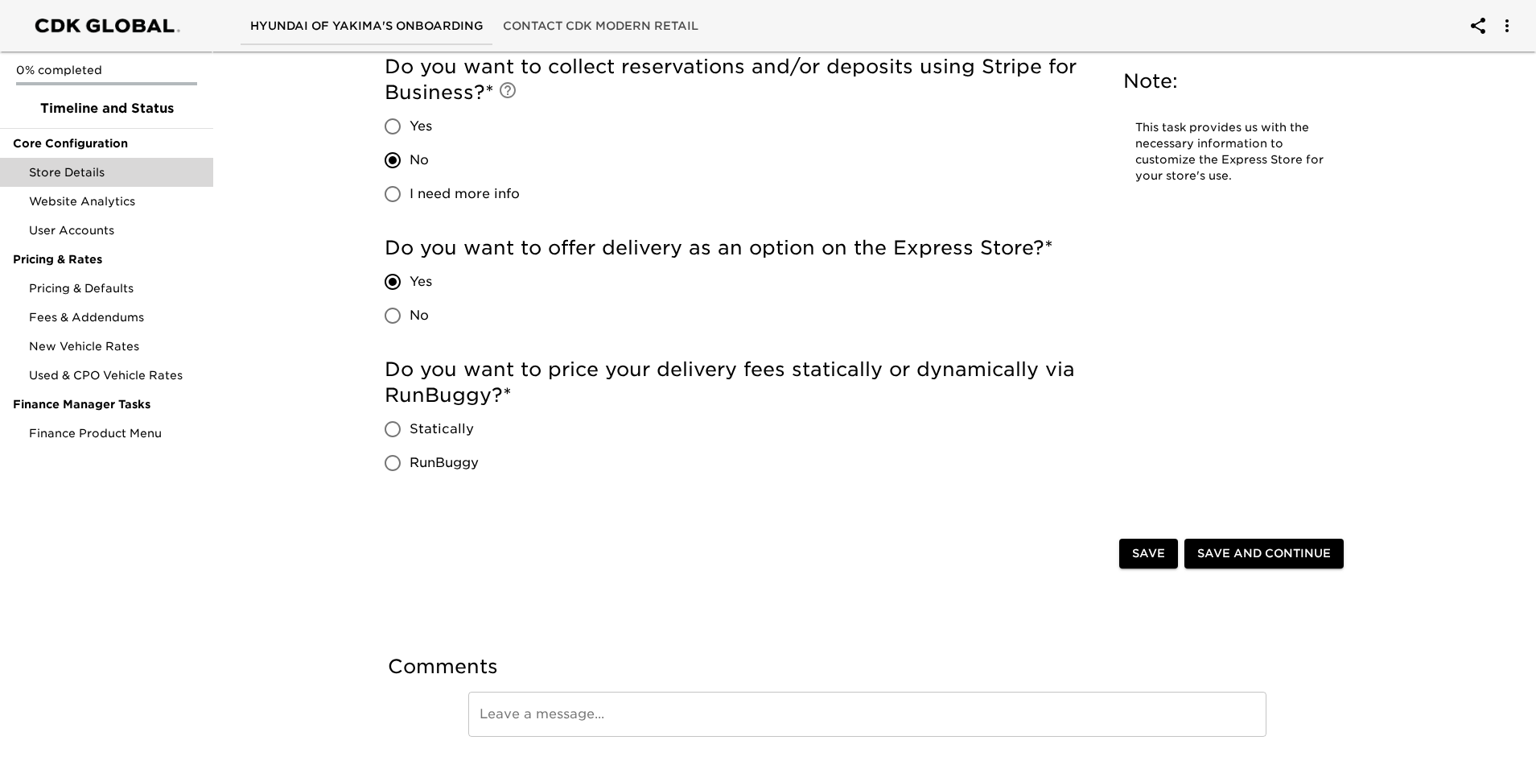
click at [397, 463] on input "RunBuggy" at bounding box center [393, 463] width 34 height 34
radio input "true"
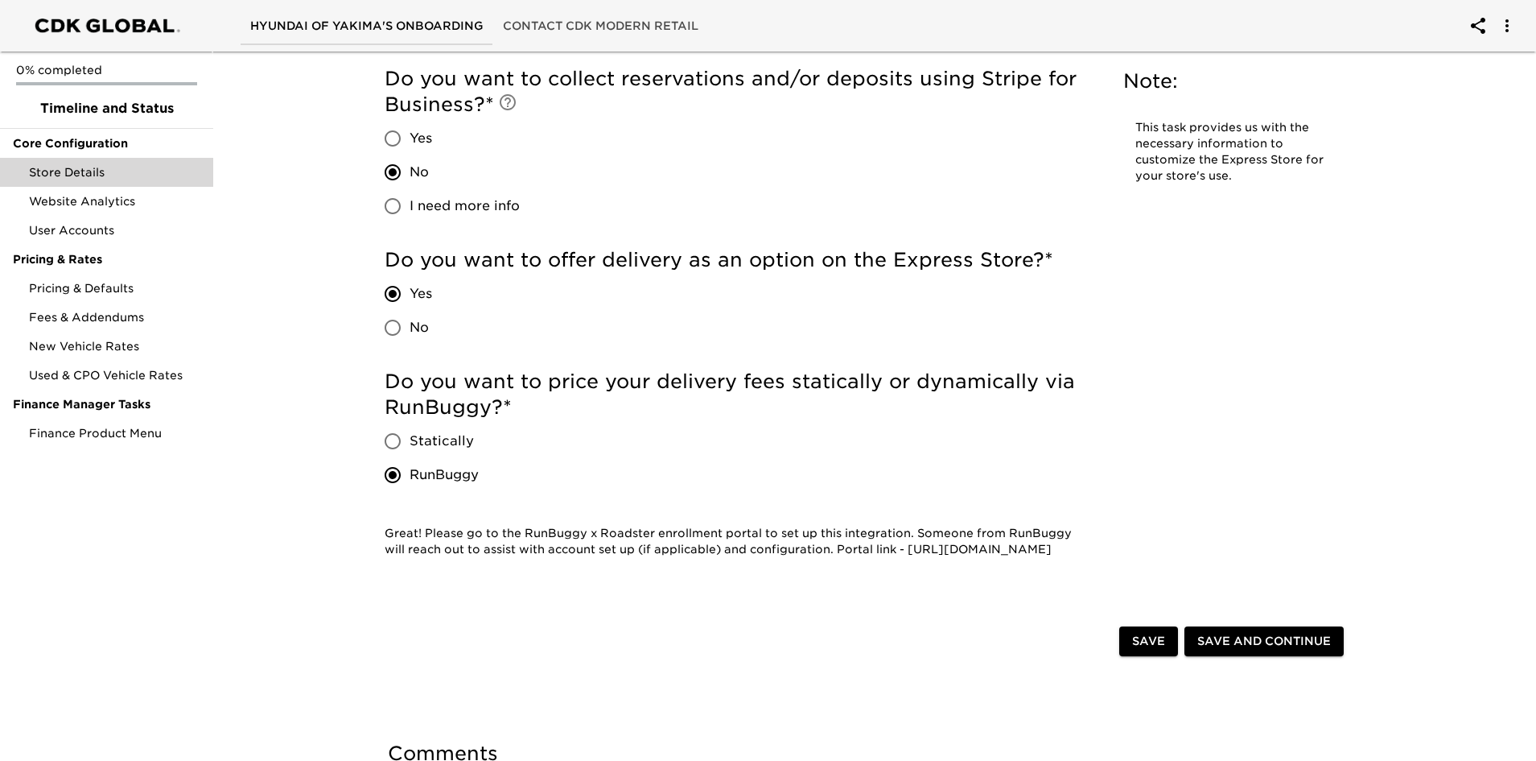
scroll to position [3764, 0]
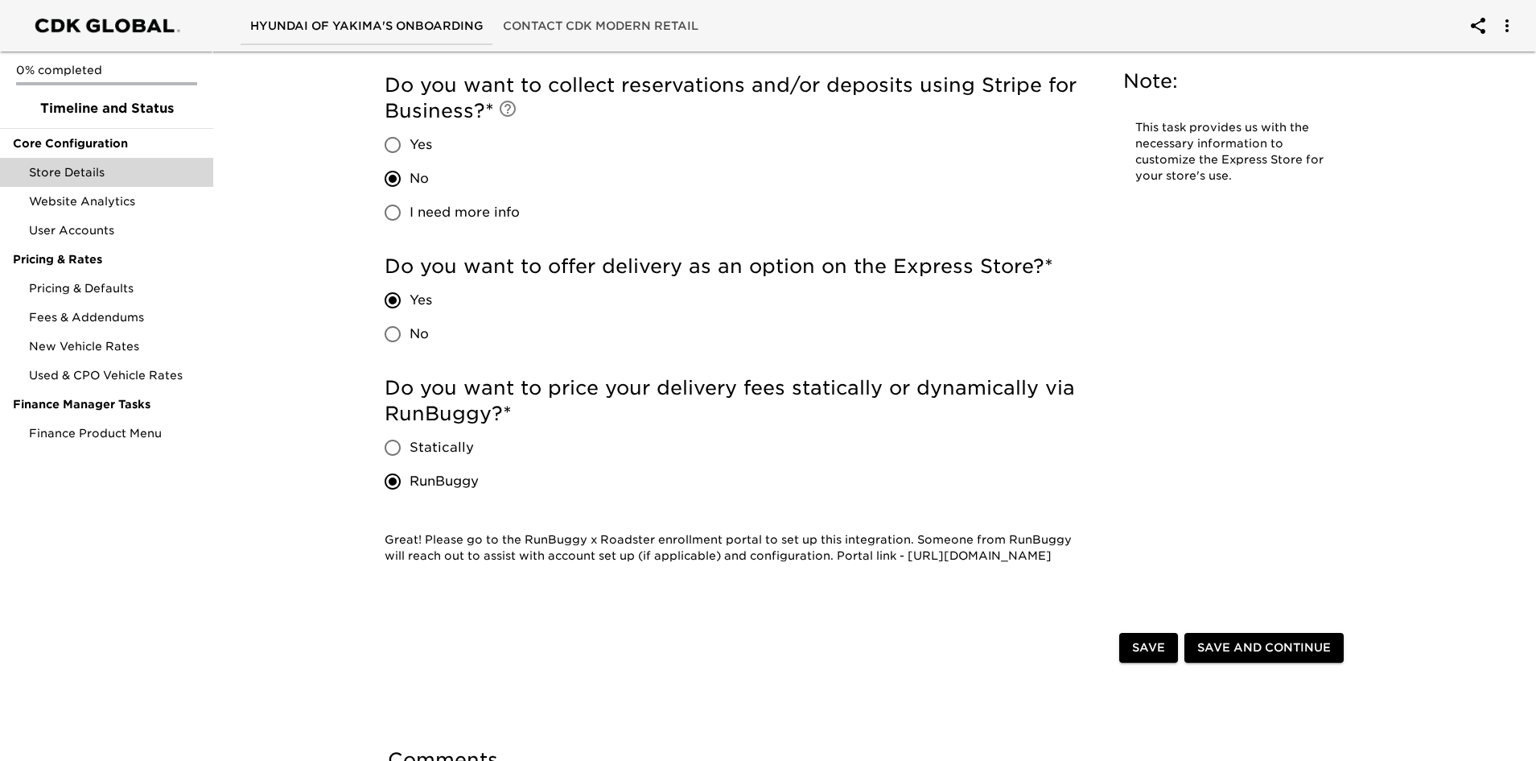
click at [394, 445] on input "Statically" at bounding box center [393, 448] width 34 height 34
radio input "true"
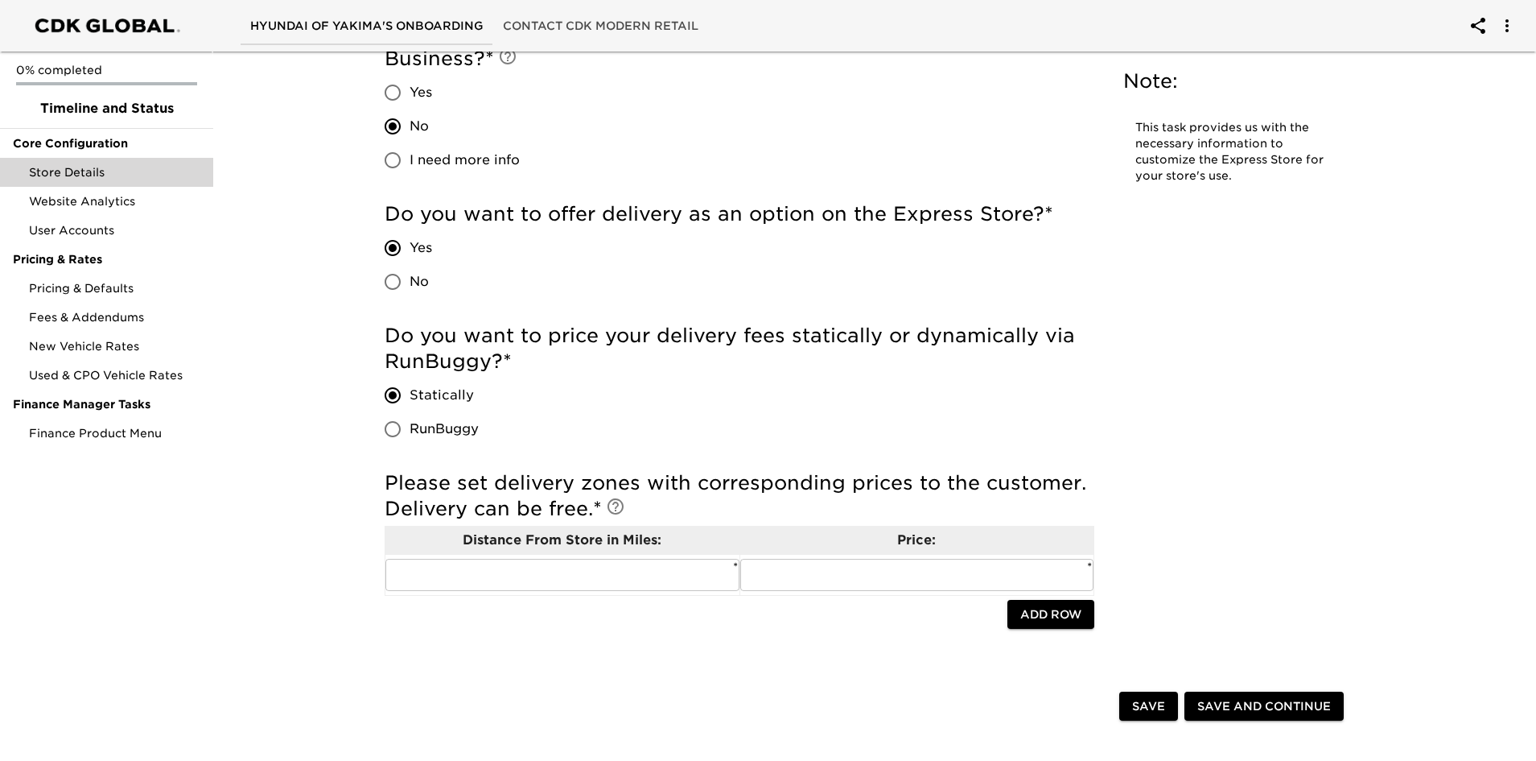
scroll to position [3925, 0]
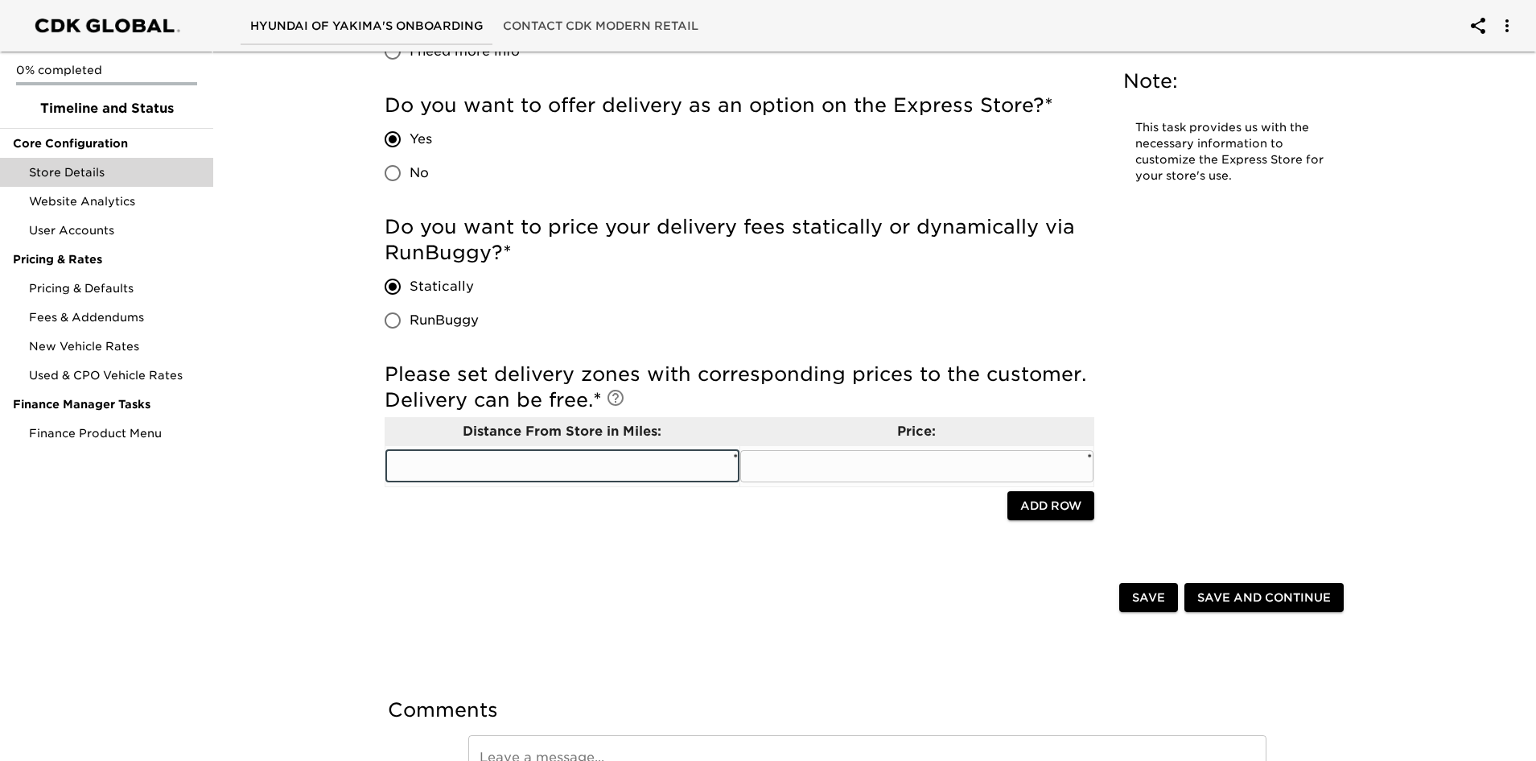
click at [638, 472] on input "text" at bounding box center [563, 466] width 354 height 32
type input "50"
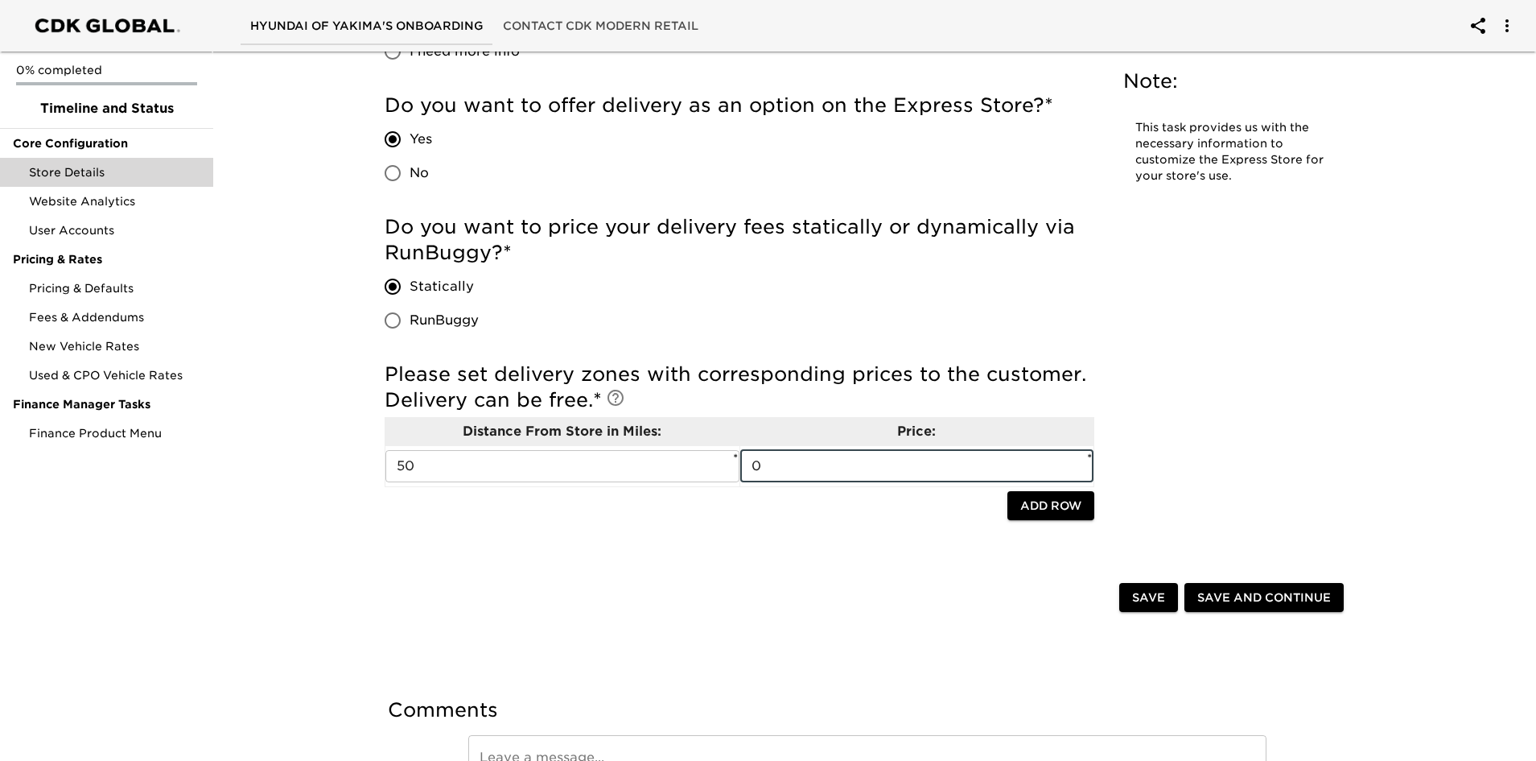
type input "0"
click at [1064, 514] on span "Add Row" at bounding box center [1051, 506] width 61 height 20
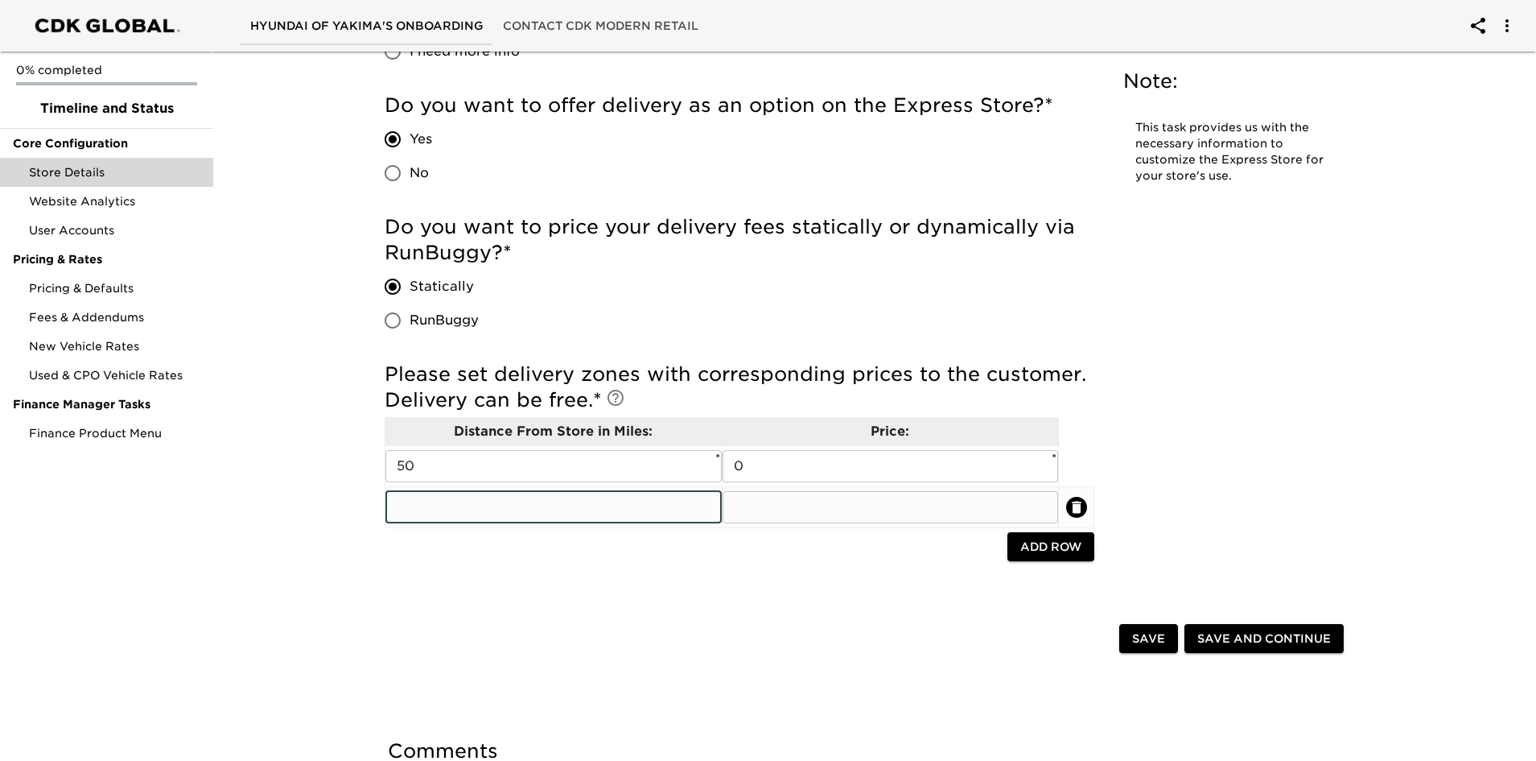
click at [583, 509] on input "text" at bounding box center [554, 507] width 336 height 32
type input "100"
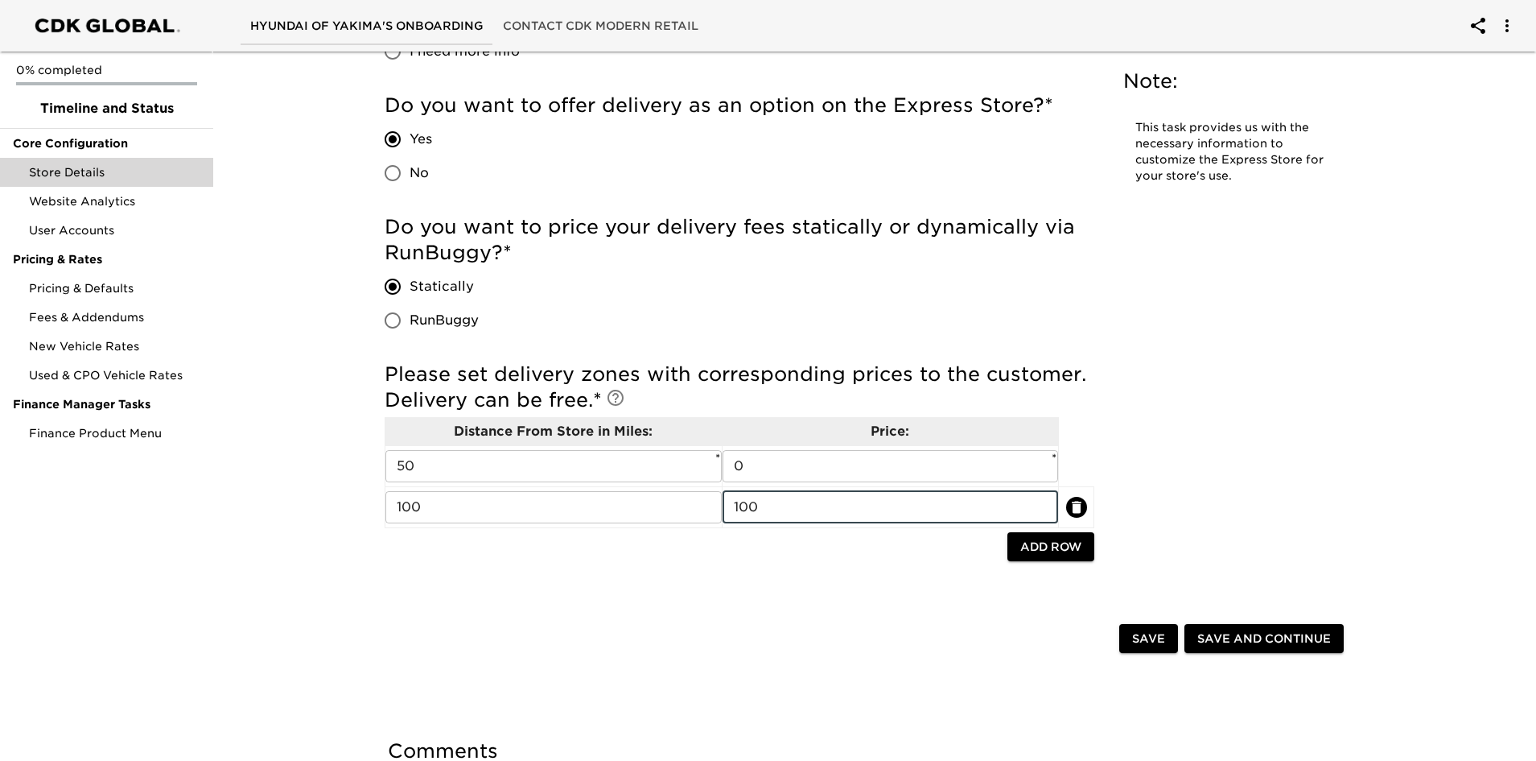
type input "100"
click at [1027, 538] on span "Add Row" at bounding box center [1051, 547] width 61 height 20
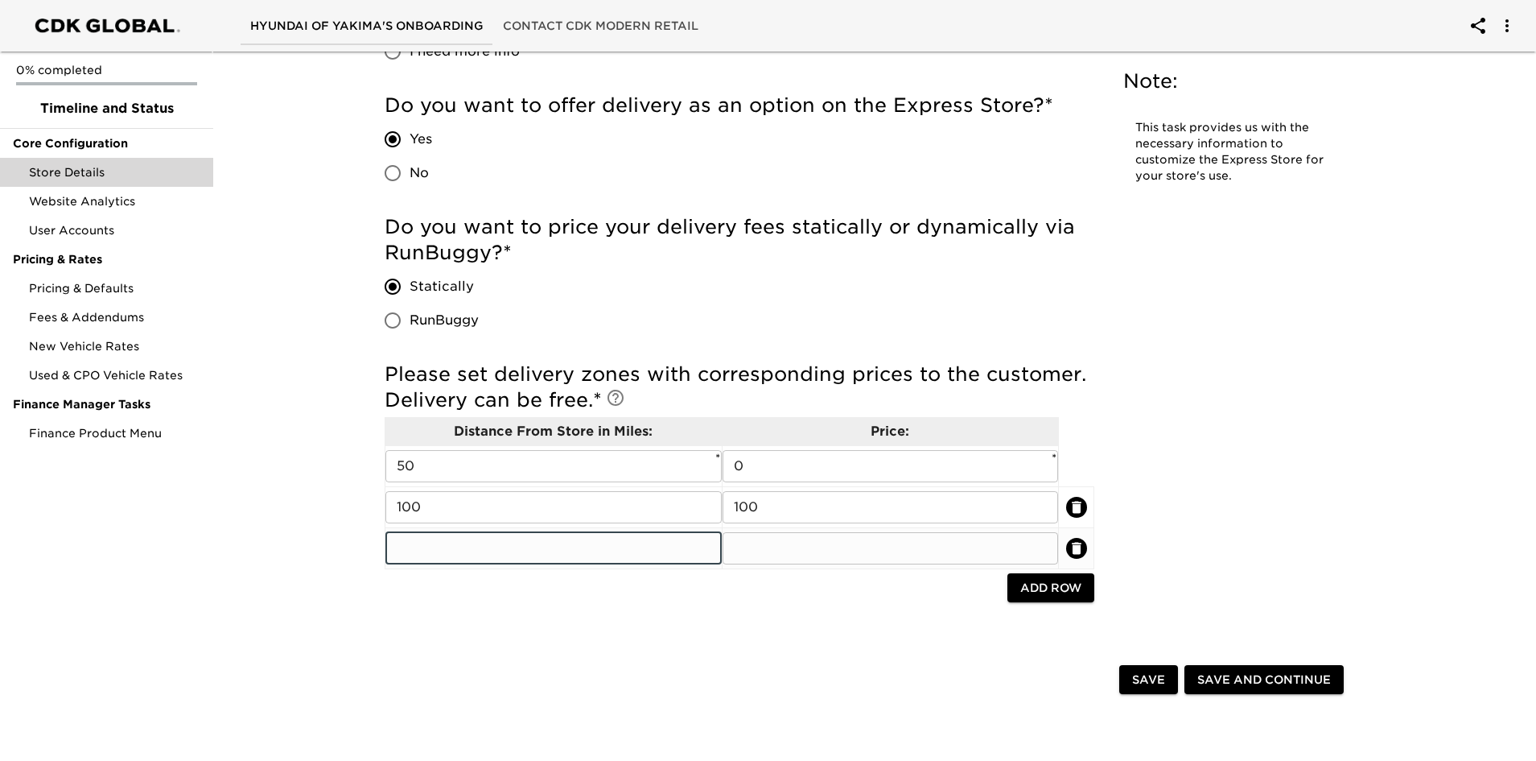
click at [515, 547] on input "text" at bounding box center [554, 548] width 336 height 32
type input "150"
click at [763, 551] on input "text" at bounding box center [891, 548] width 336 height 32
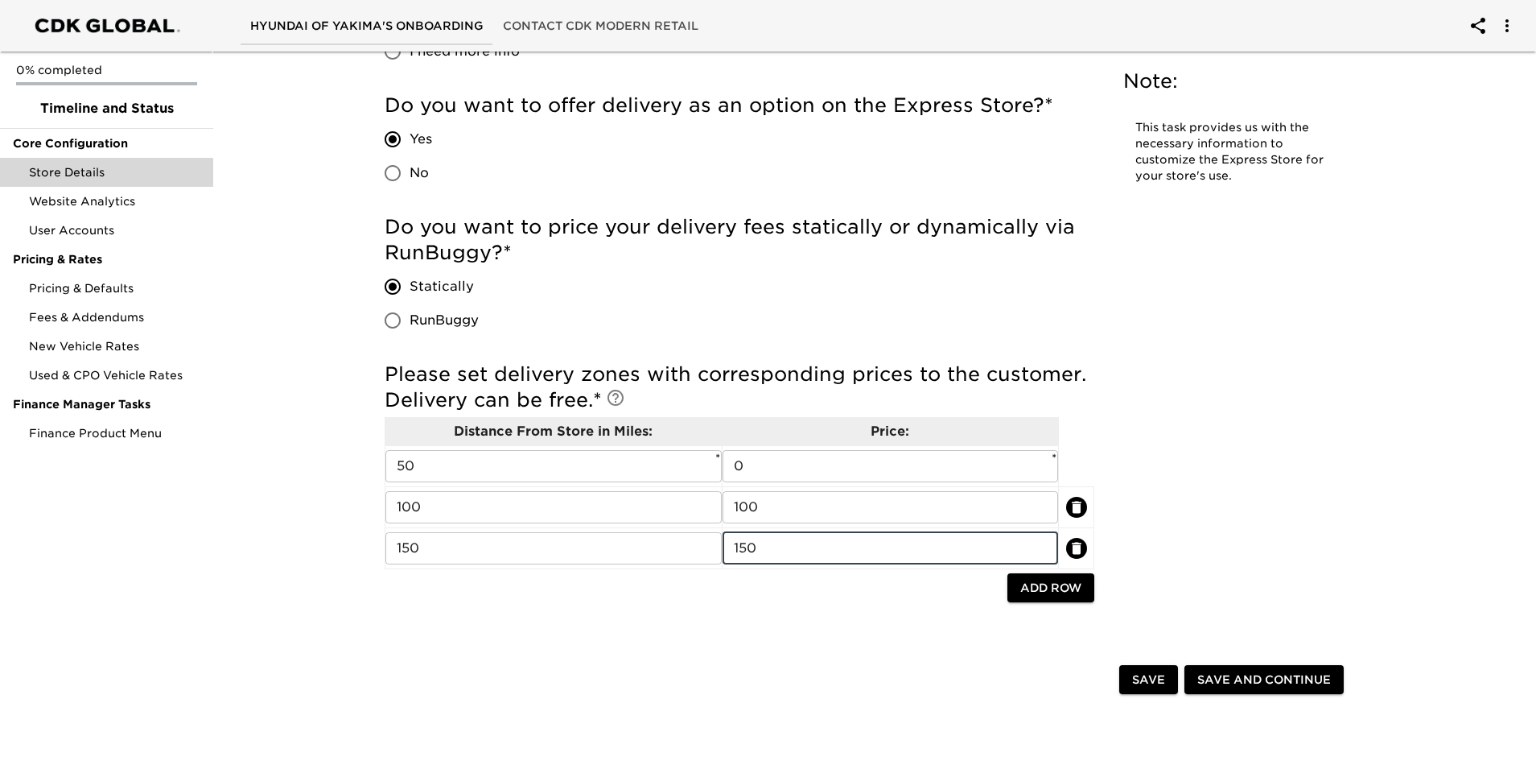
type input "150"
click at [1063, 592] on span "Add Row" at bounding box center [1051, 588] width 61 height 20
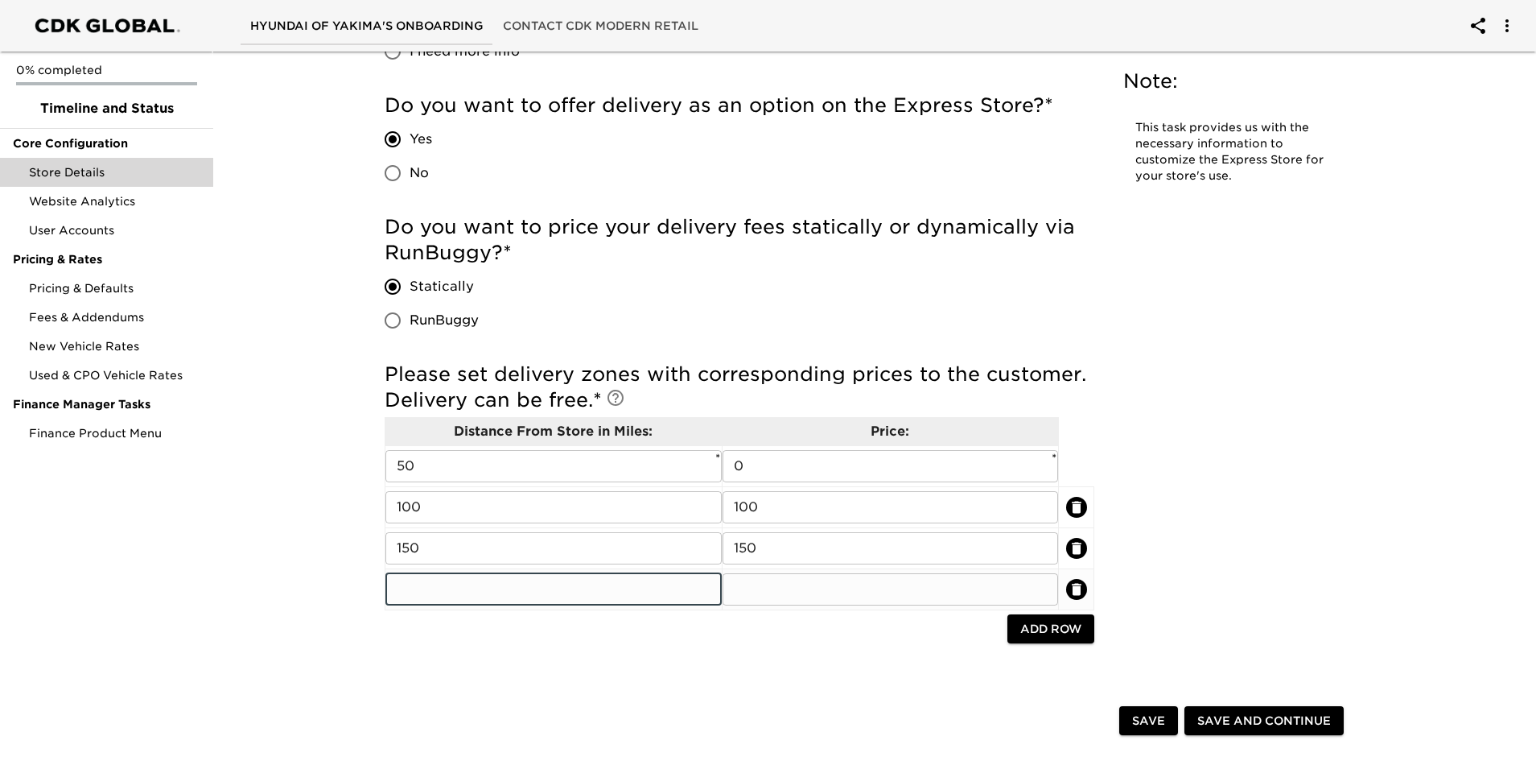
click at [463, 586] on input "text" at bounding box center [554, 589] width 336 height 32
type input "200"
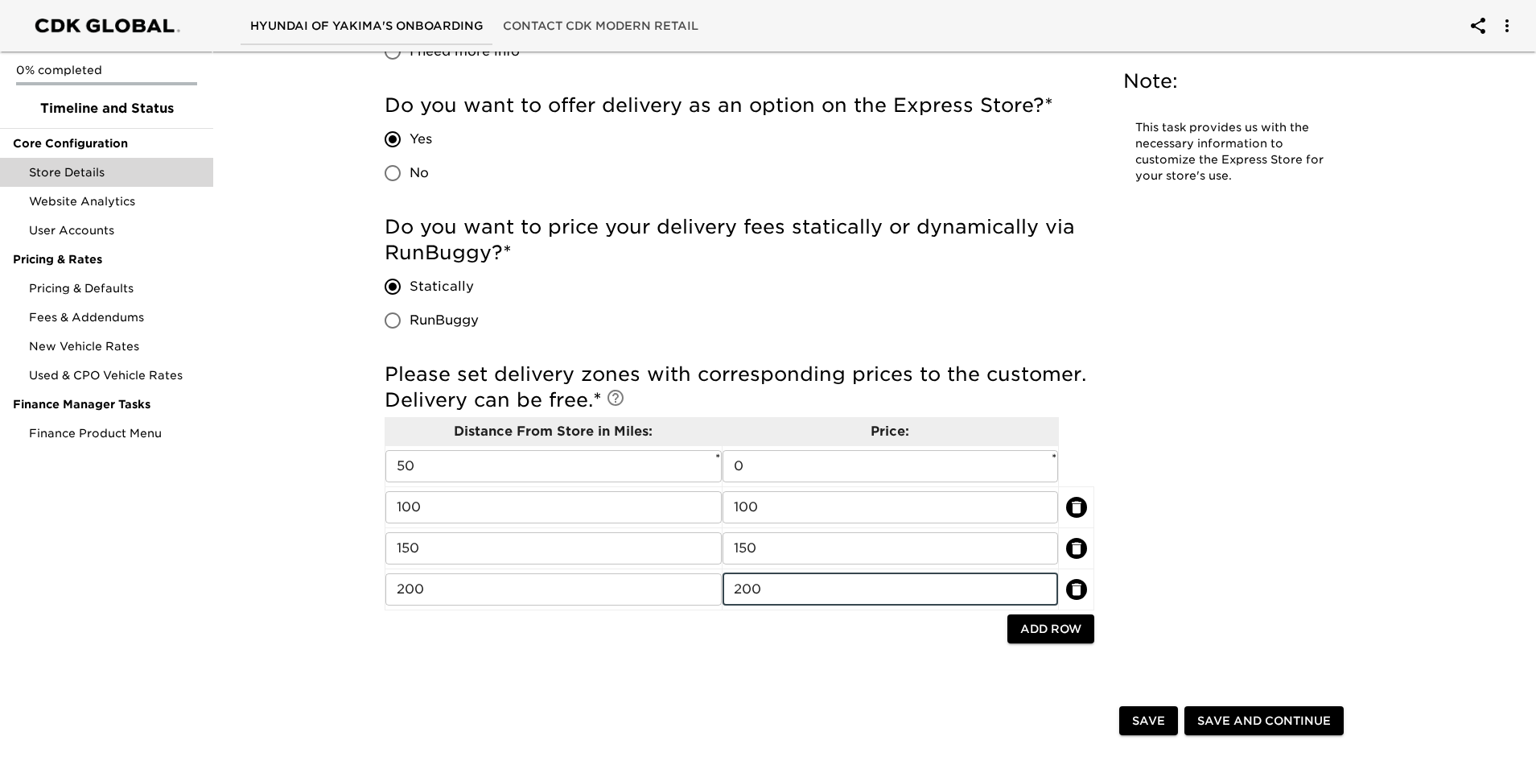
type input "200"
click at [1041, 629] on span "Add Row" at bounding box center [1051, 629] width 61 height 20
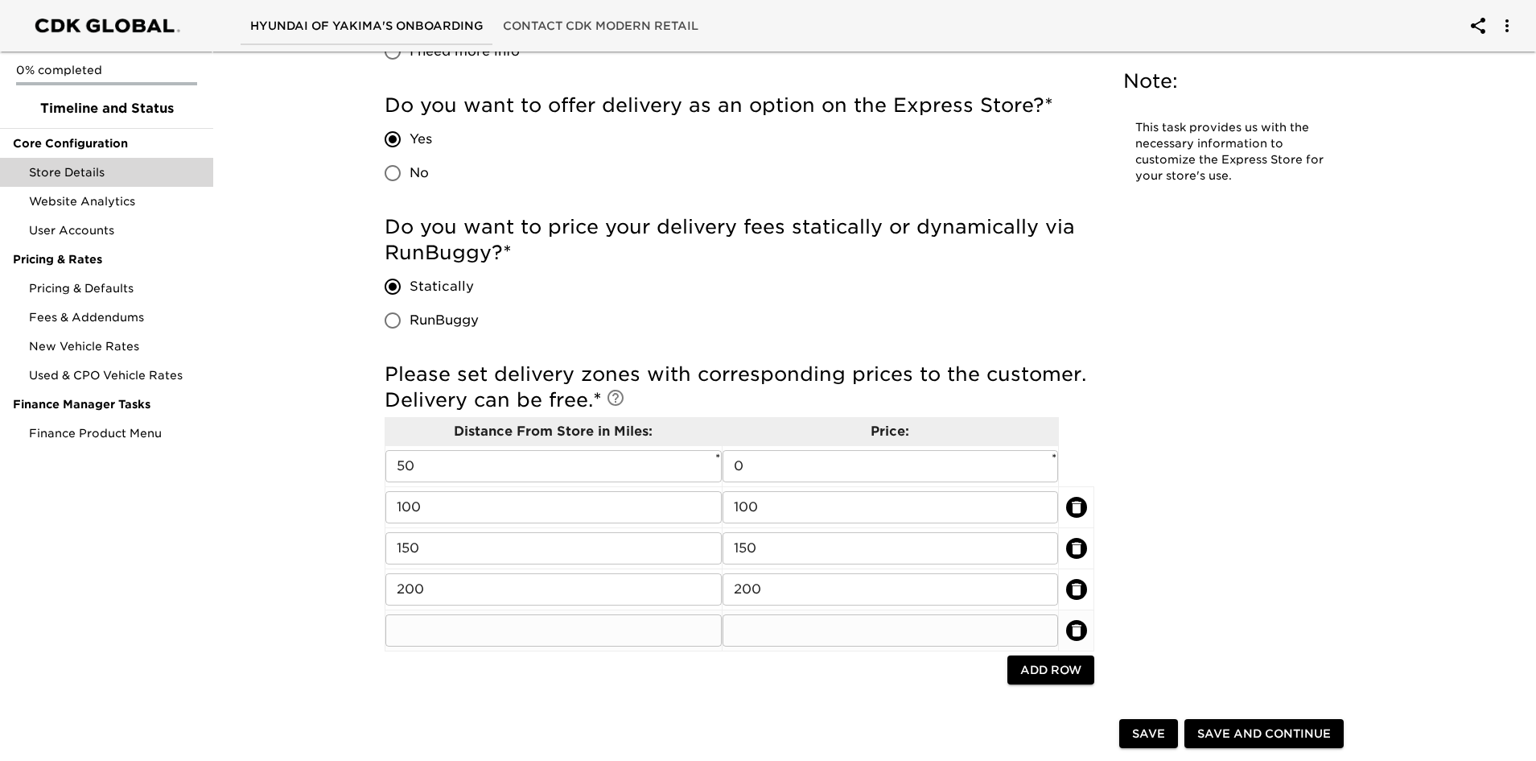
click at [520, 627] on input "text" at bounding box center [554, 630] width 336 height 32
type input "300"
type input "399"
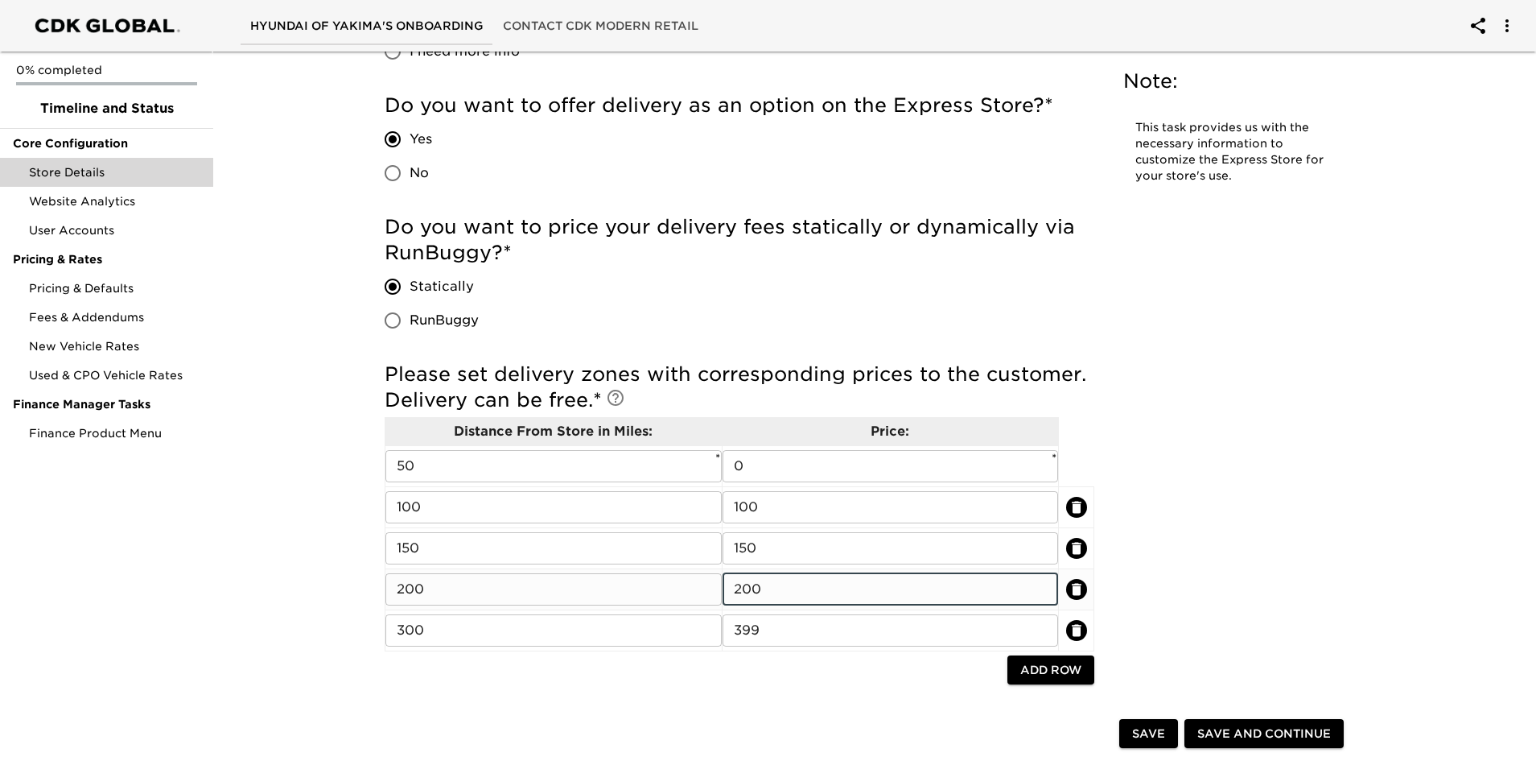
drag, startPoint x: 804, startPoint y: 595, endPoint x: 651, endPoint y: 593, distance: 152.9
click at [651, 593] on tr "200 ​ 200 ​" at bounding box center [740, 588] width 709 height 41
type input "299"
click at [669, 689] on div "Please set delivery zones with corresponding prices to the customer. Delivery c…" at bounding box center [740, 528] width 710 height 350
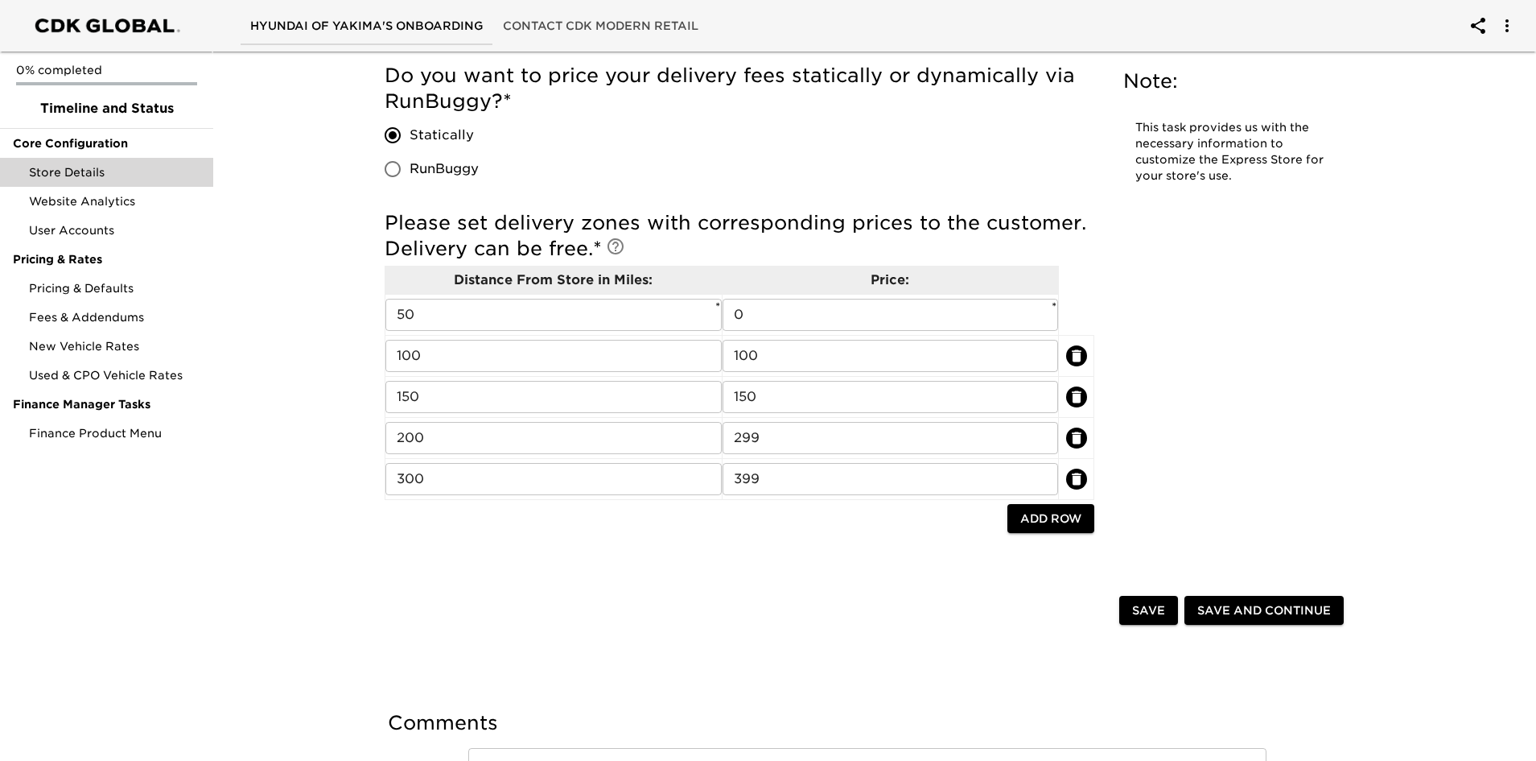
scroll to position [4086, 0]
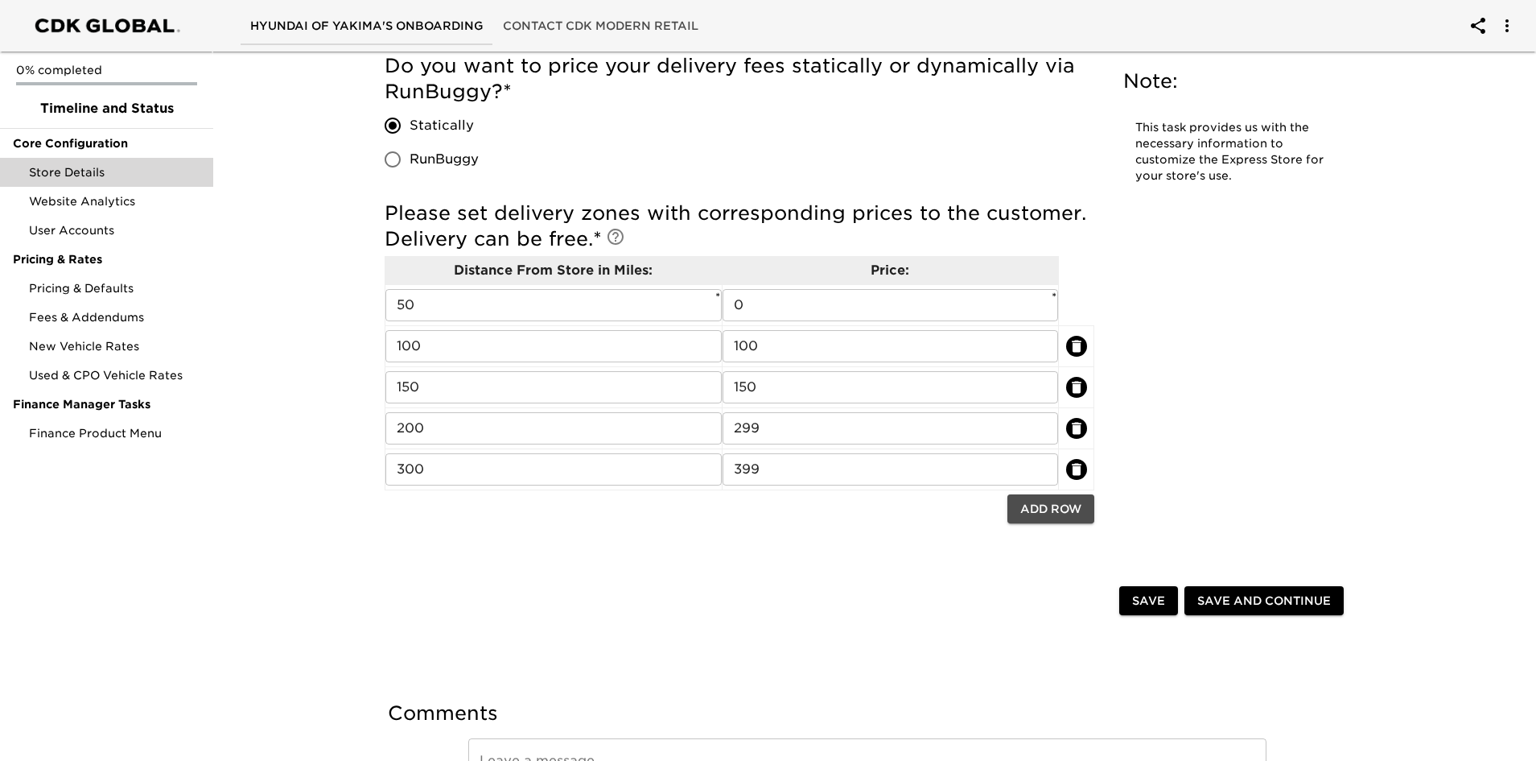
click at [1040, 507] on span "Add Row" at bounding box center [1051, 509] width 61 height 20
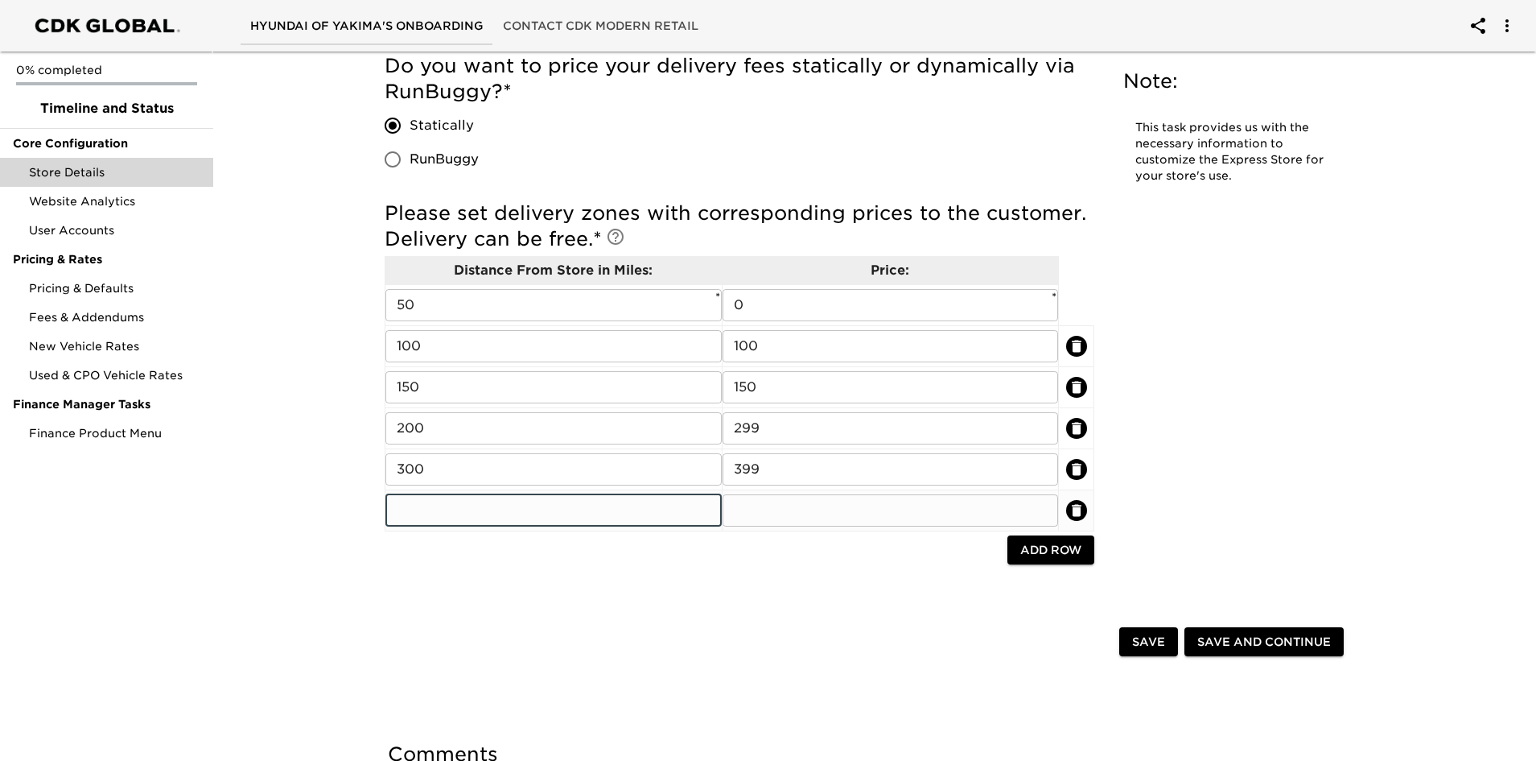
click at [533, 518] on input "text" at bounding box center [554, 510] width 336 height 32
type input "400"
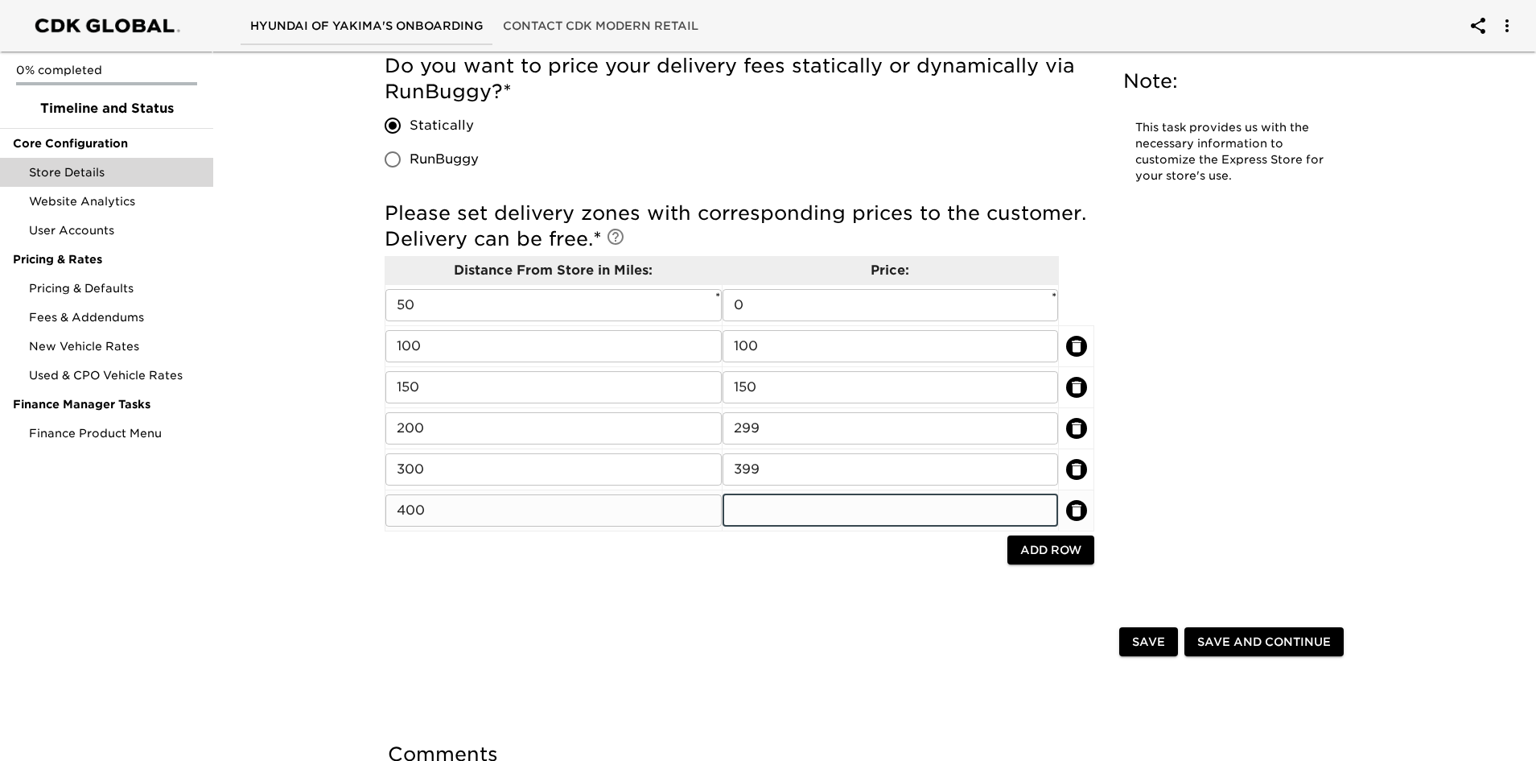
click at [824, 501] on input "text" at bounding box center [891, 510] width 336 height 32
type input "499"
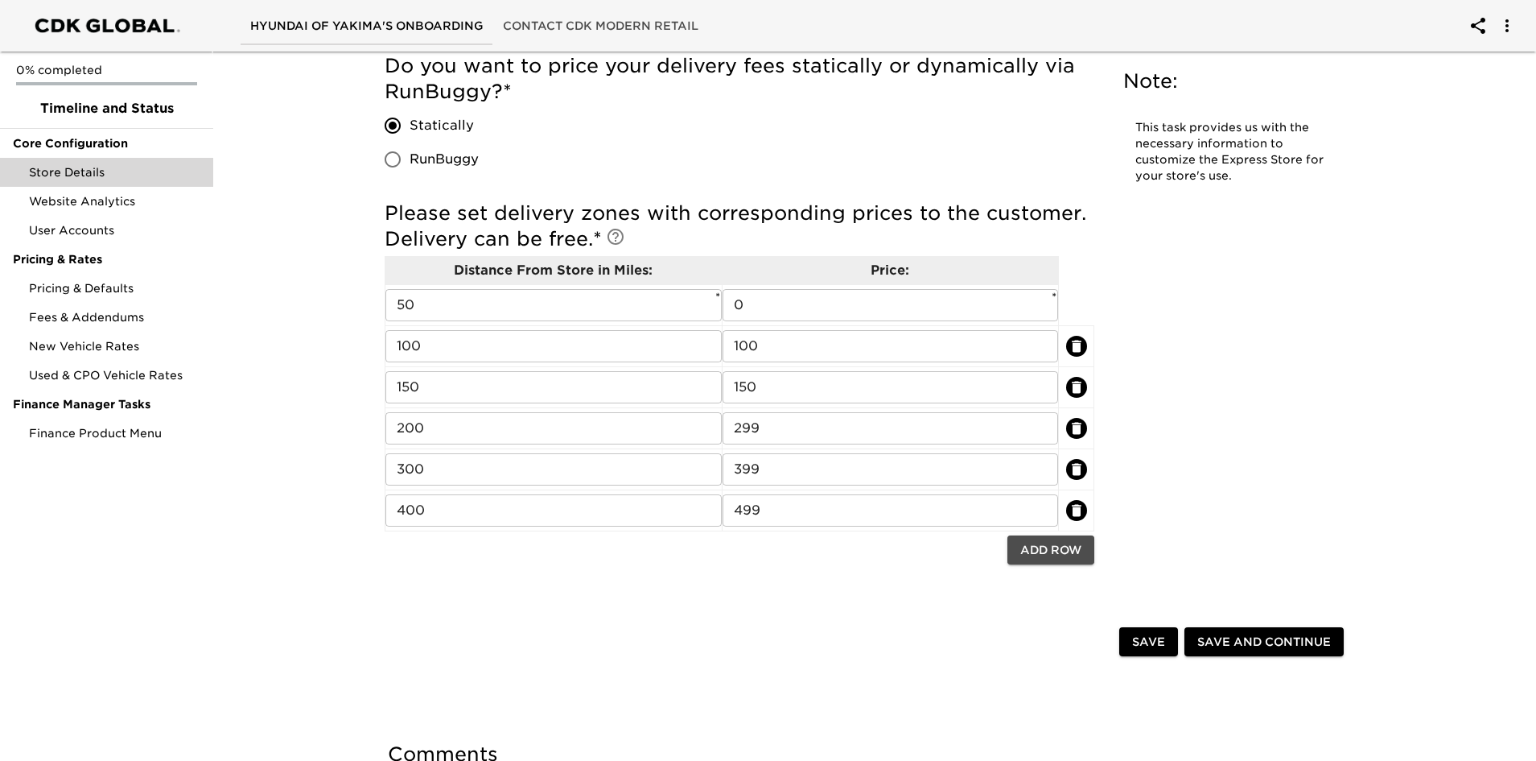
click at [1033, 549] on span "Add Row" at bounding box center [1051, 550] width 61 height 20
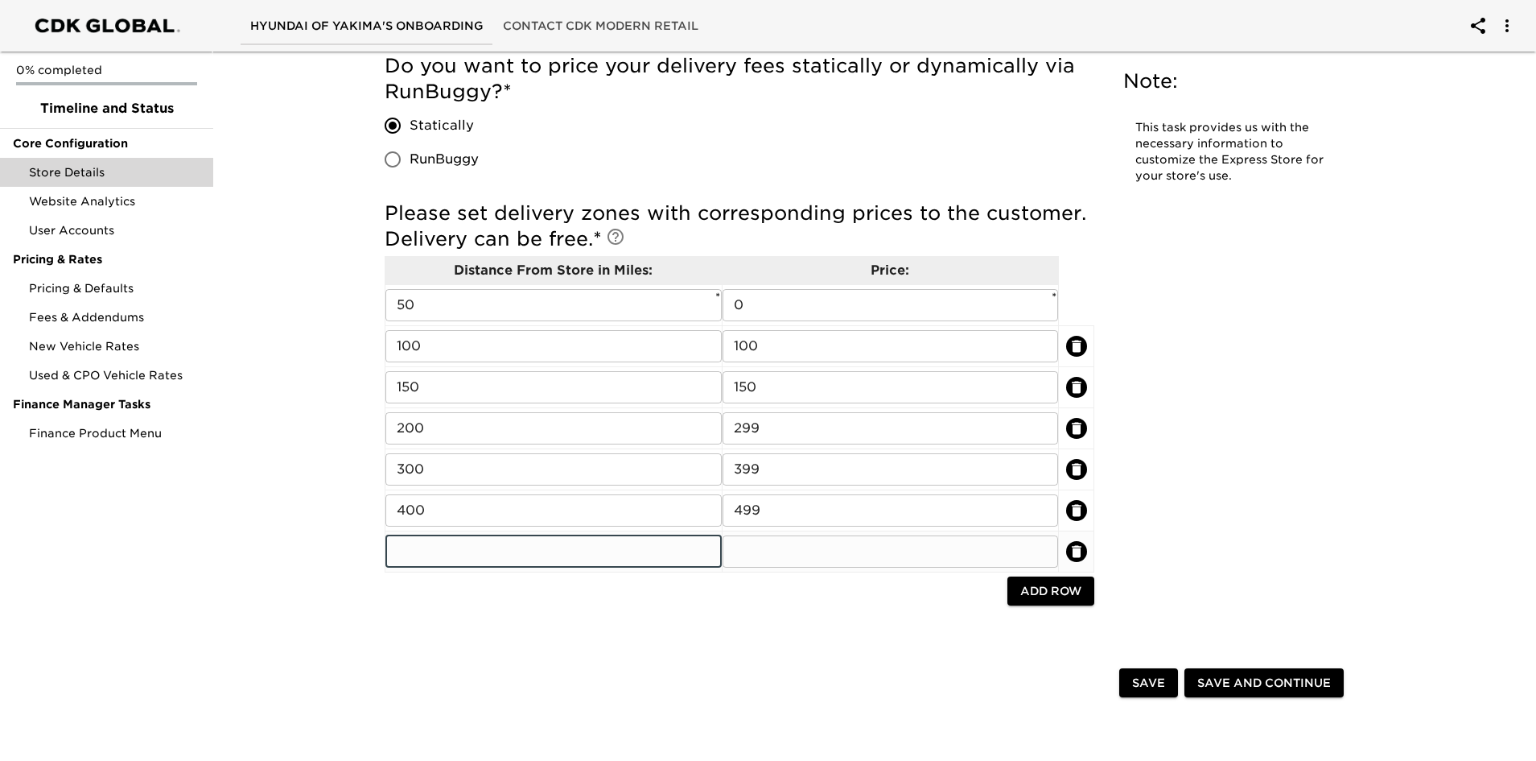
click at [443, 544] on input "text" at bounding box center [554, 551] width 336 height 32
type input "4"
type input "500"
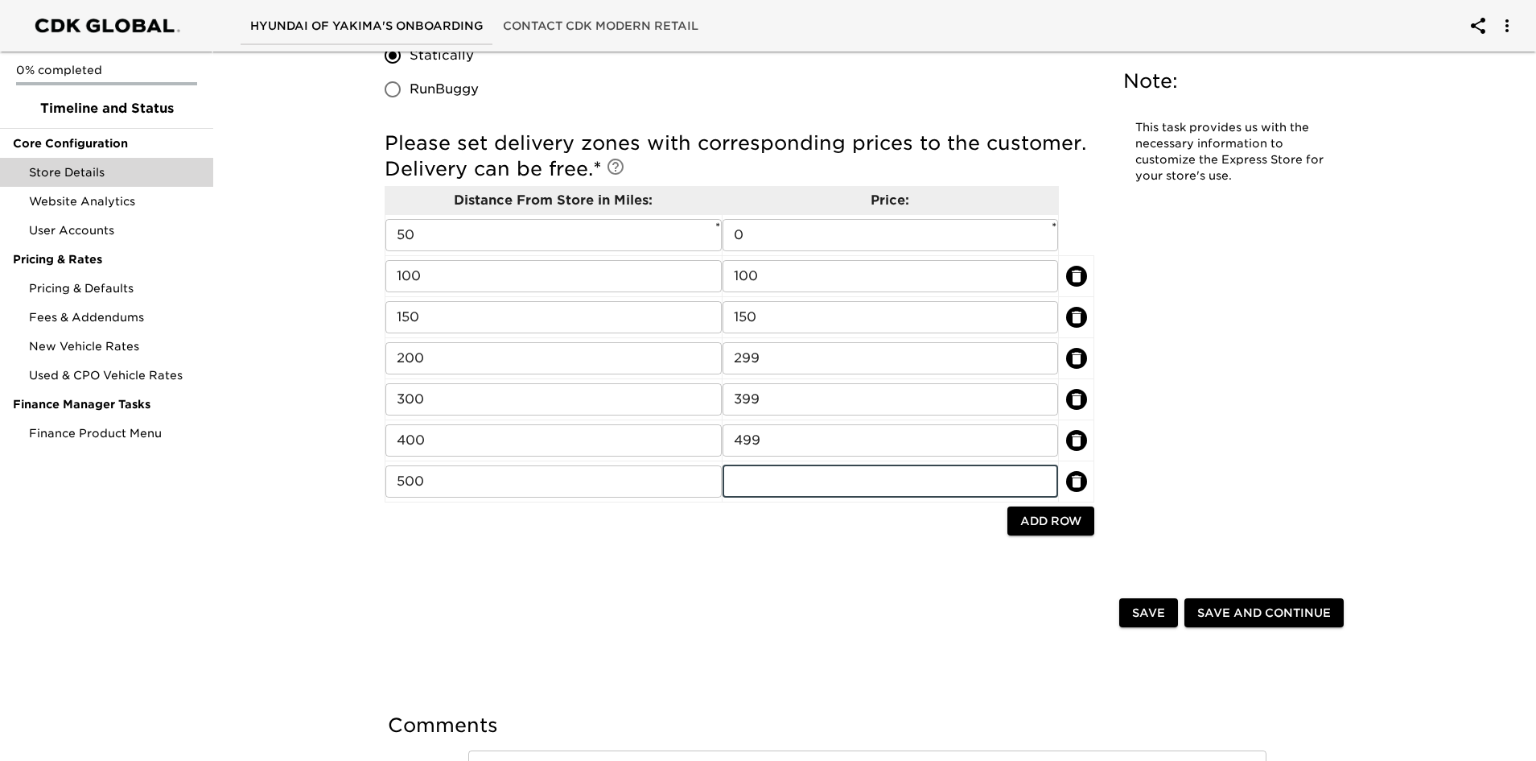
scroll to position [4167, 0]
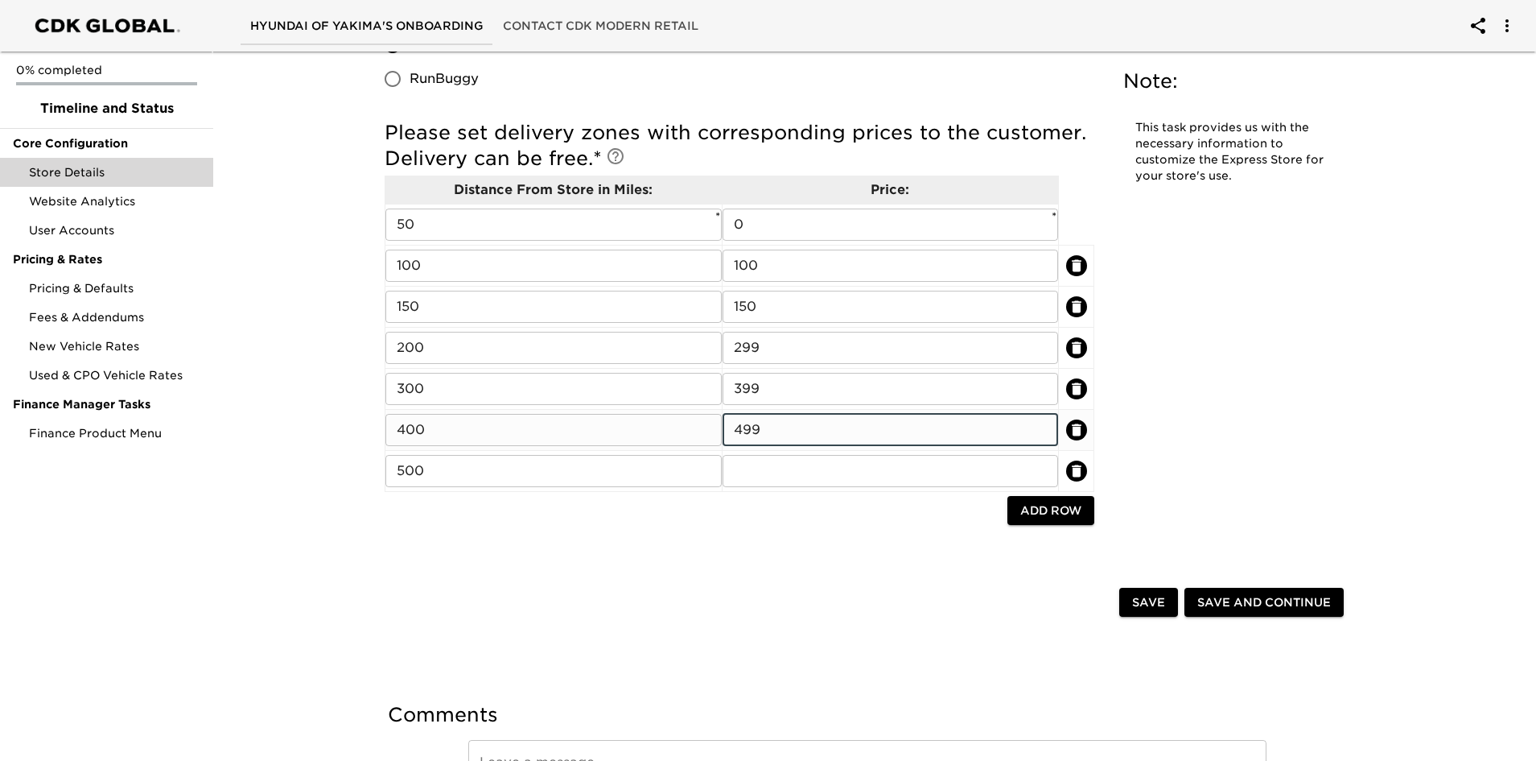
click at [799, 437] on input "499" at bounding box center [891, 430] width 336 height 32
drag, startPoint x: 802, startPoint y: 428, endPoint x: 674, endPoint y: 431, distance: 128.8
click at [674, 431] on tr "400 ​ 499 ​" at bounding box center [740, 429] width 709 height 41
type input "599"
click at [794, 467] on input "text" at bounding box center [891, 471] width 336 height 32
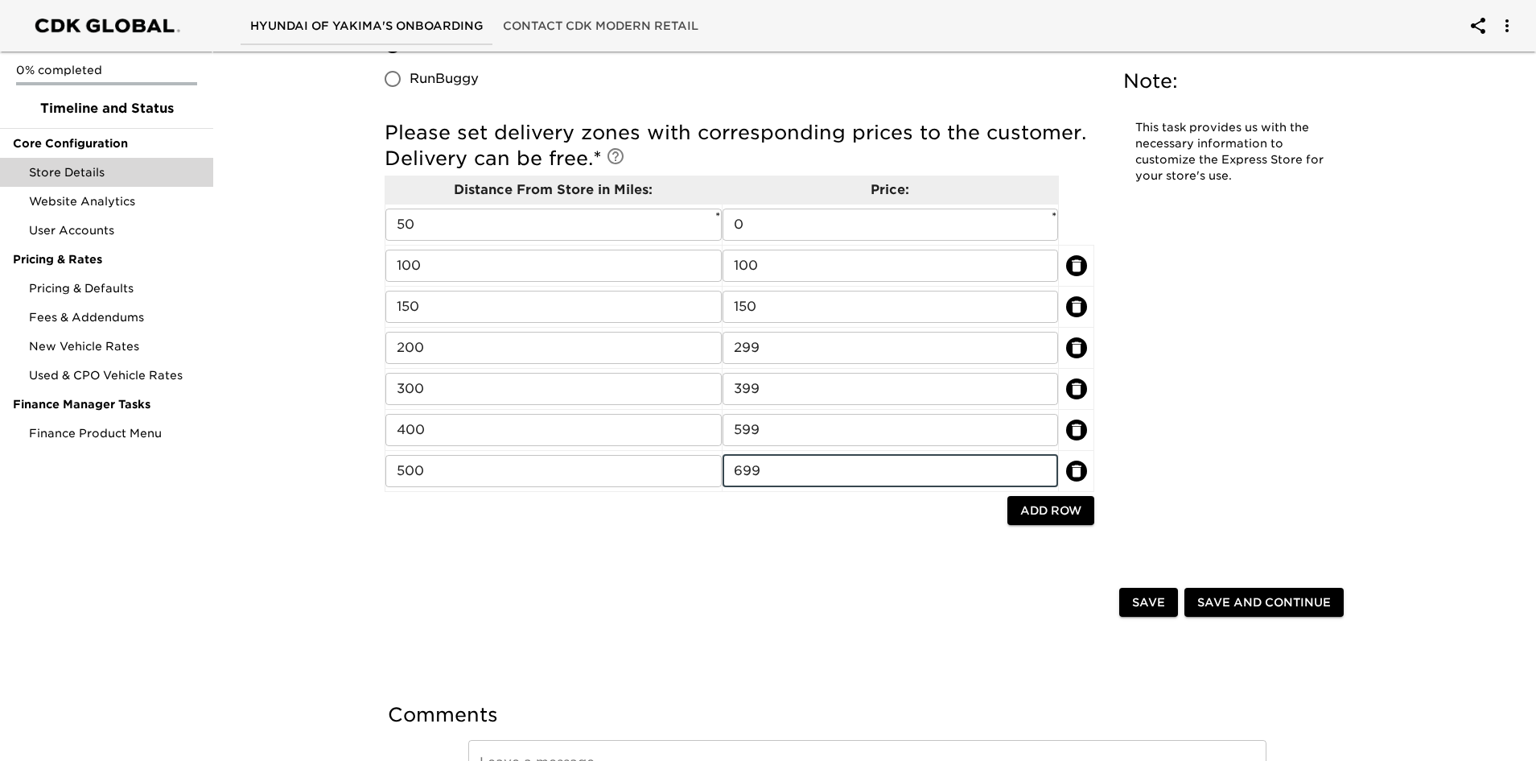
type input "699"
click at [1209, 600] on span "Save and Continue" at bounding box center [1265, 602] width 134 height 20
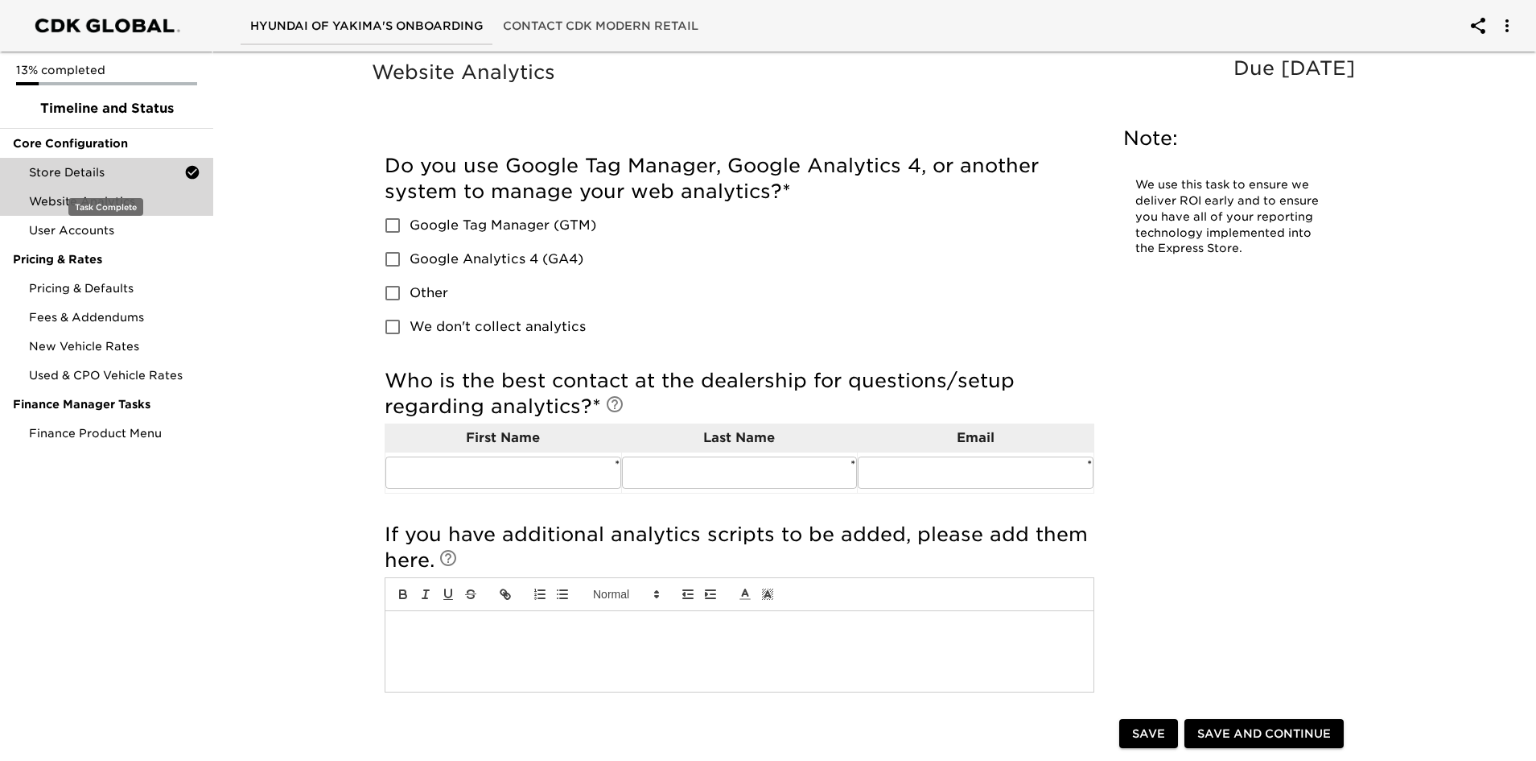
click at [64, 167] on span "Store Details" at bounding box center [106, 172] width 155 height 16
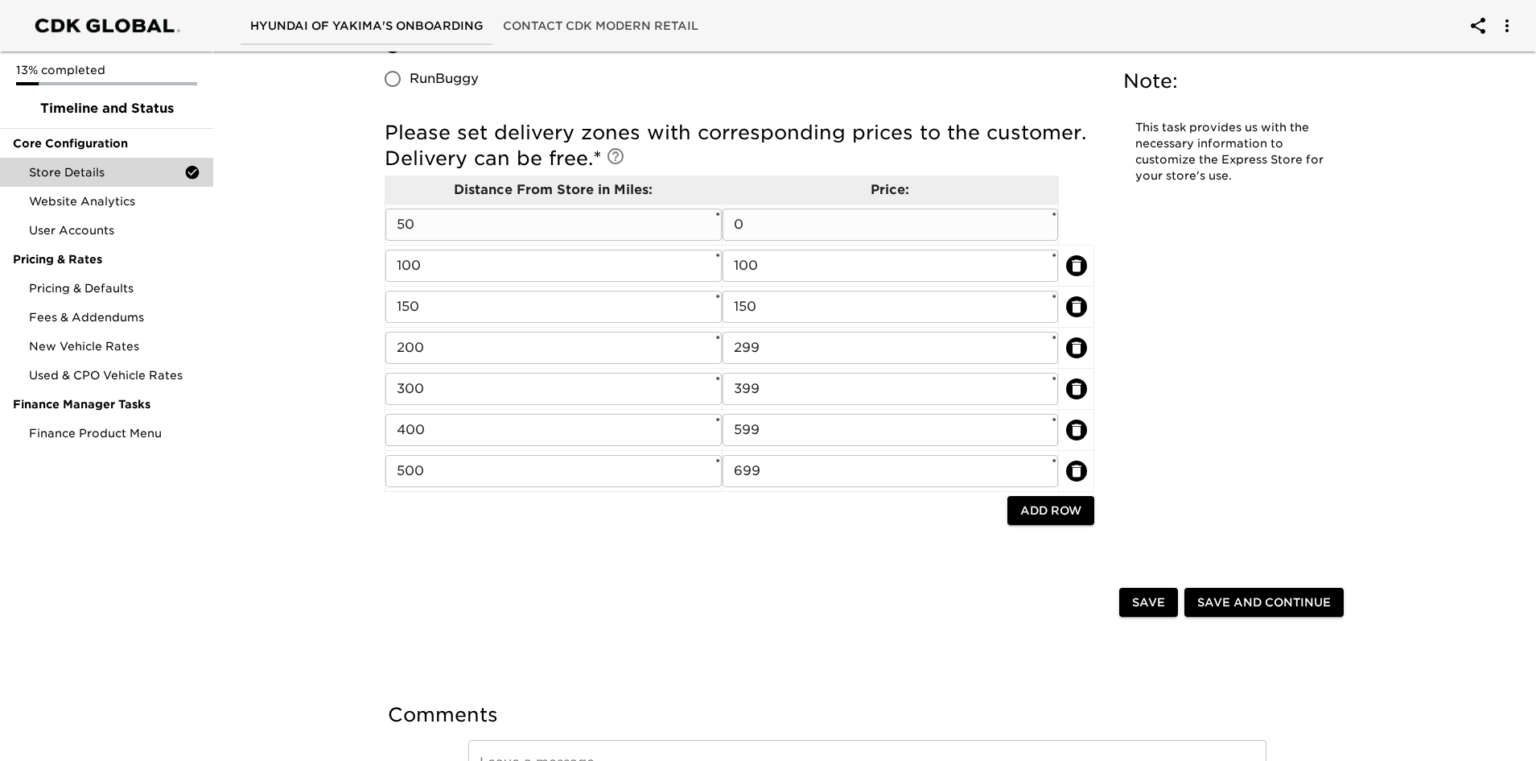
scroll to position [4267, 0]
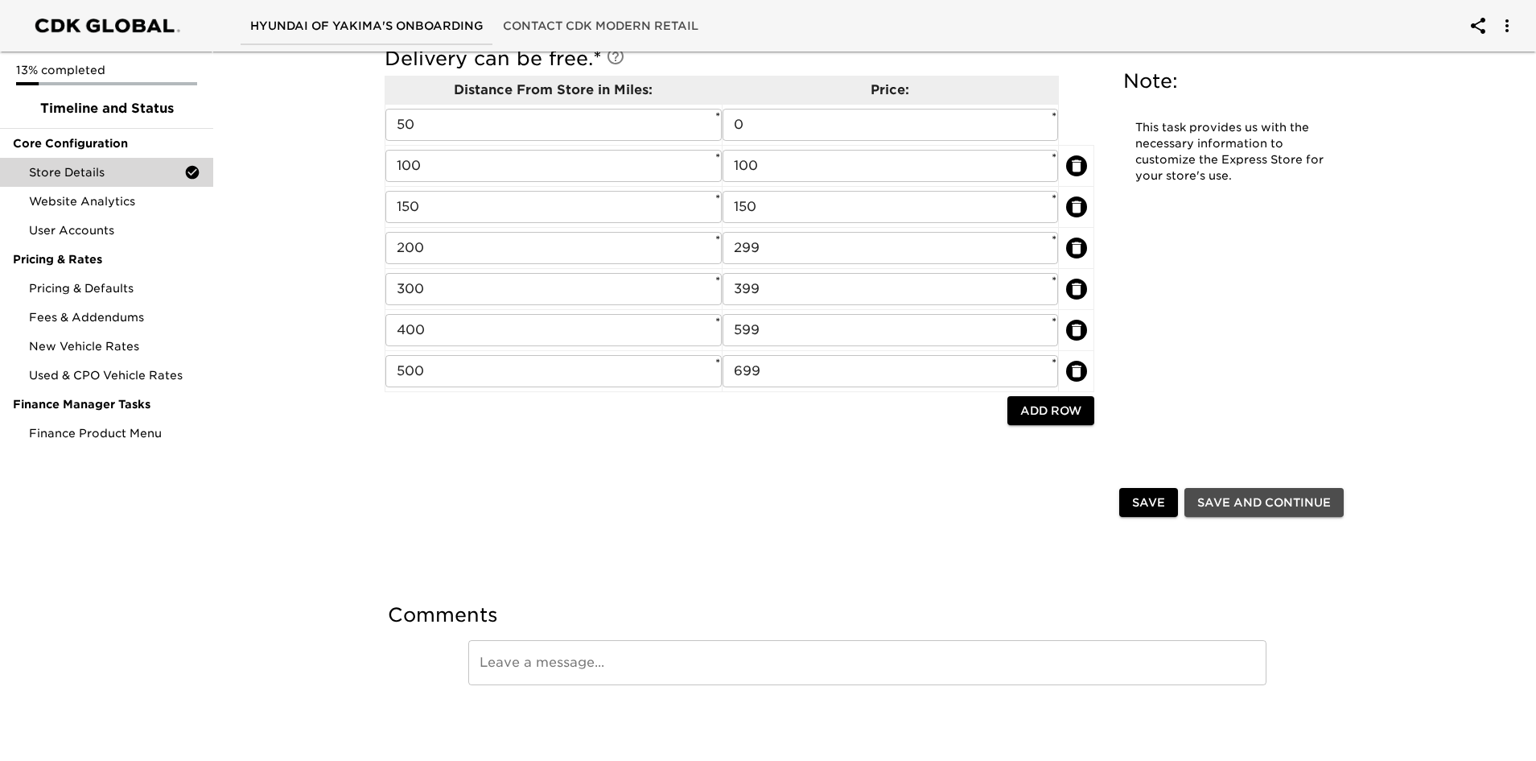
click at [1223, 499] on span "Save and Continue" at bounding box center [1265, 503] width 134 height 20
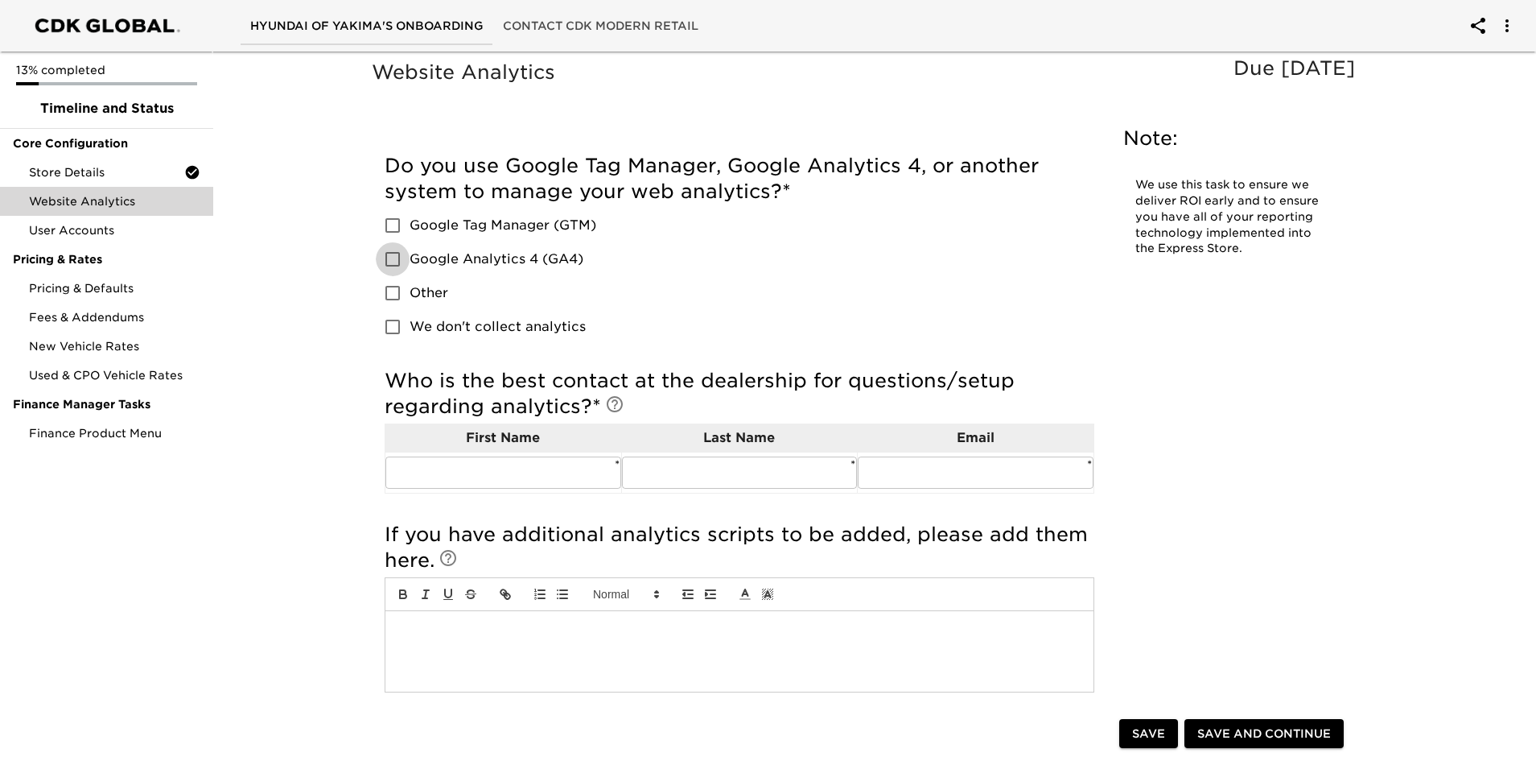
click at [393, 257] on input "Google Analytics 4 (GA4)" at bounding box center [393, 259] width 34 height 34
checkbox input "true"
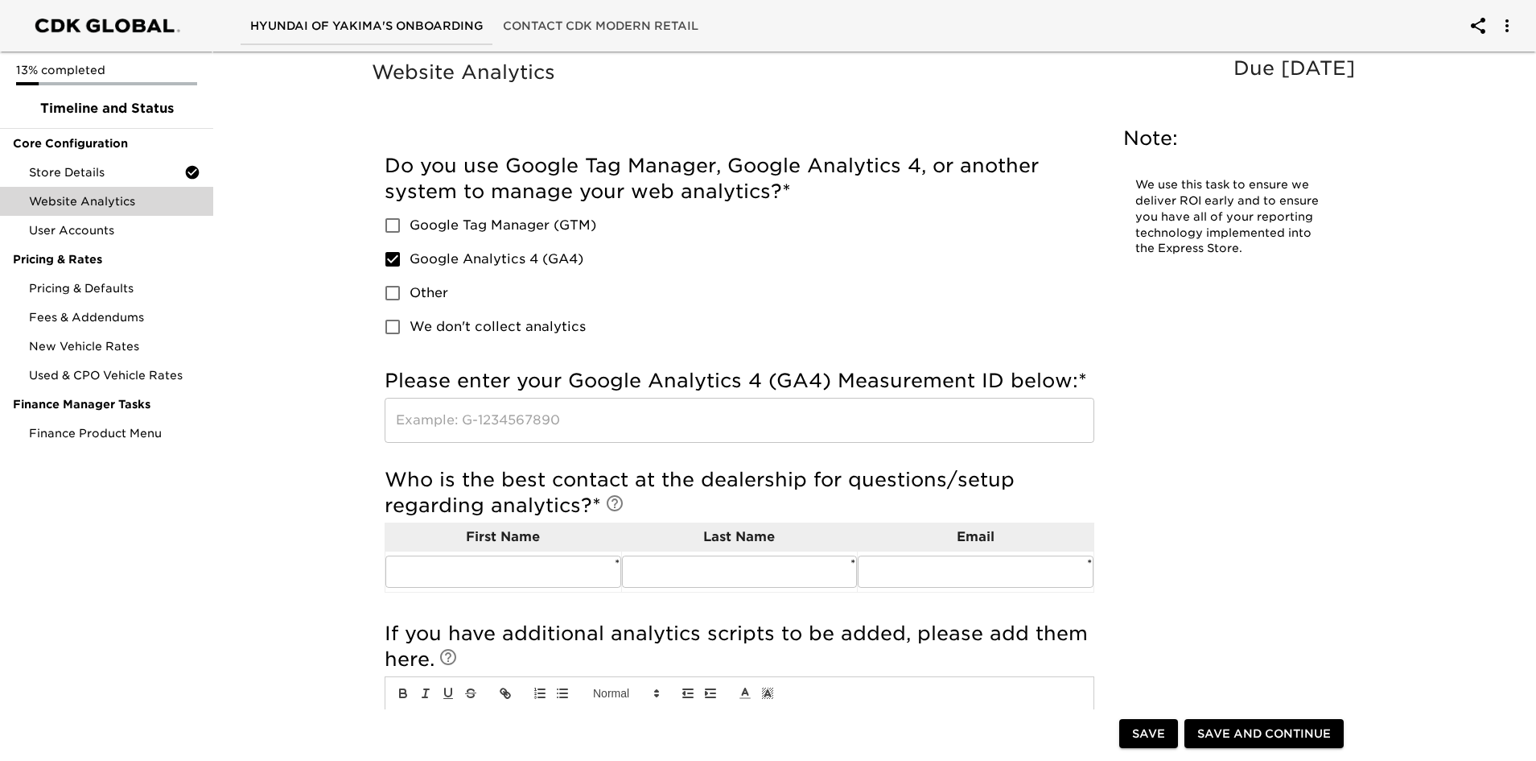
click at [392, 219] on input "Google Tag Manager (GTM)" at bounding box center [393, 225] width 34 height 34
checkbox input "true"
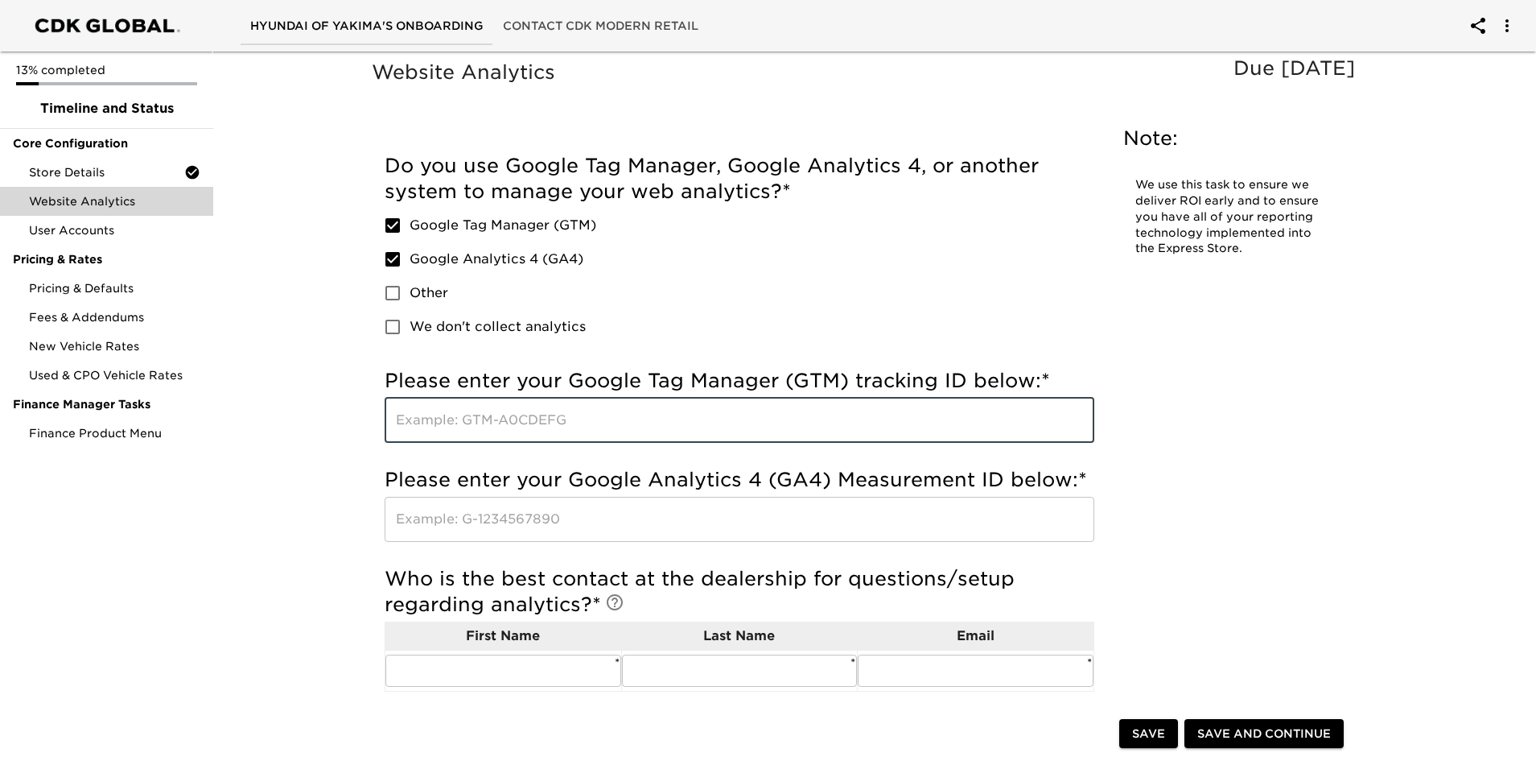
click at [467, 425] on input "text" at bounding box center [740, 420] width 710 height 45
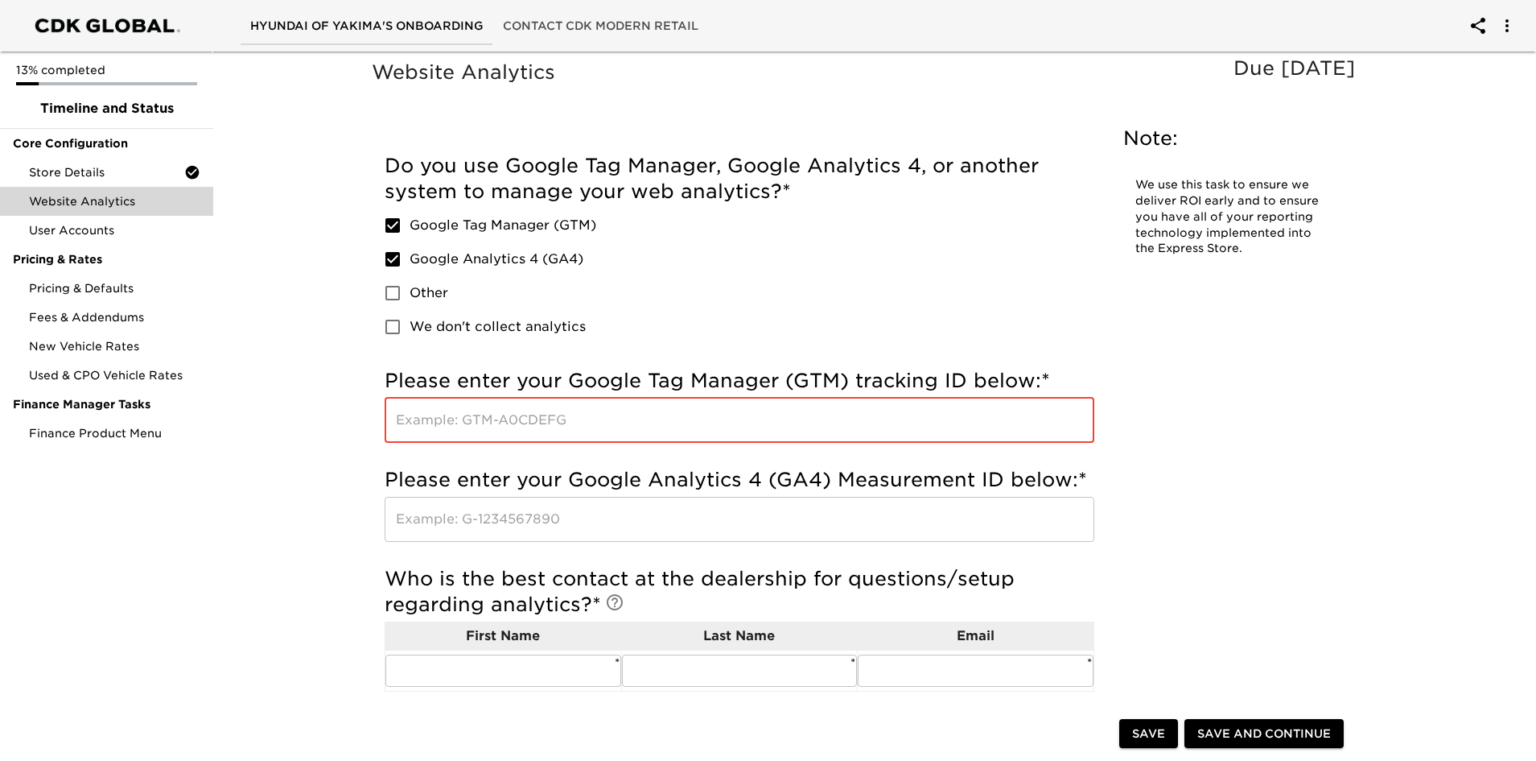
click at [519, 418] on input "text" at bounding box center [740, 420] width 710 height 45
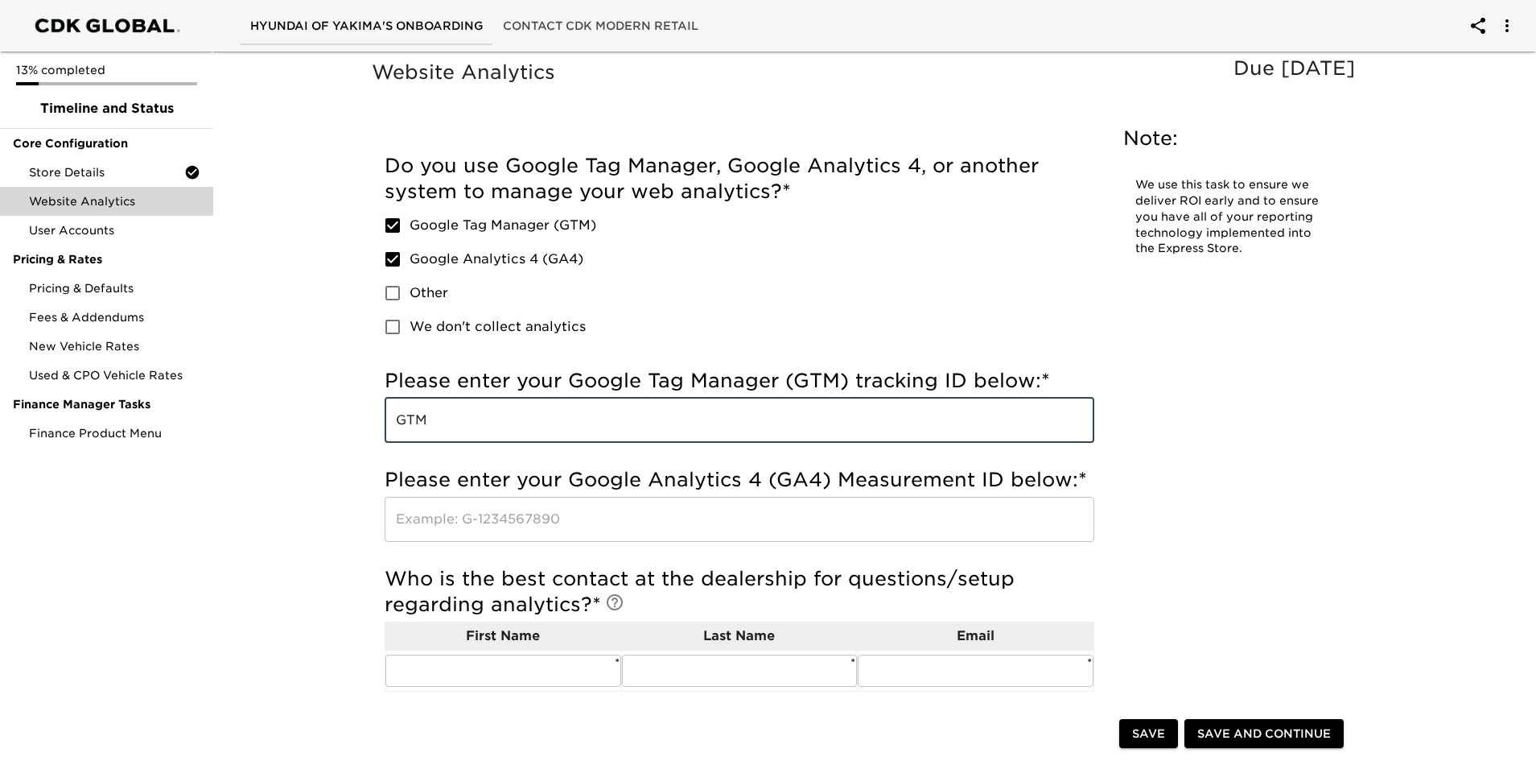
type input "GTM"
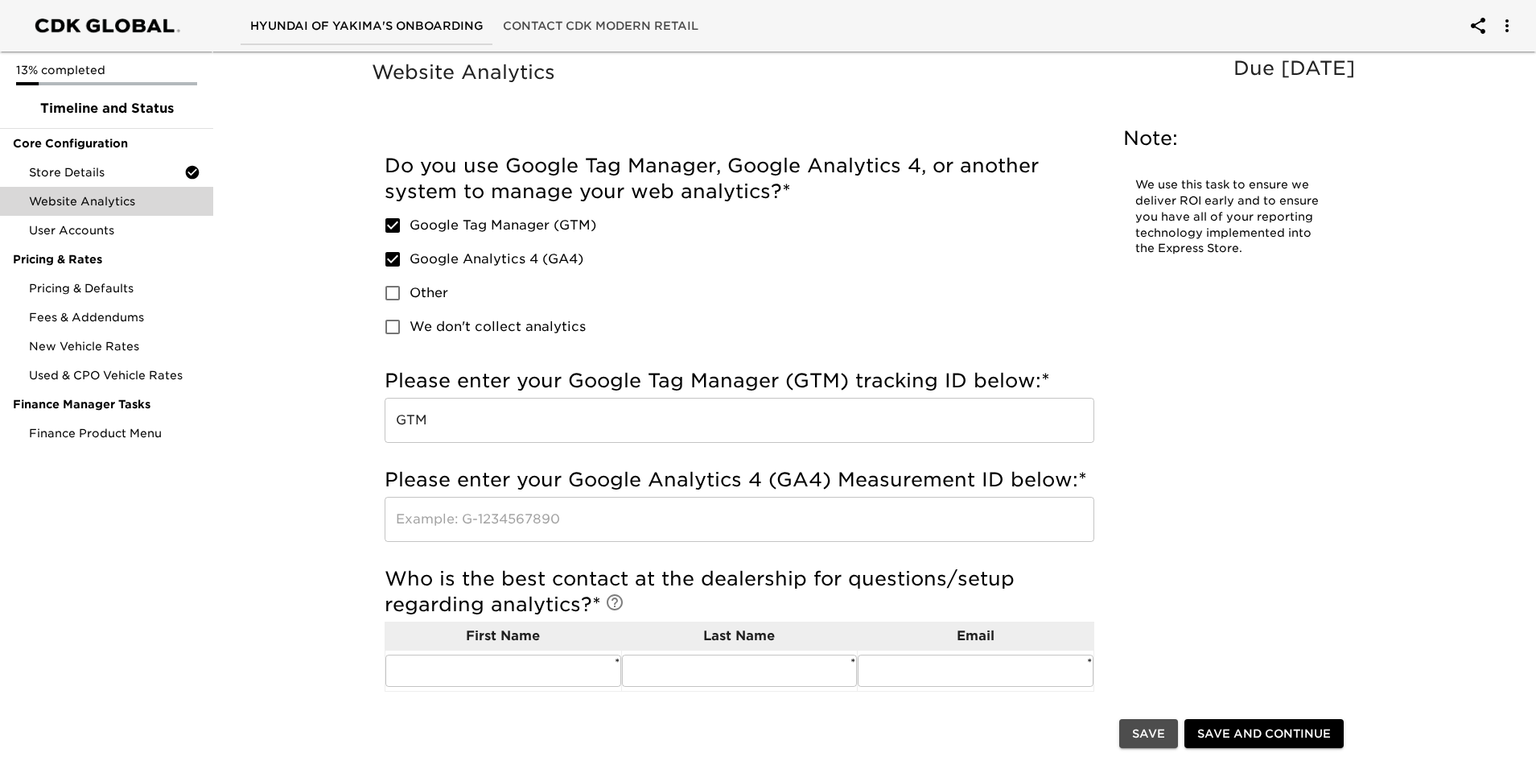
click at [1154, 738] on span "Save" at bounding box center [1148, 734] width 33 height 20
